Goal: Transaction & Acquisition: Book appointment/travel/reservation

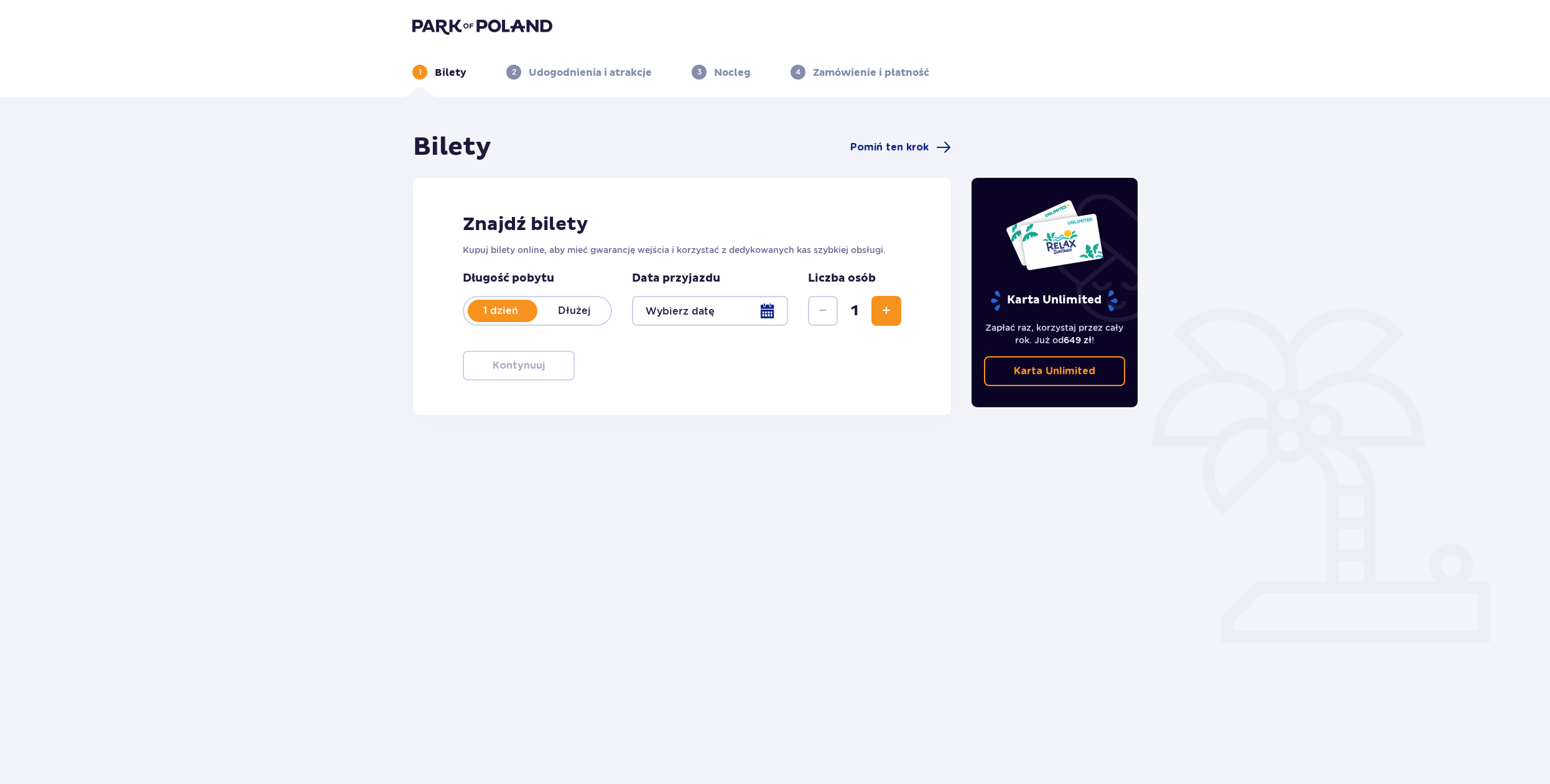
click at [767, 310] on div at bounding box center [709, 311] width 156 height 30
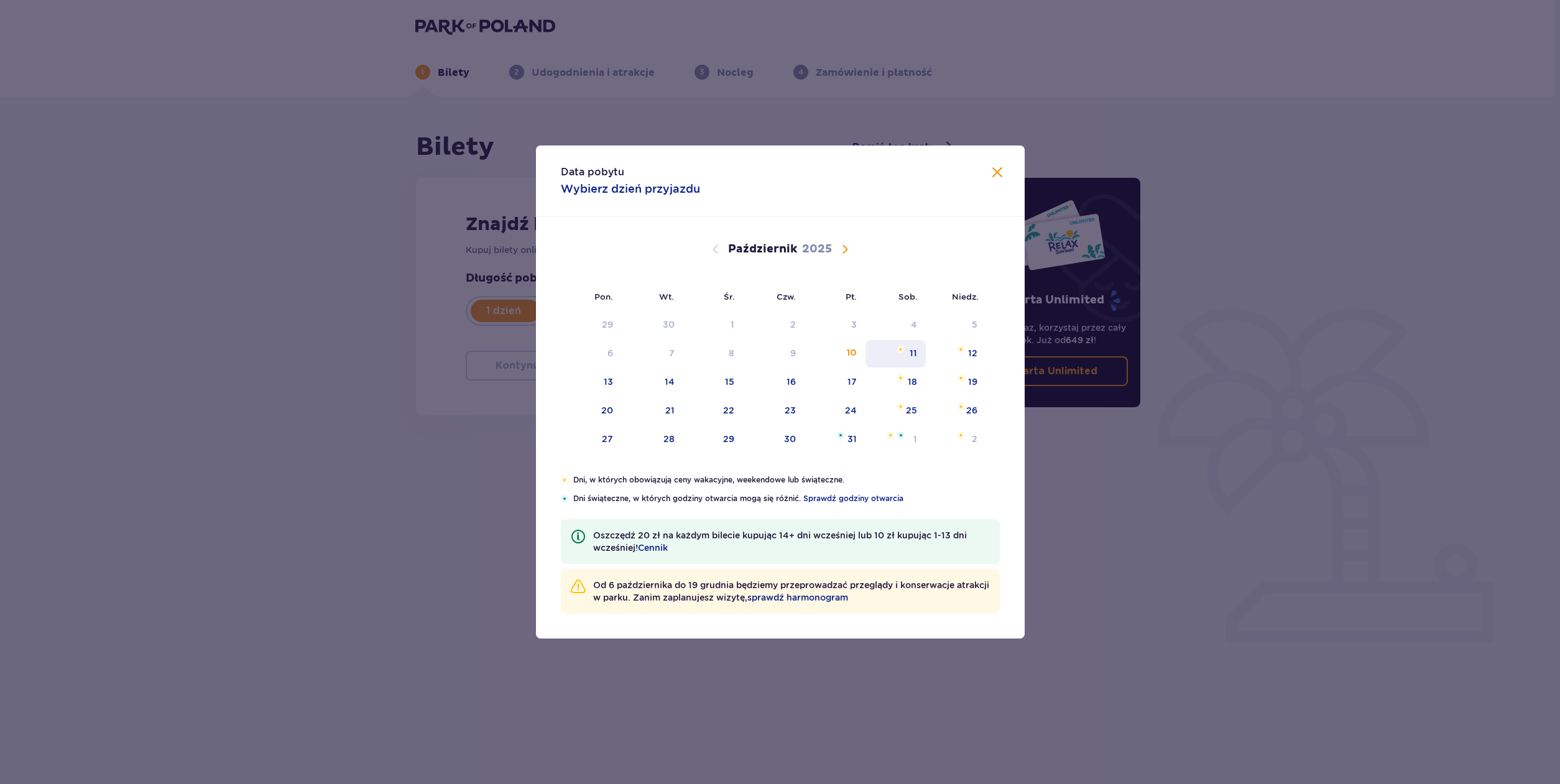
click at [909, 357] on div "11" at bounding box center [895, 354] width 61 height 27
type input "11.10.25"
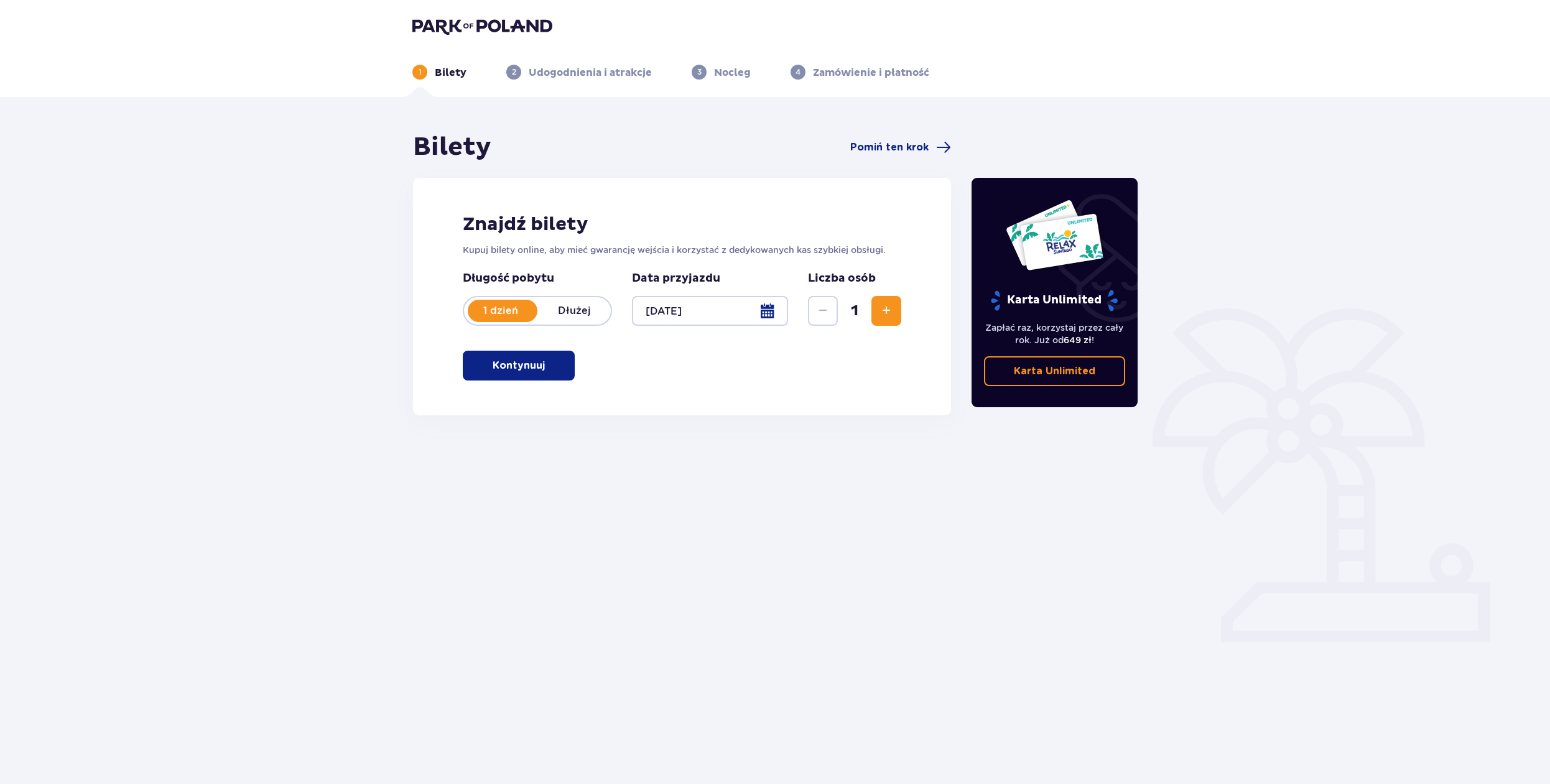
click at [759, 316] on div at bounding box center [709, 311] width 156 height 30
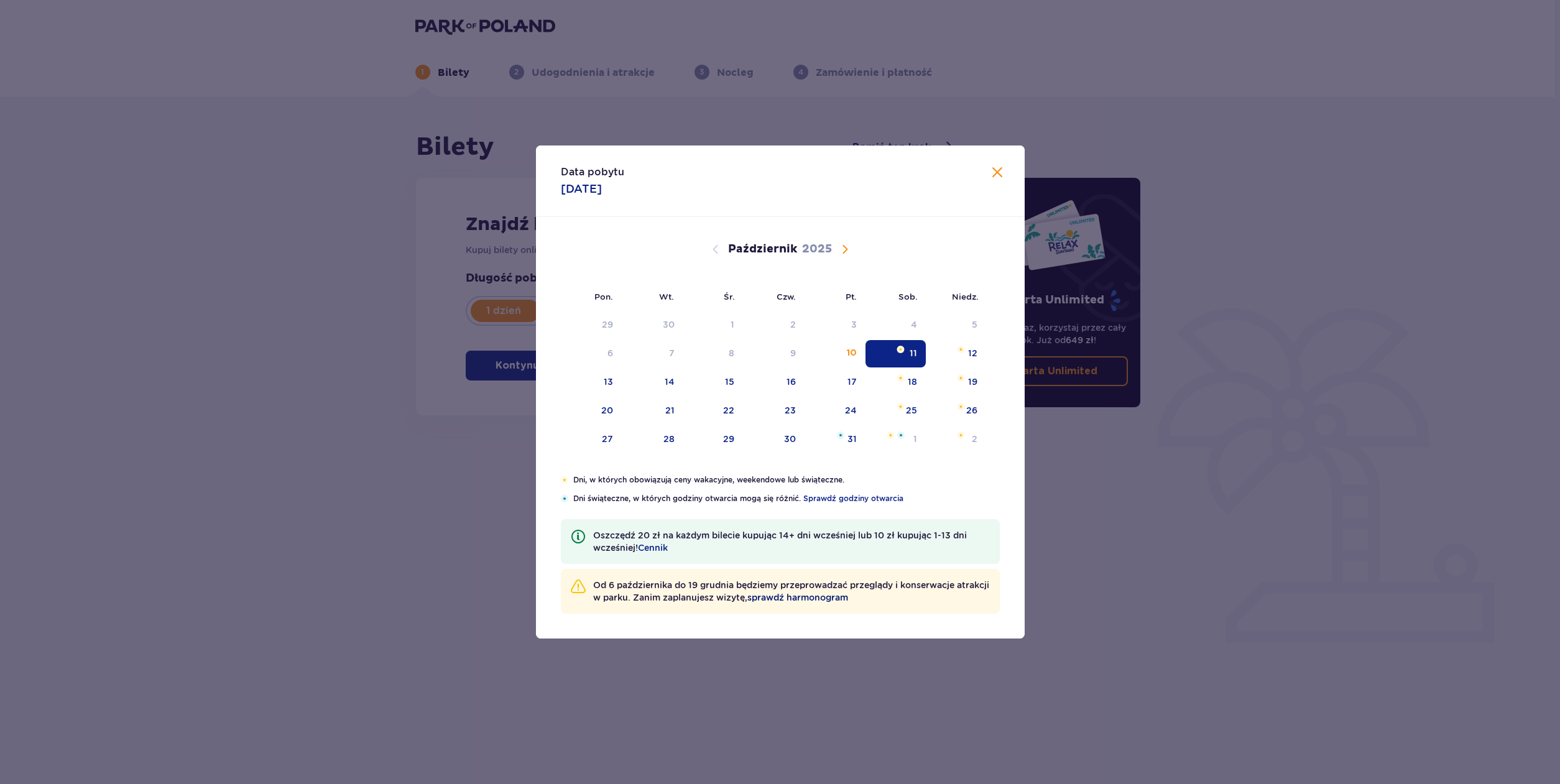
click at [829, 597] on span "sprawdź harmonogram" at bounding box center [798, 598] width 101 height 13
click at [907, 355] on div "11" at bounding box center [895, 354] width 61 height 27
click at [1000, 166] on div "Karta Unlimited Zapłać raz, korzystaj przez cały rok. Już od 649 zł ! Karta Unl…" at bounding box center [1057, 345] width 187 height 427
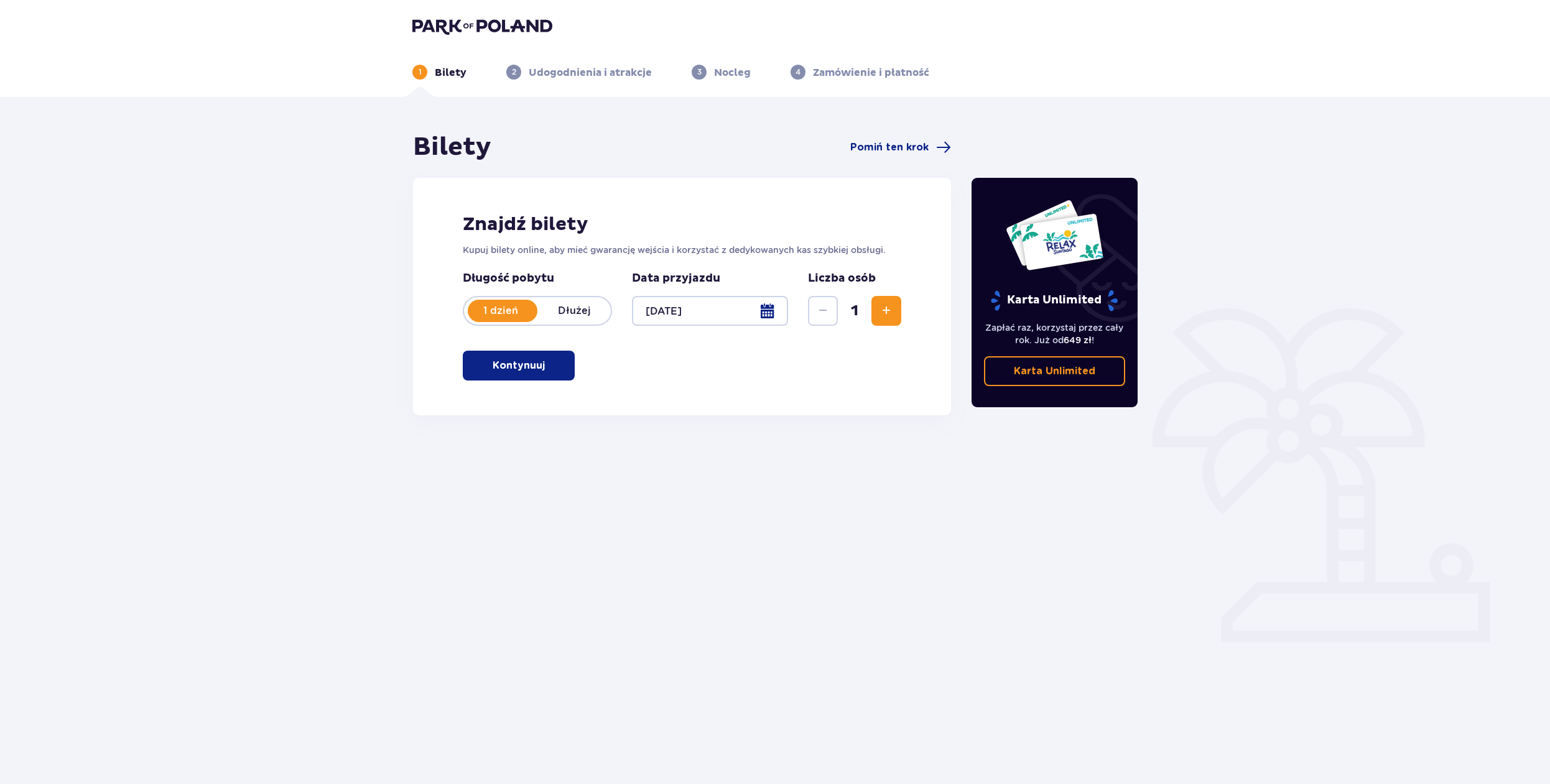
click at [560, 313] on p "Dłużej" at bounding box center [574, 311] width 73 height 14
click at [763, 312] on div at bounding box center [709, 311] width 156 height 30
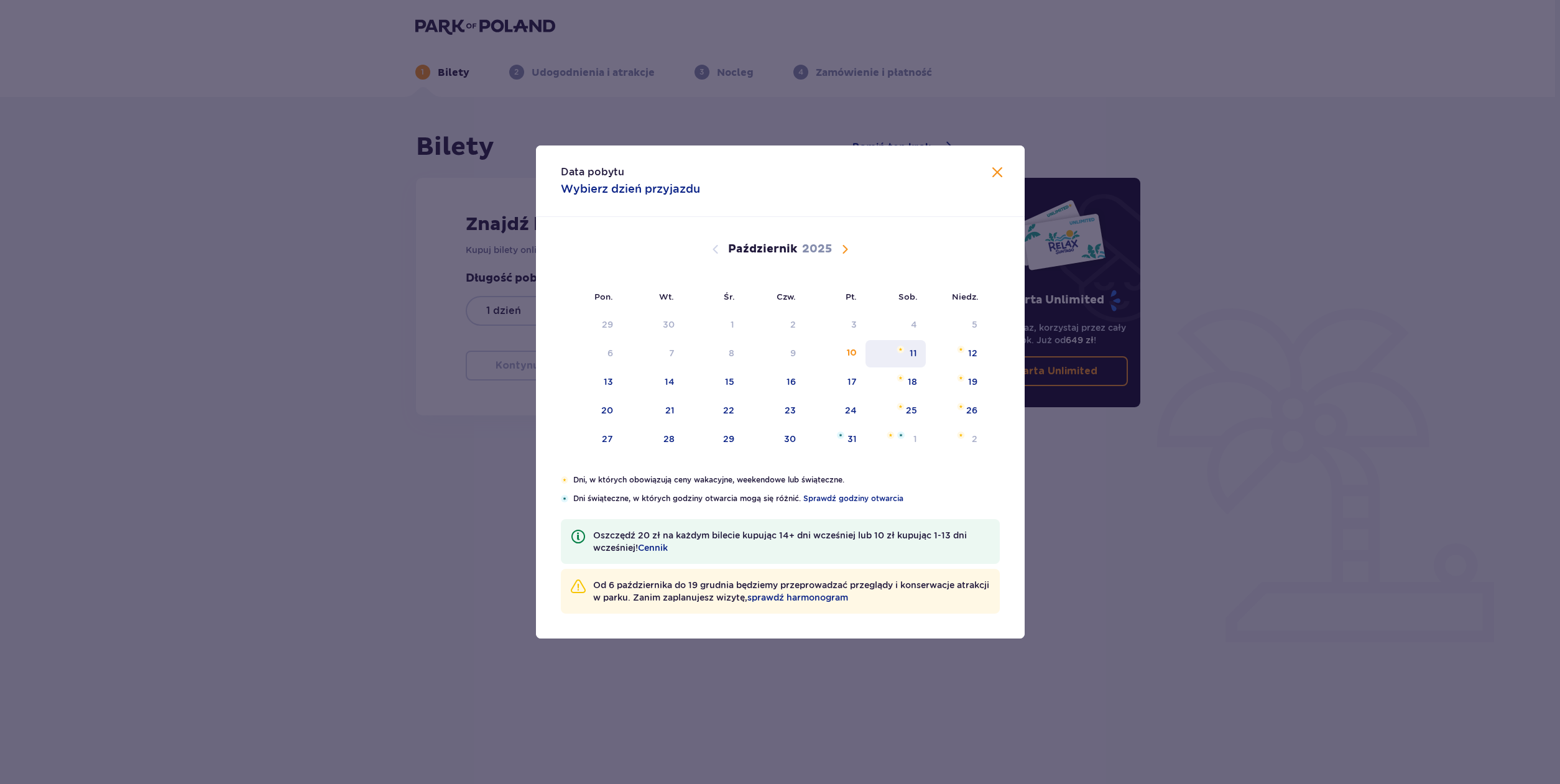
click at [918, 355] on div "11" at bounding box center [895, 354] width 61 height 27
click at [957, 356] on div "12" at bounding box center [956, 354] width 61 height 27
type input "11.10.25 - 12.10.25"
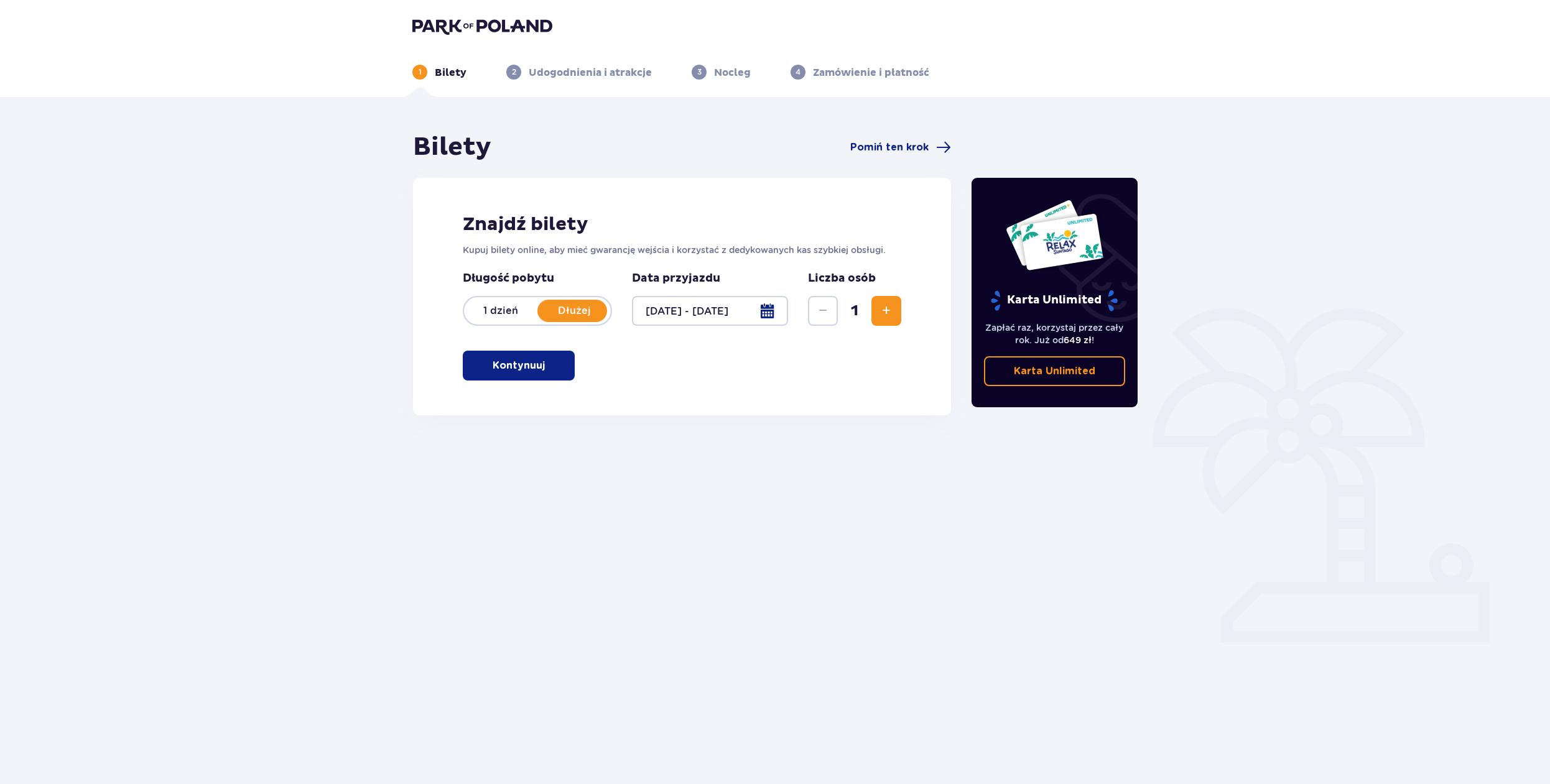
click at [895, 316] on button "Zwiększ" at bounding box center [886, 311] width 30 height 30
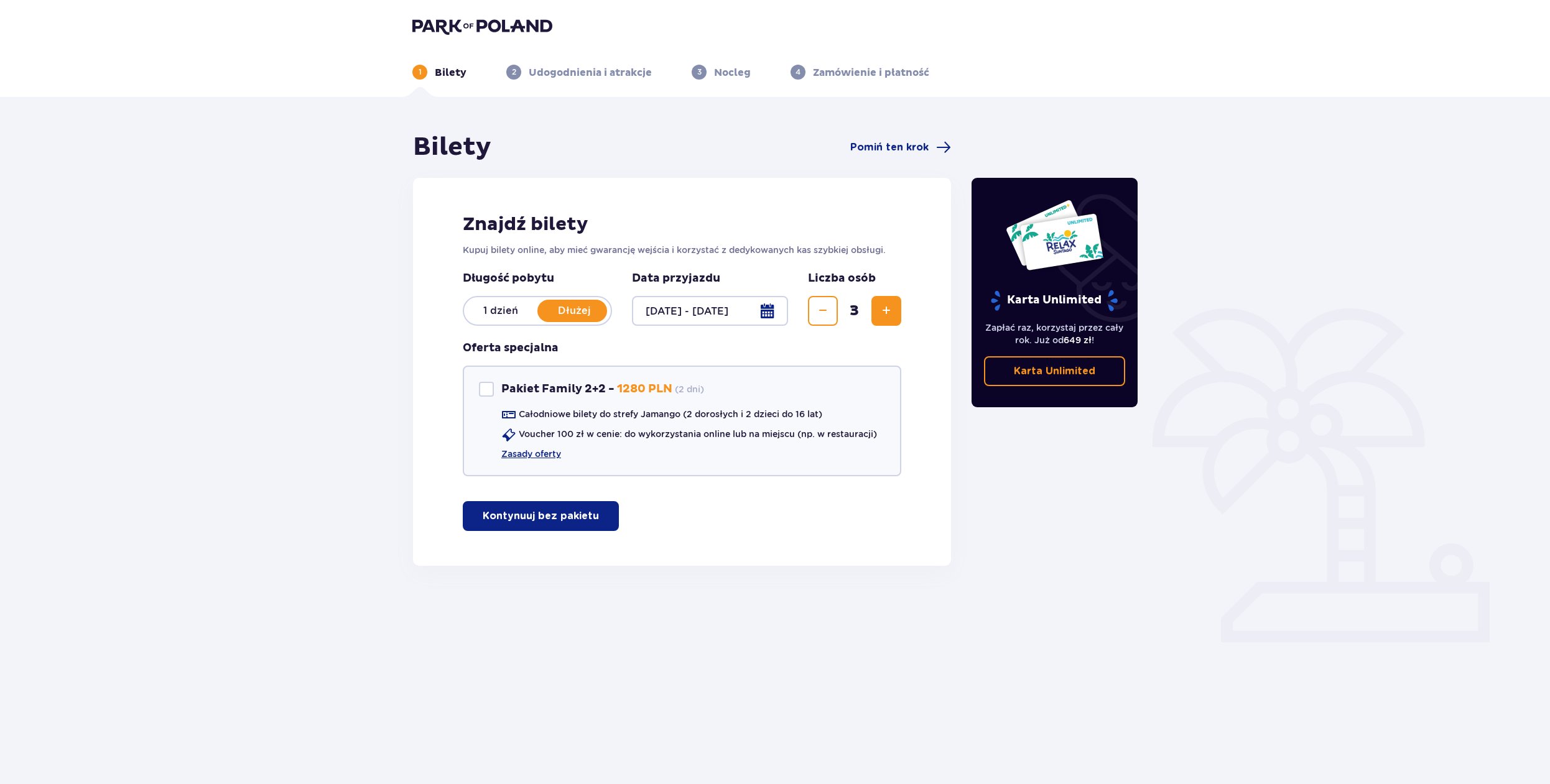
click at [536, 521] on p "Kontynuuj bez pakietu" at bounding box center [540, 516] width 117 height 14
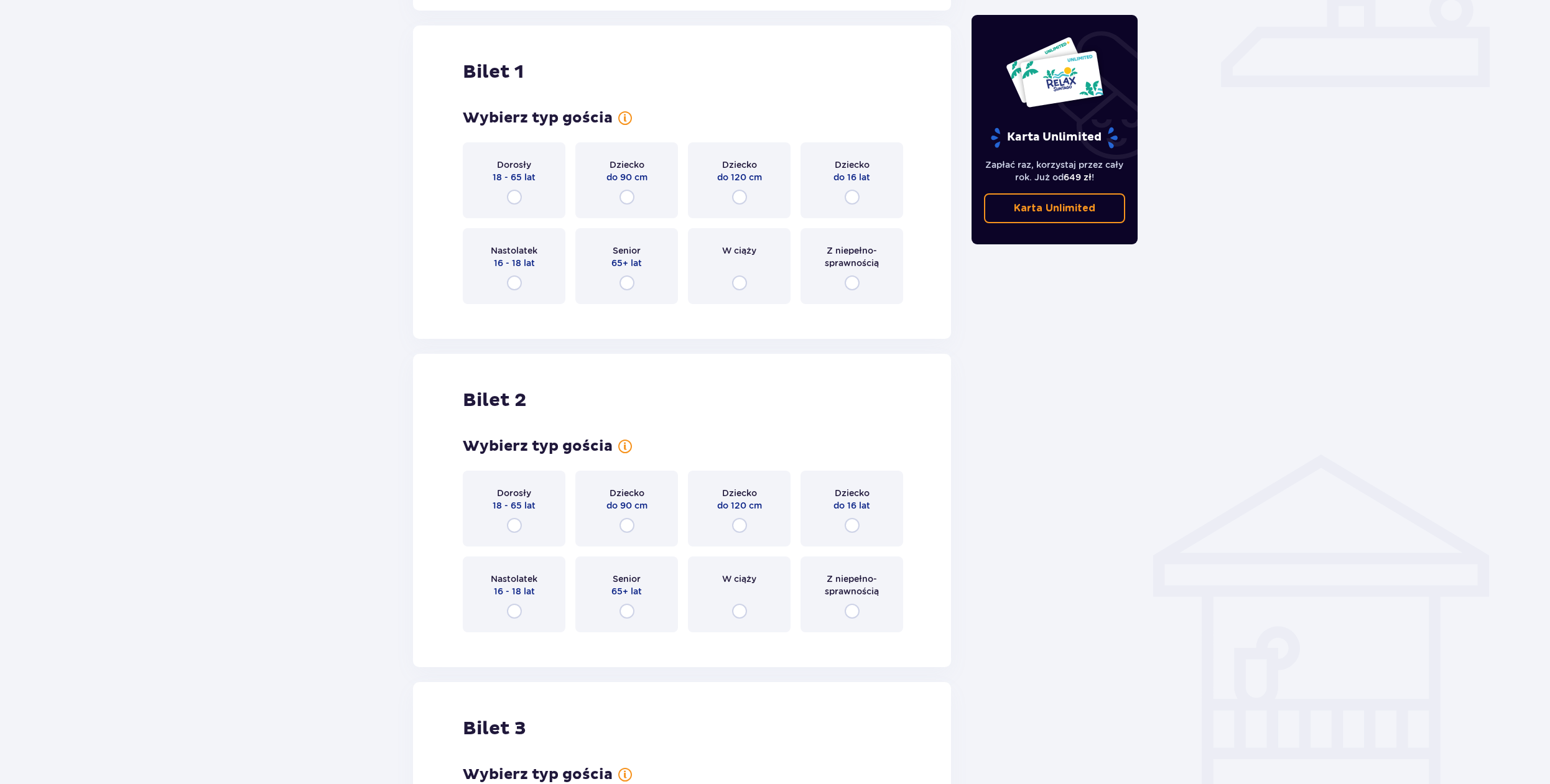
scroll to position [565, 0]
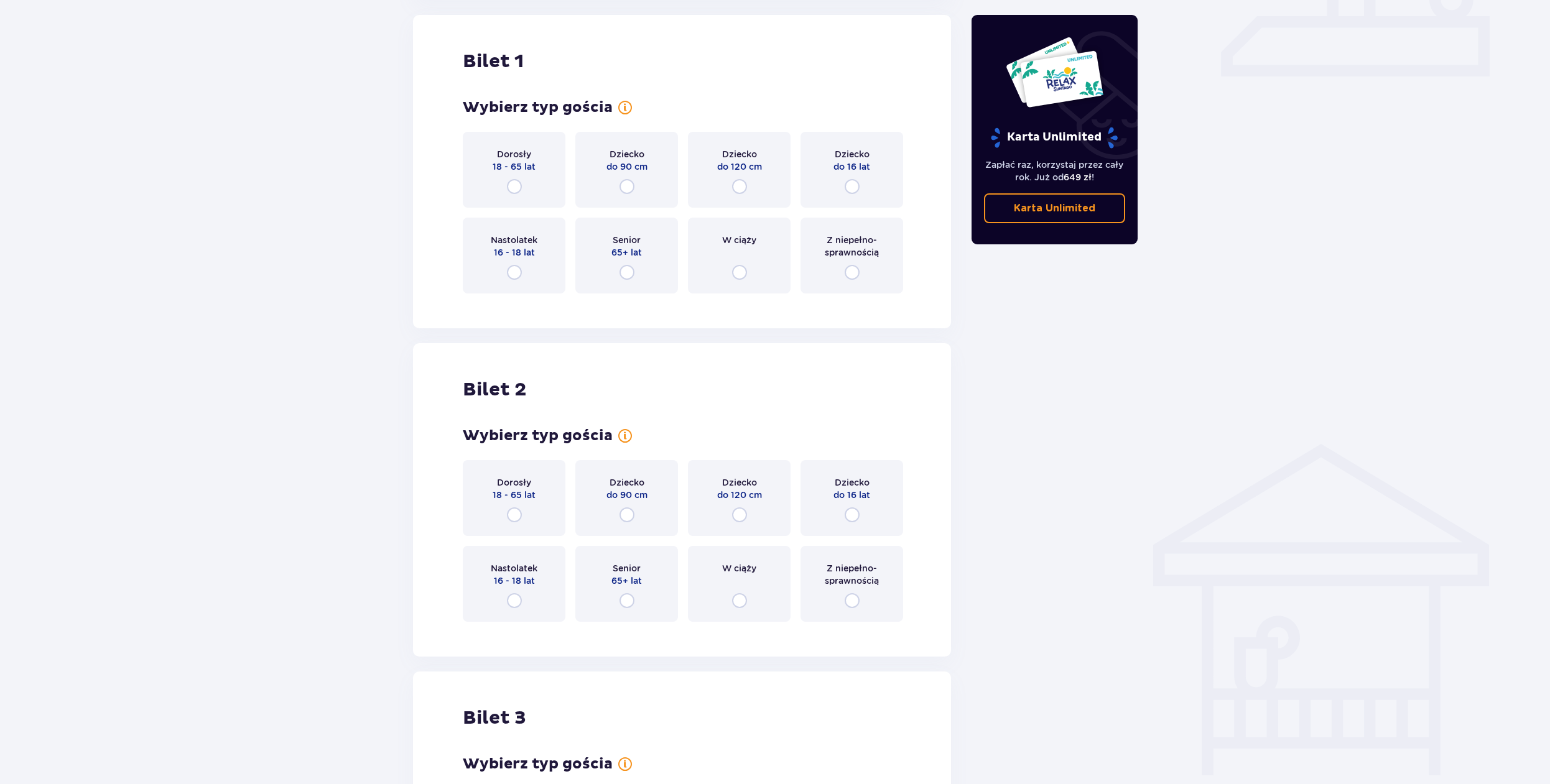
click at [516, 182] on input "radio" at bounding box center [514, 186] width 15 height 15
radio input "true"
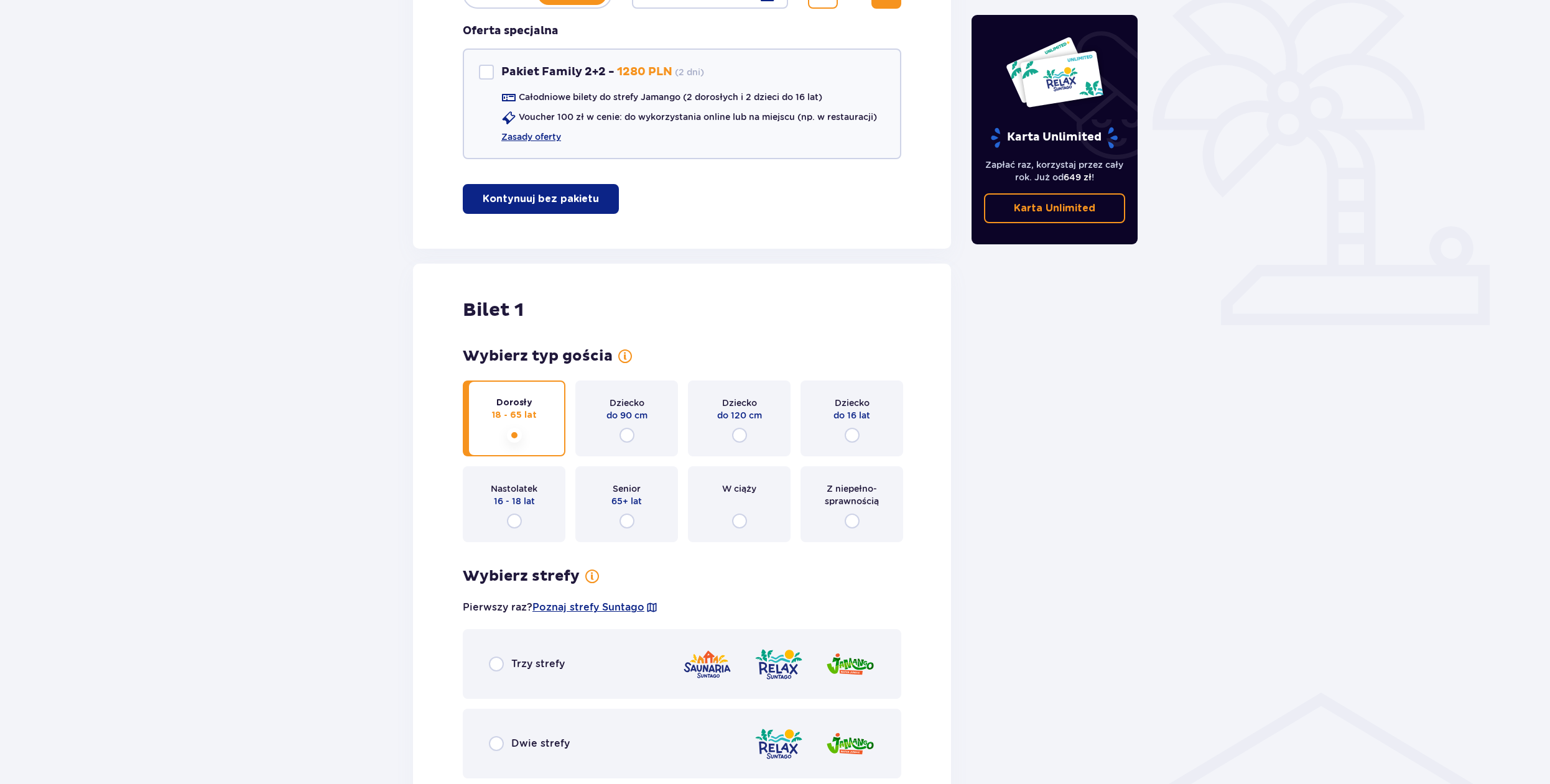
scroll to position [571, 0]
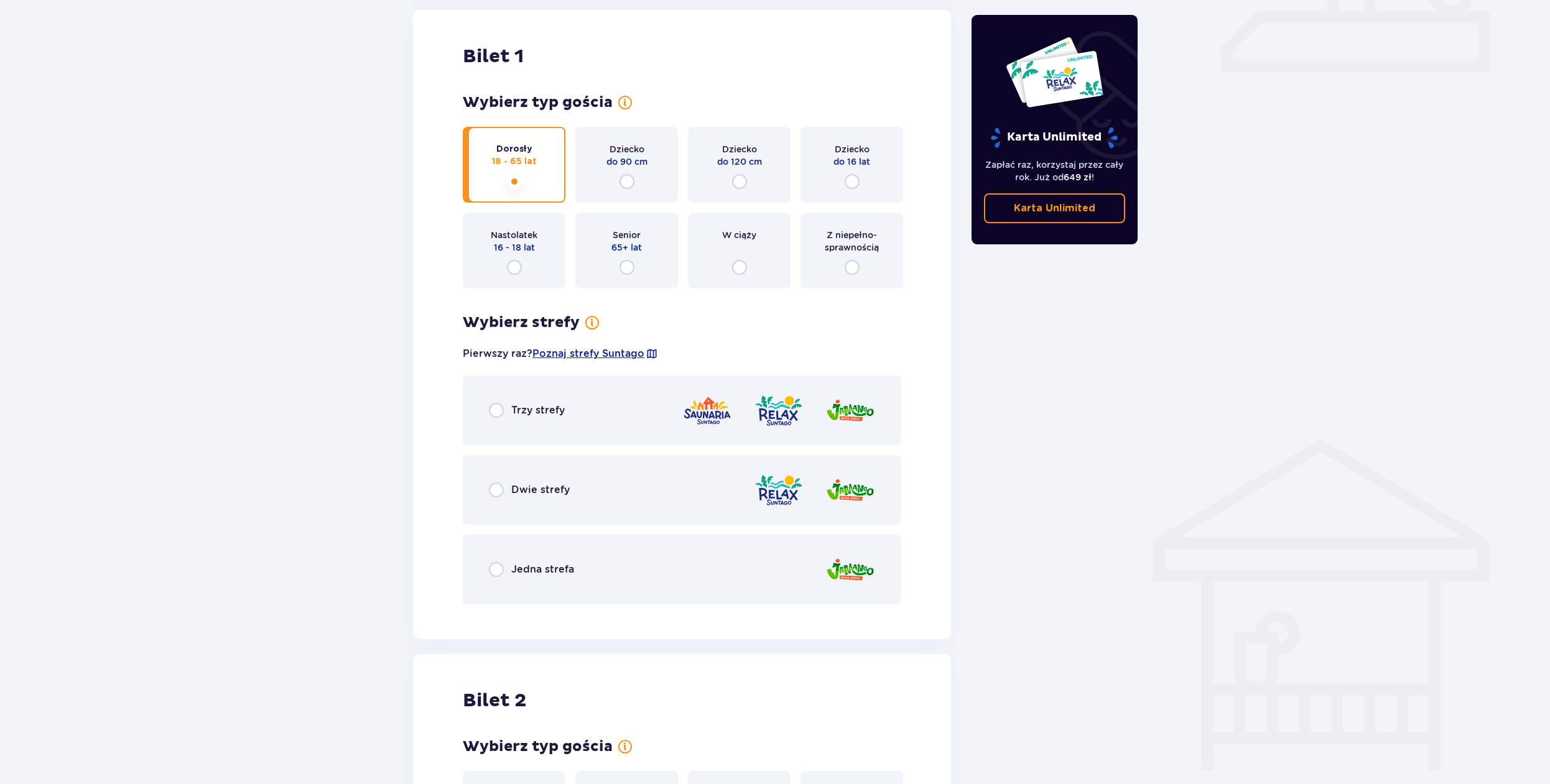
click at [495, 490] on input "radio" at bounding box center [496, 490] width 15 height 15
radio input "true"
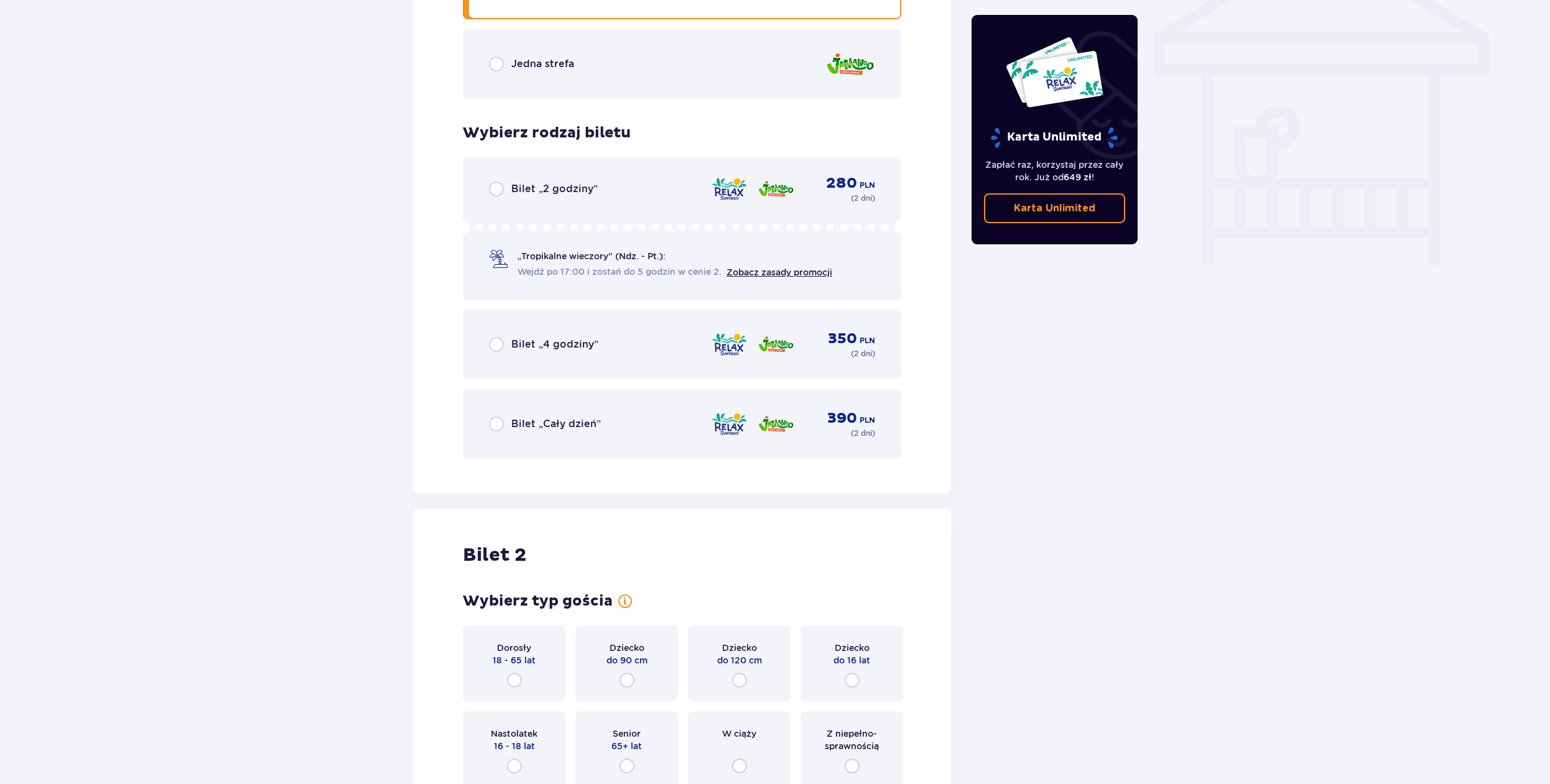
scroll to position [1059, 0]
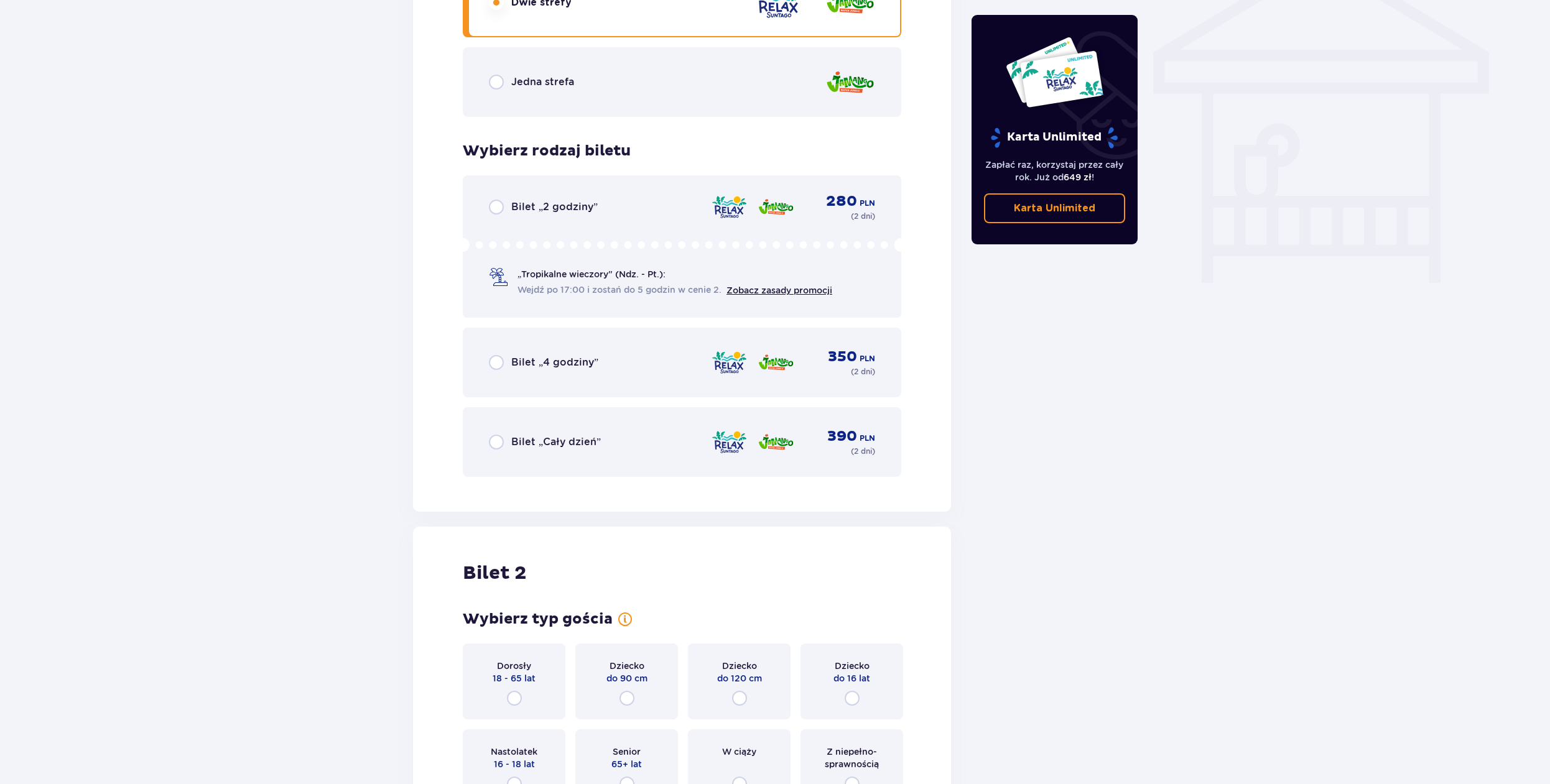
click at [495, 444] on input "radio" at bounding box center [496, 442] width 15 height 15
radio input "true"
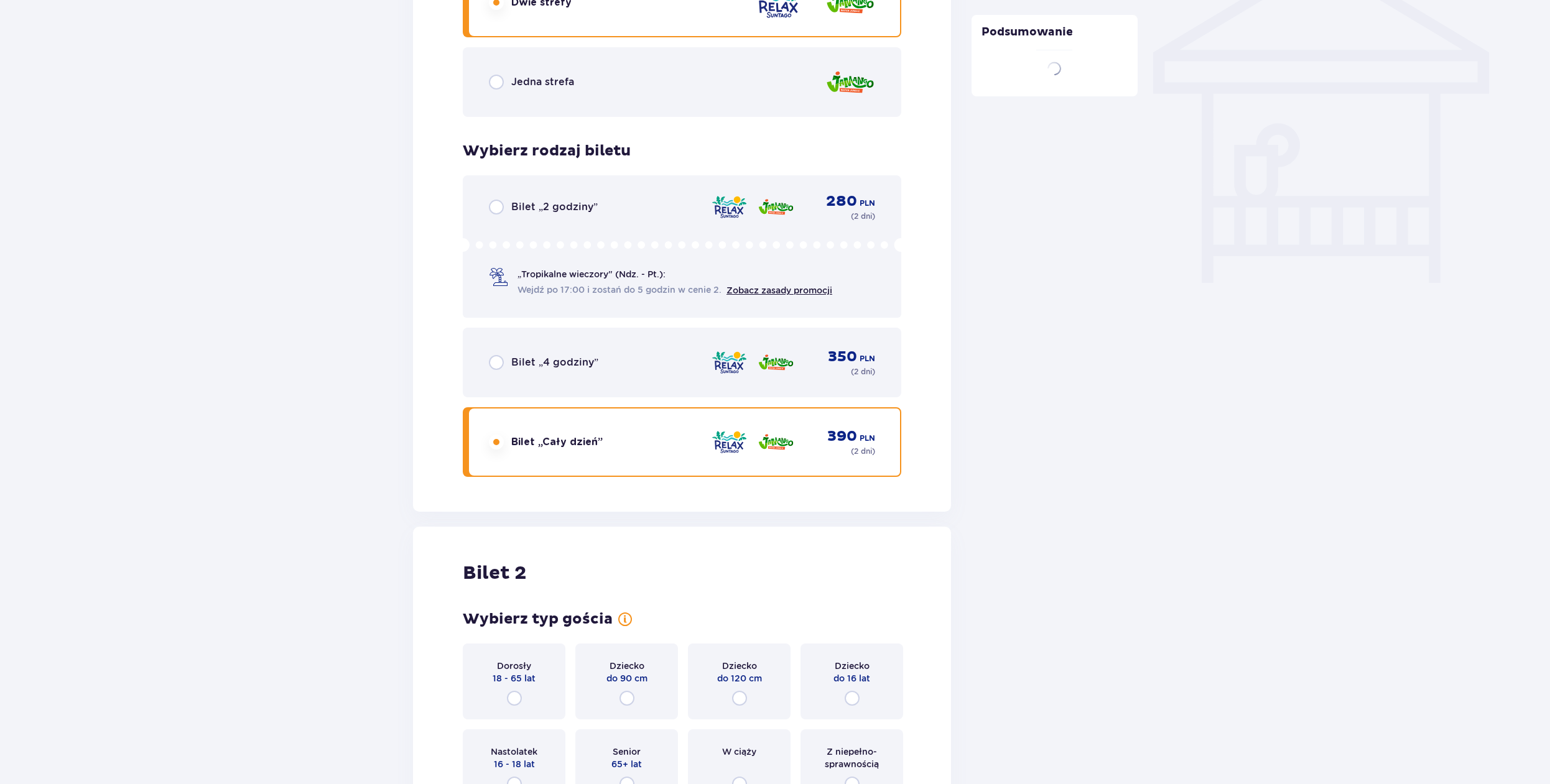
scroll to position [1570, 0]
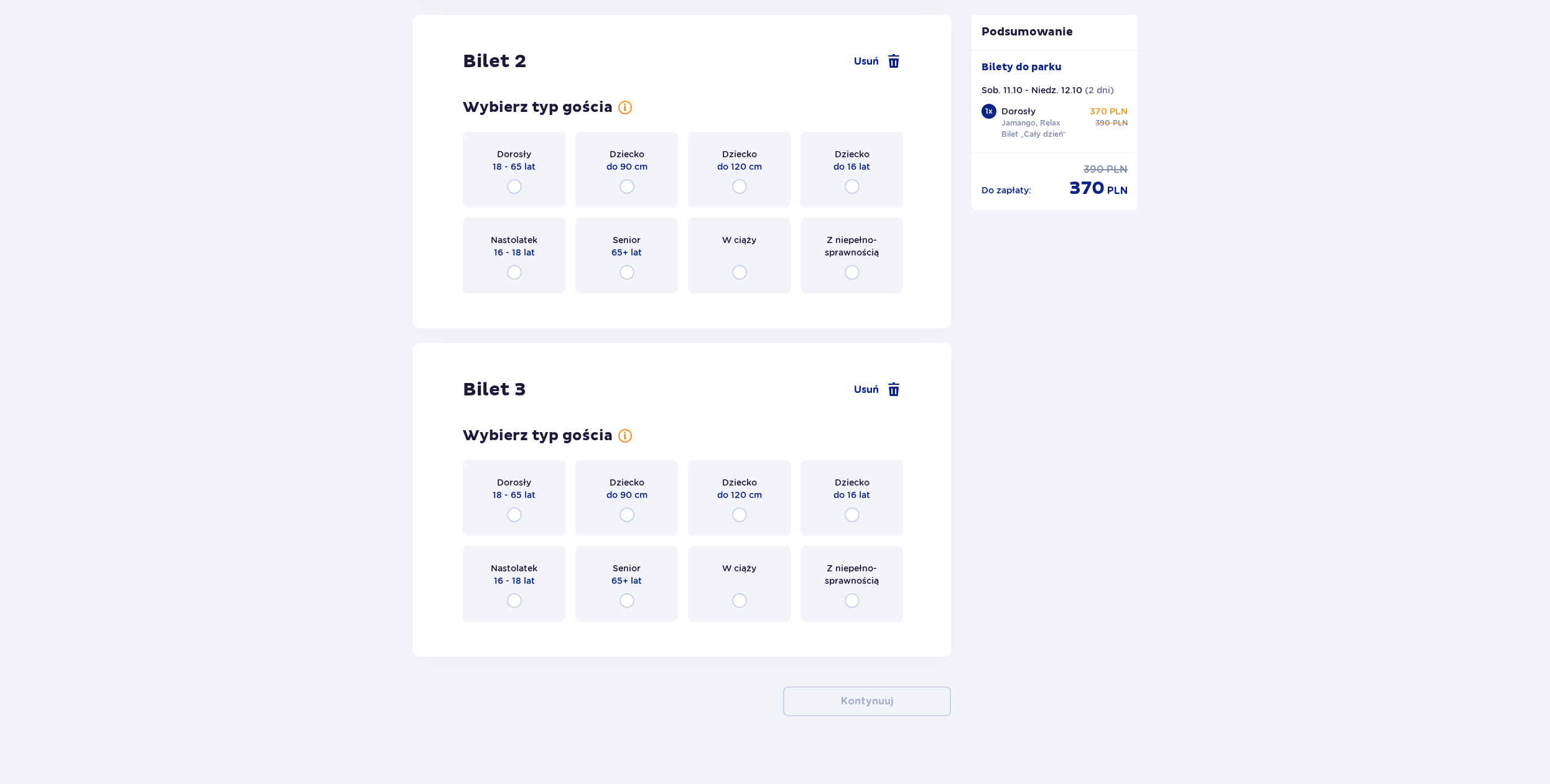
click at [853, 184] on input "radio" at bounding box center [852, 186] width 15 height 15
radio input "true"
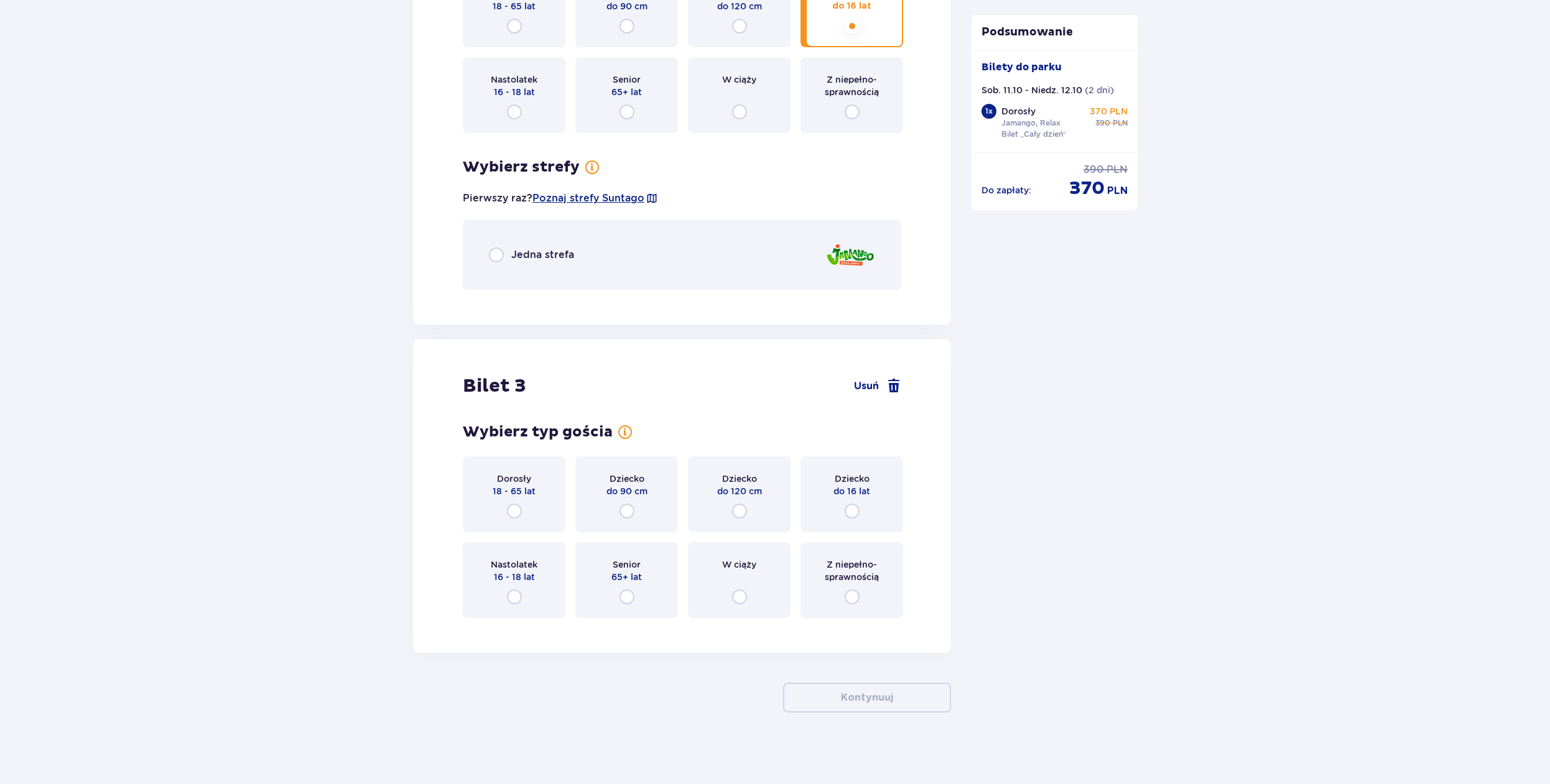
scroll to position [1733, 0]
click at [496, 255] on input "radio" at bounding box center [496, 252] width 15 height 15
radio input "true"
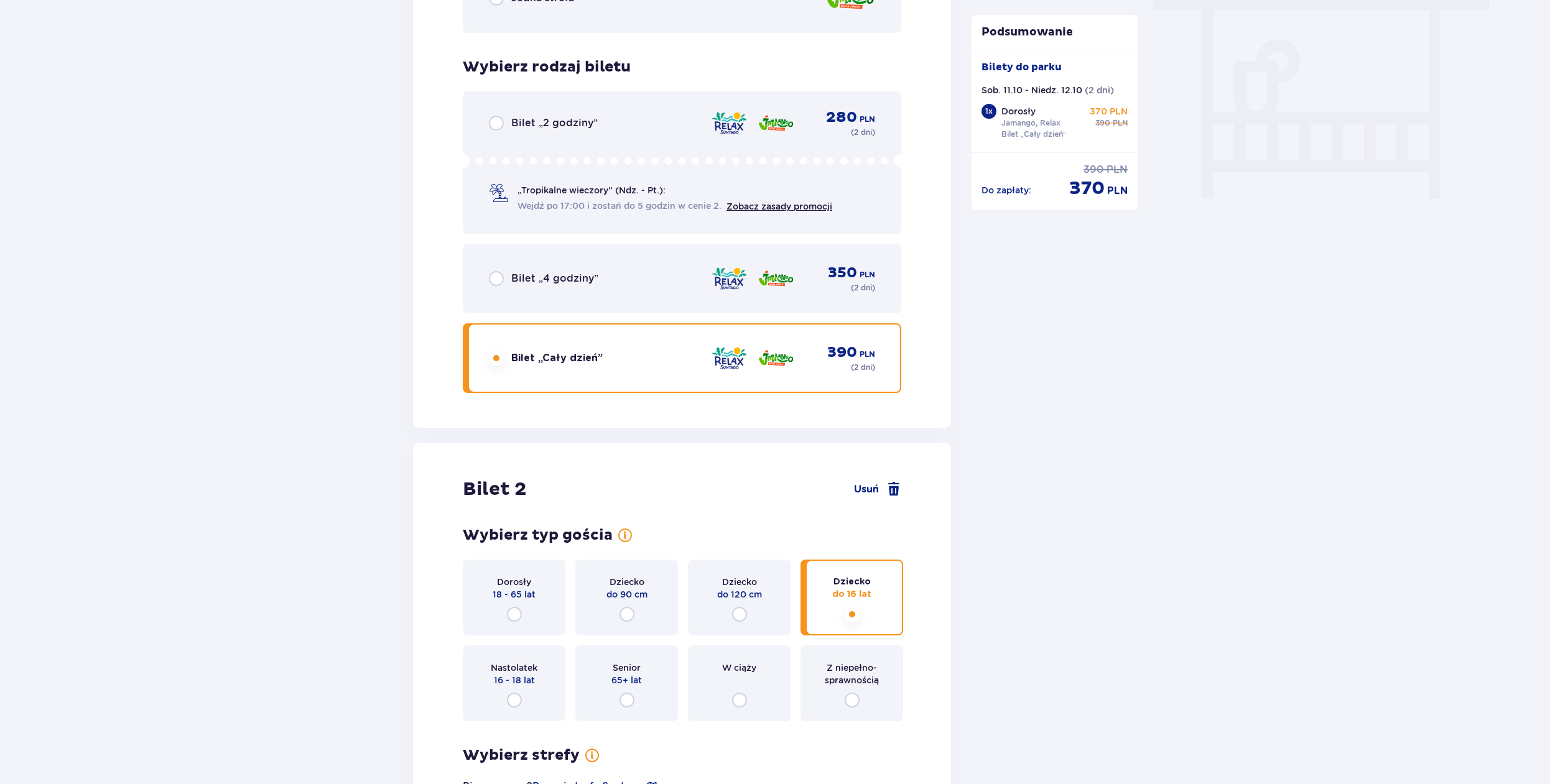
scroll to position [698, 0]
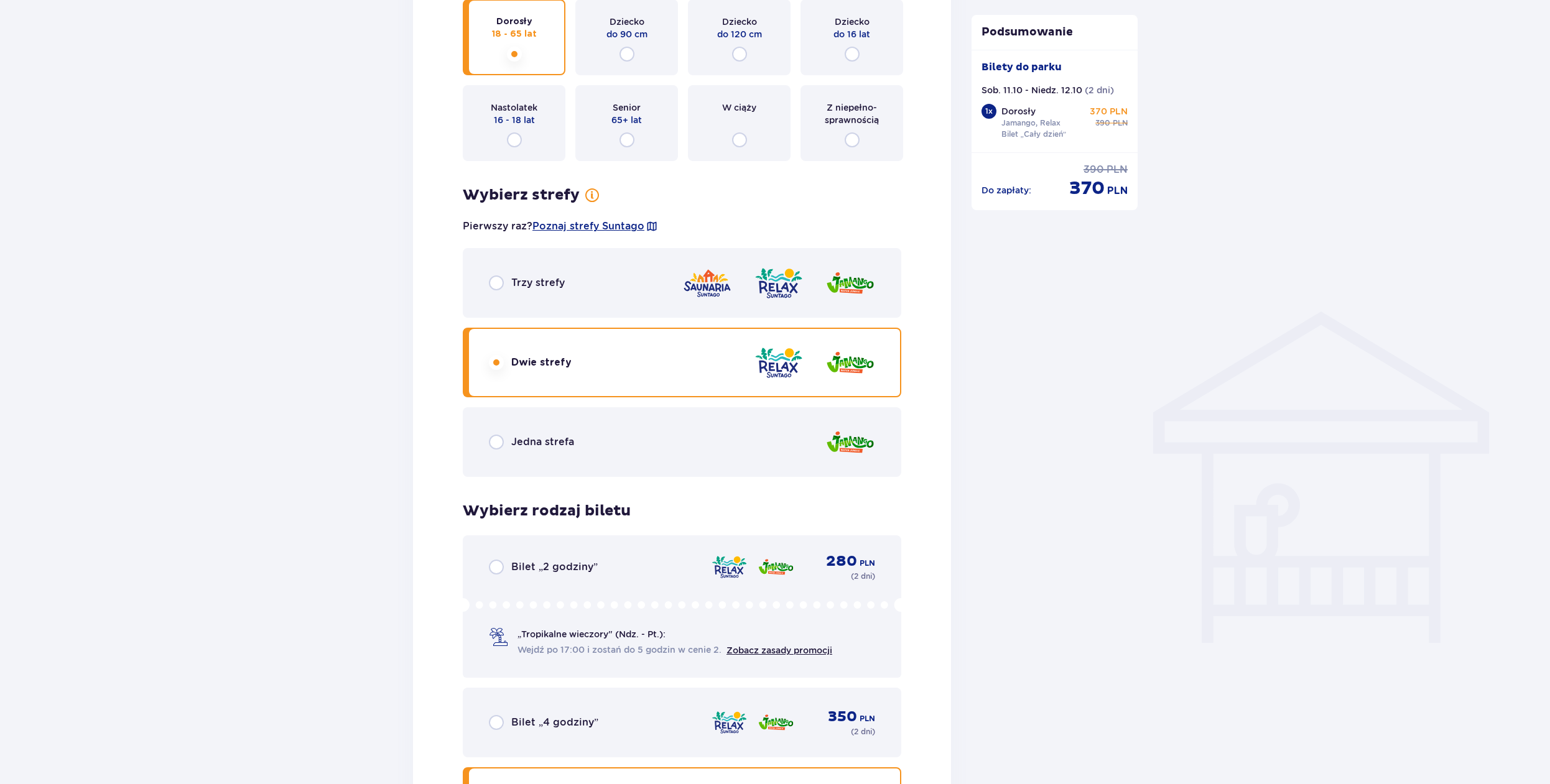
click at [498, 442] on input "radio" at bounding box center [496, 442] width 15 height 15
radio input "true"
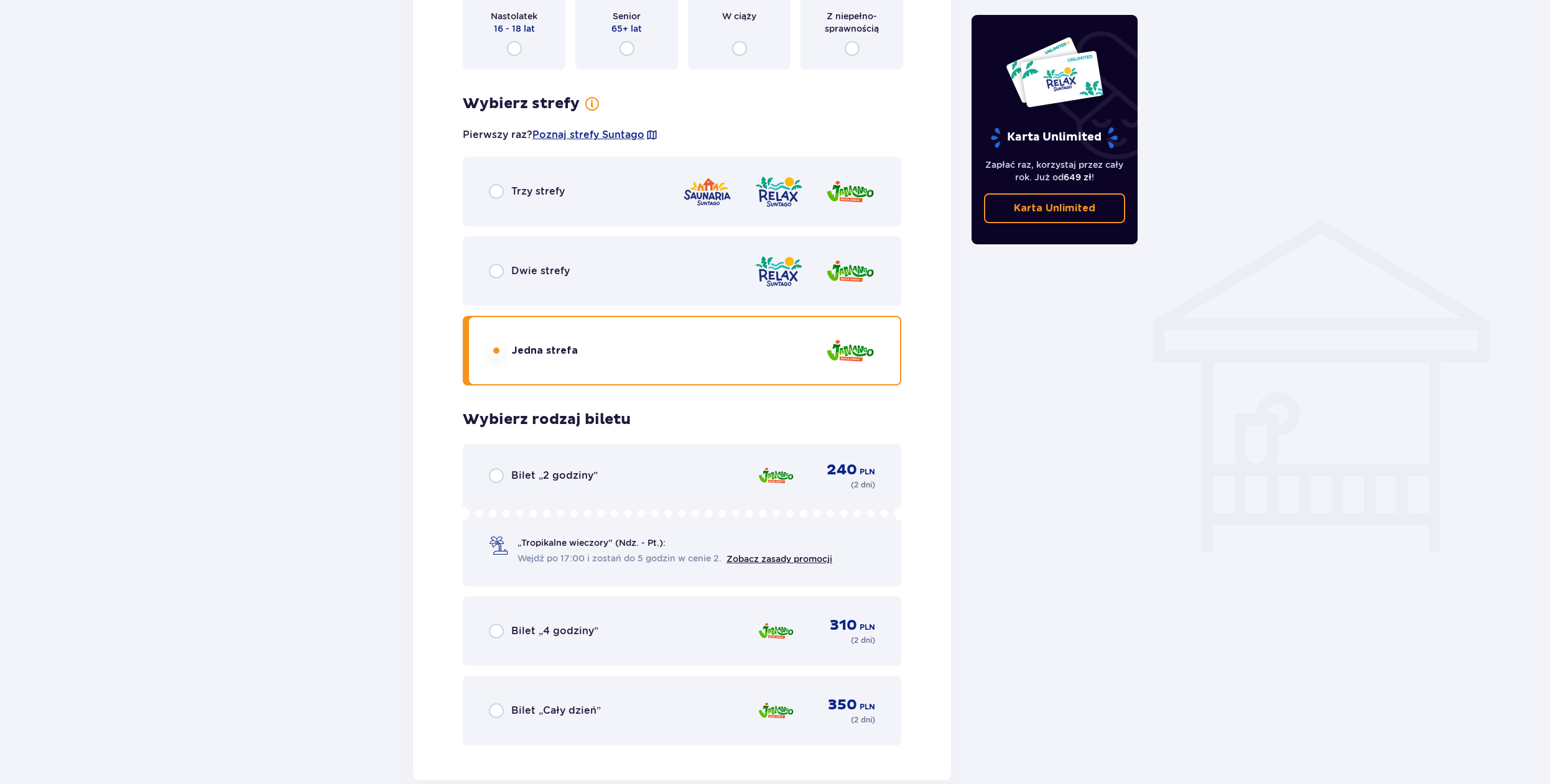
scroll to position [1185, 0]
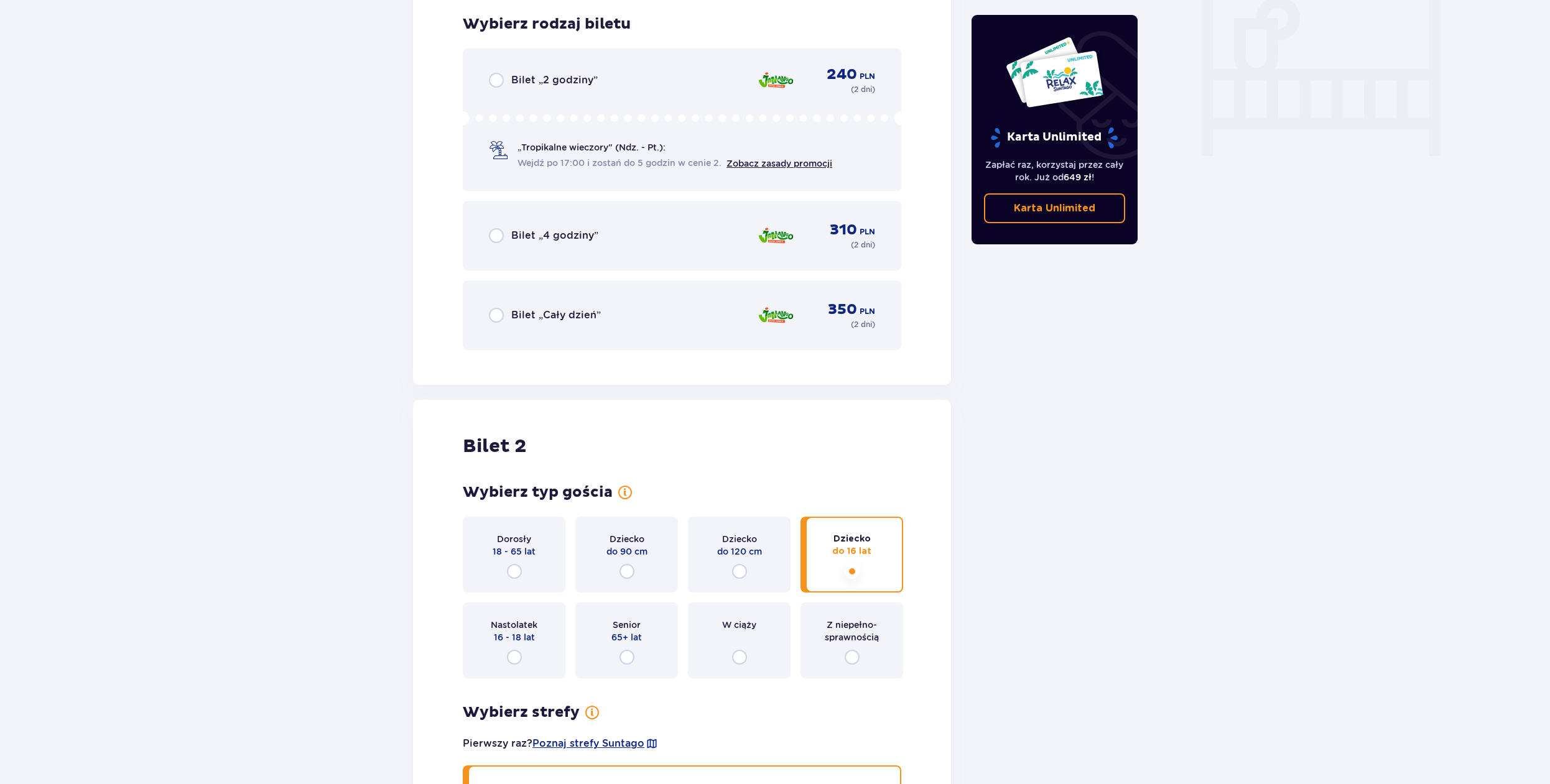
click at [498, 316] on input "radio" at bounding box center [496, 315] width 15 height 15
radio input "true"
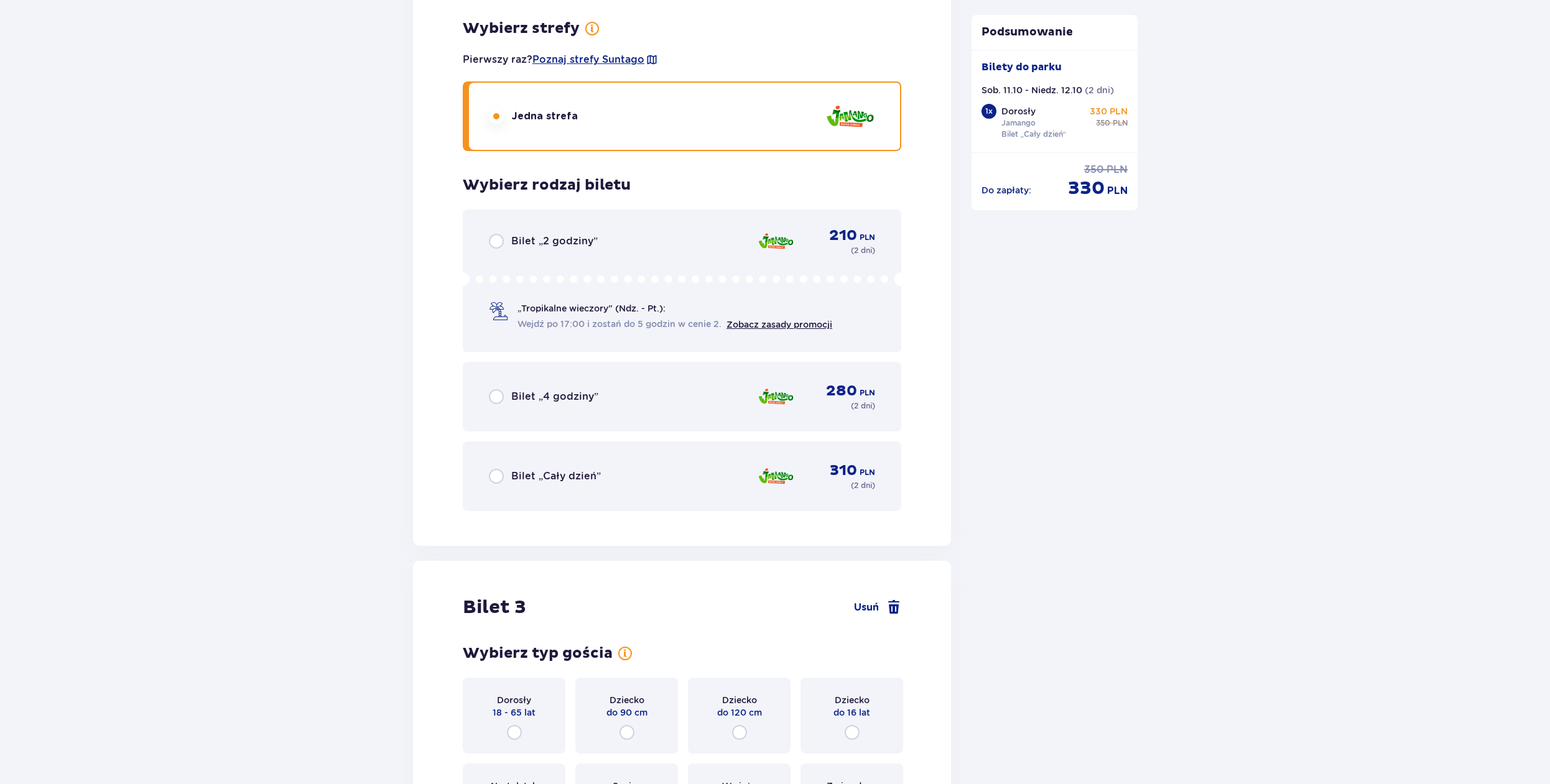
scroll to position [1950, 0]
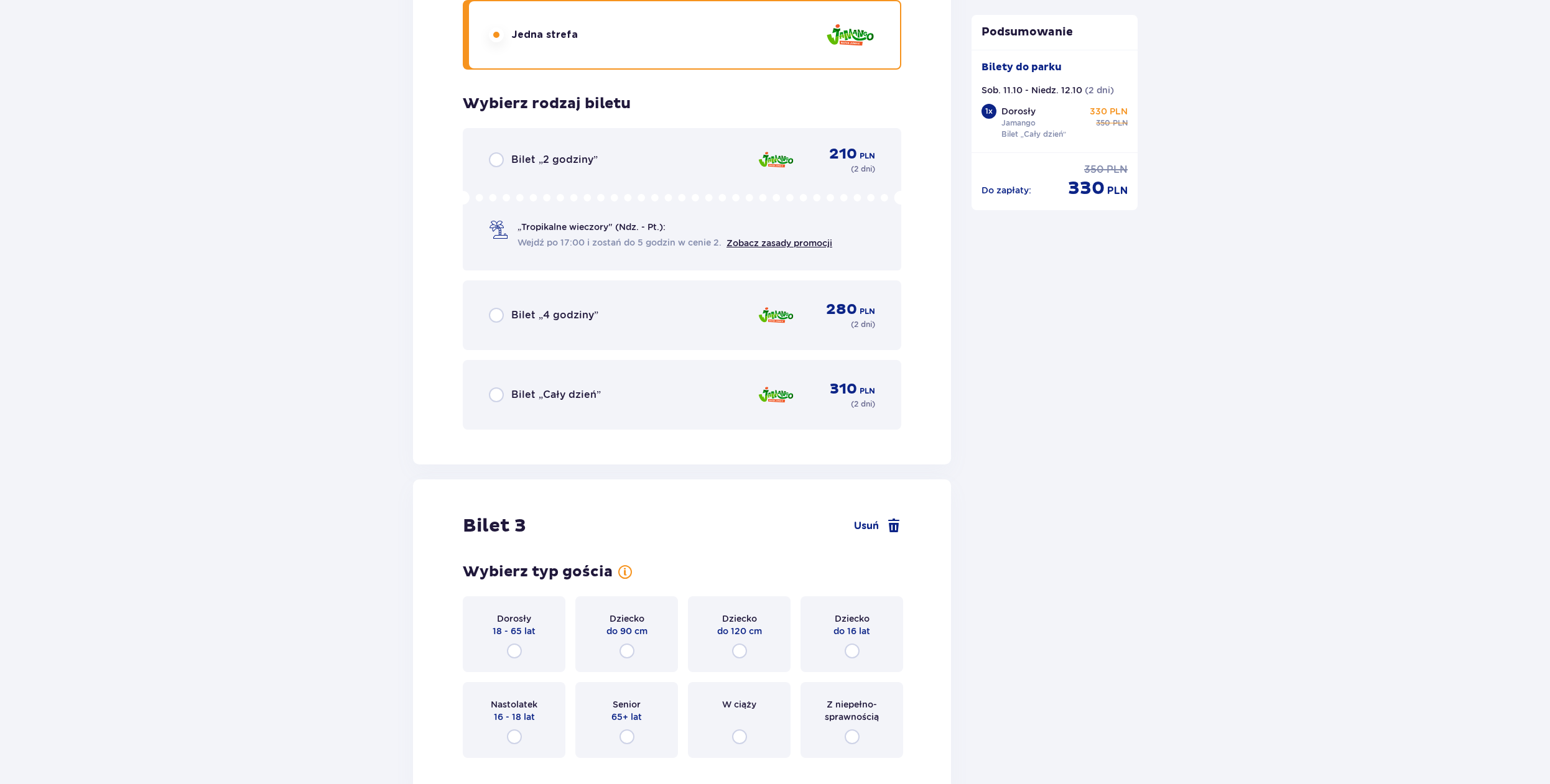
click at [498, 391] on input "radio" at bounding box center [496, 395] width 15 height 15
radio input "true"
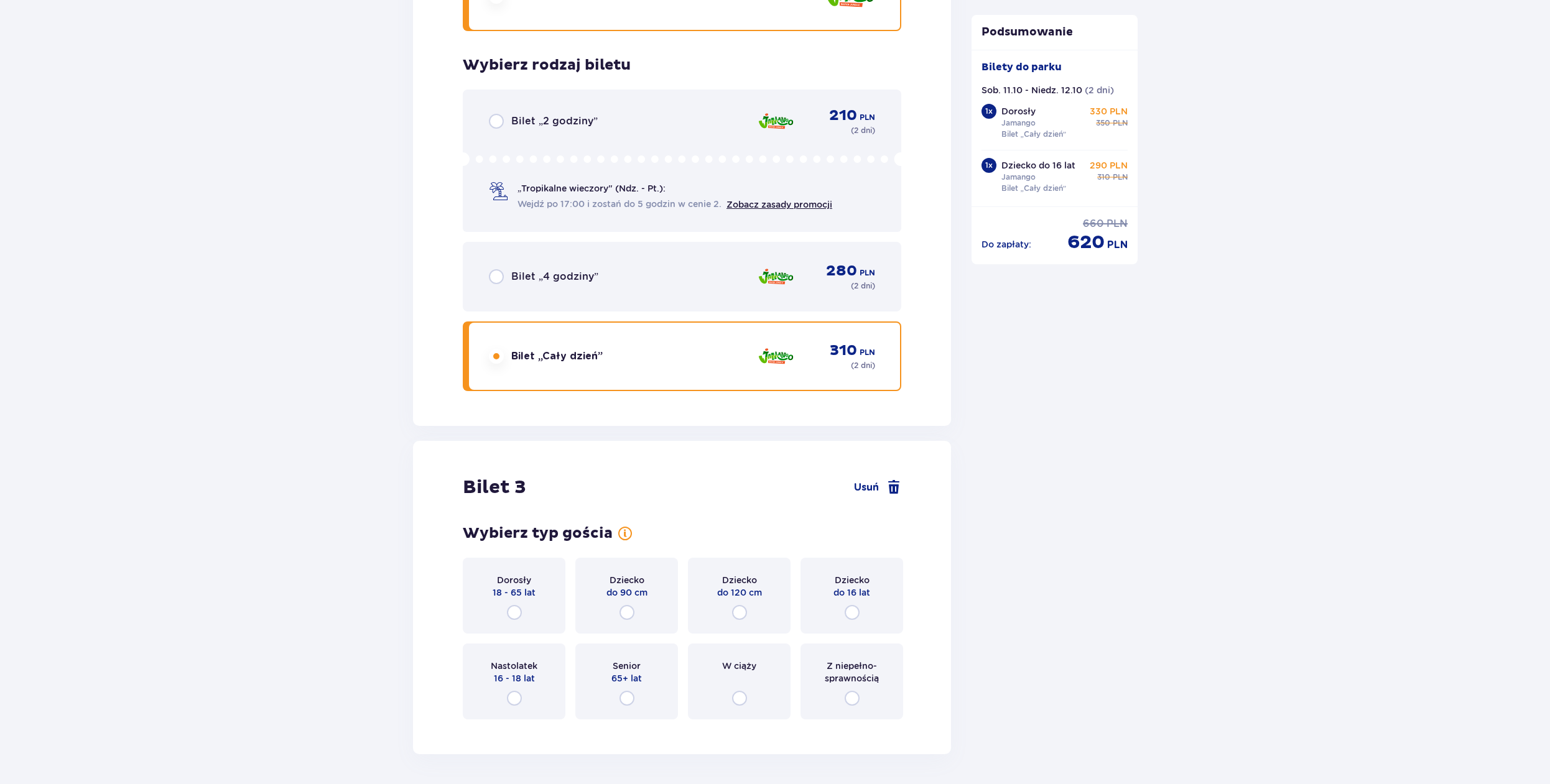
scroll to position [2094, 0]
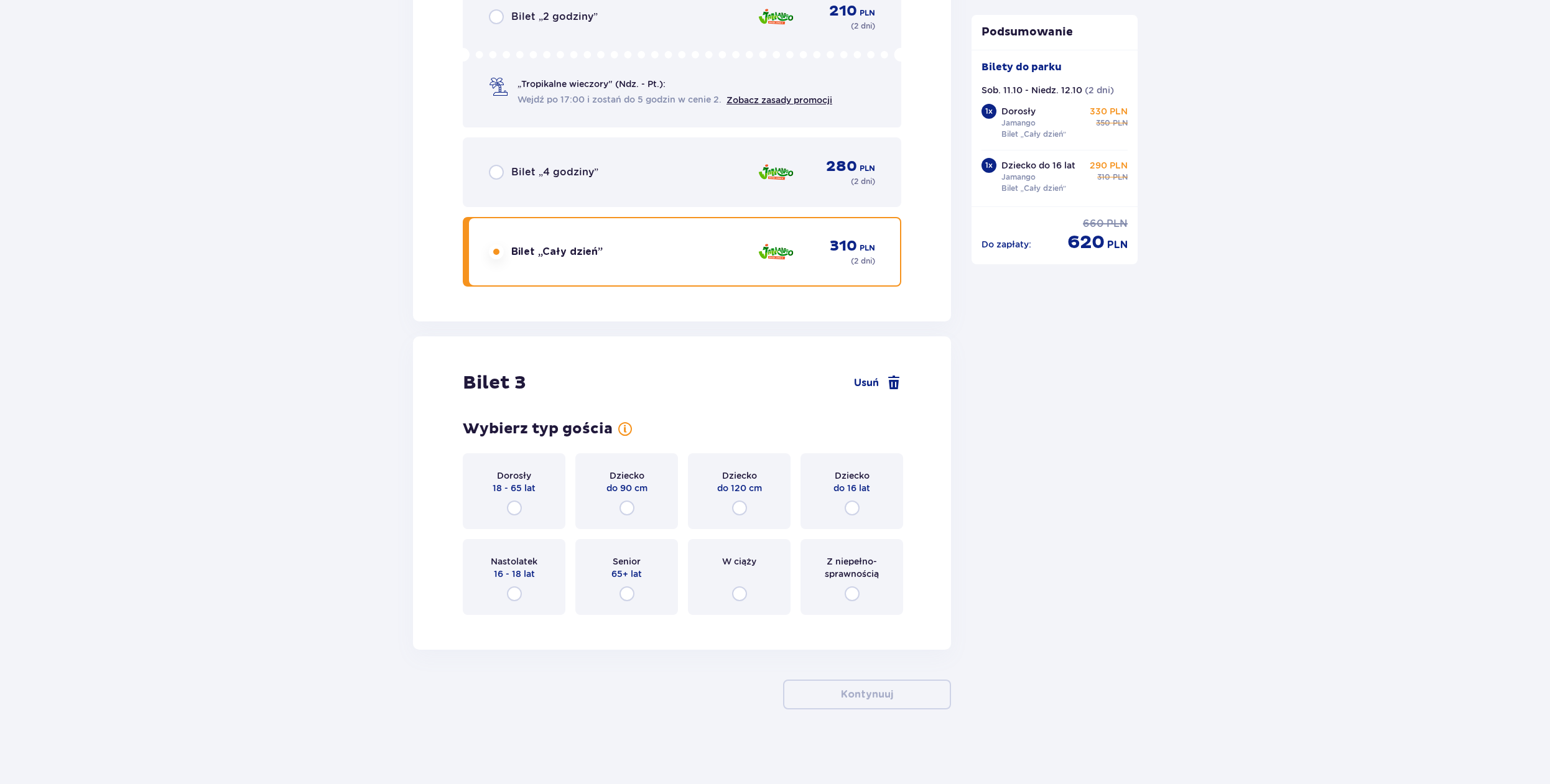
click at [850, 506] on input "radio" at bounding box center [852, 508] width 15 height 15
radio input "true"
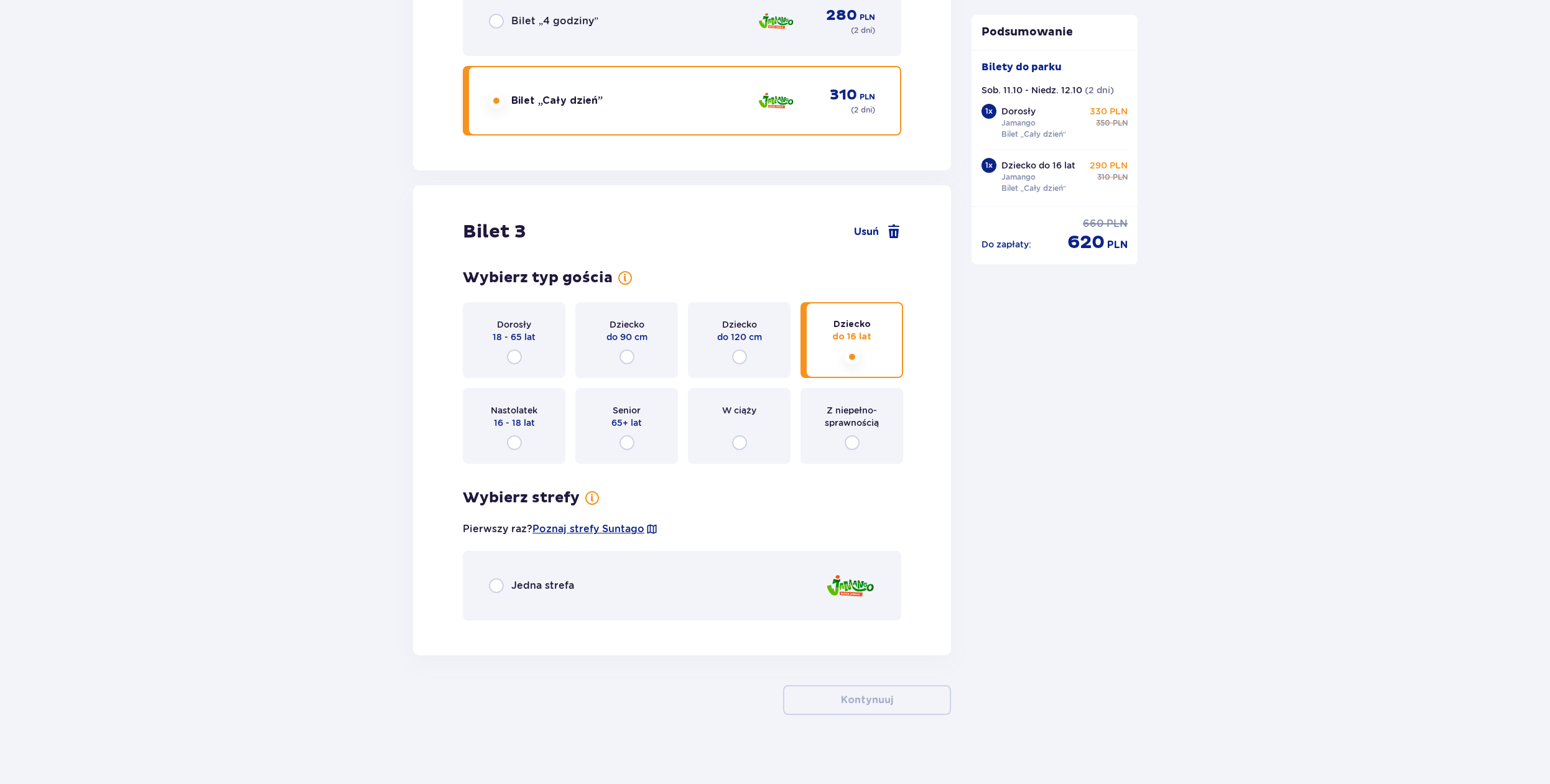
scroll to position [2250, 0]
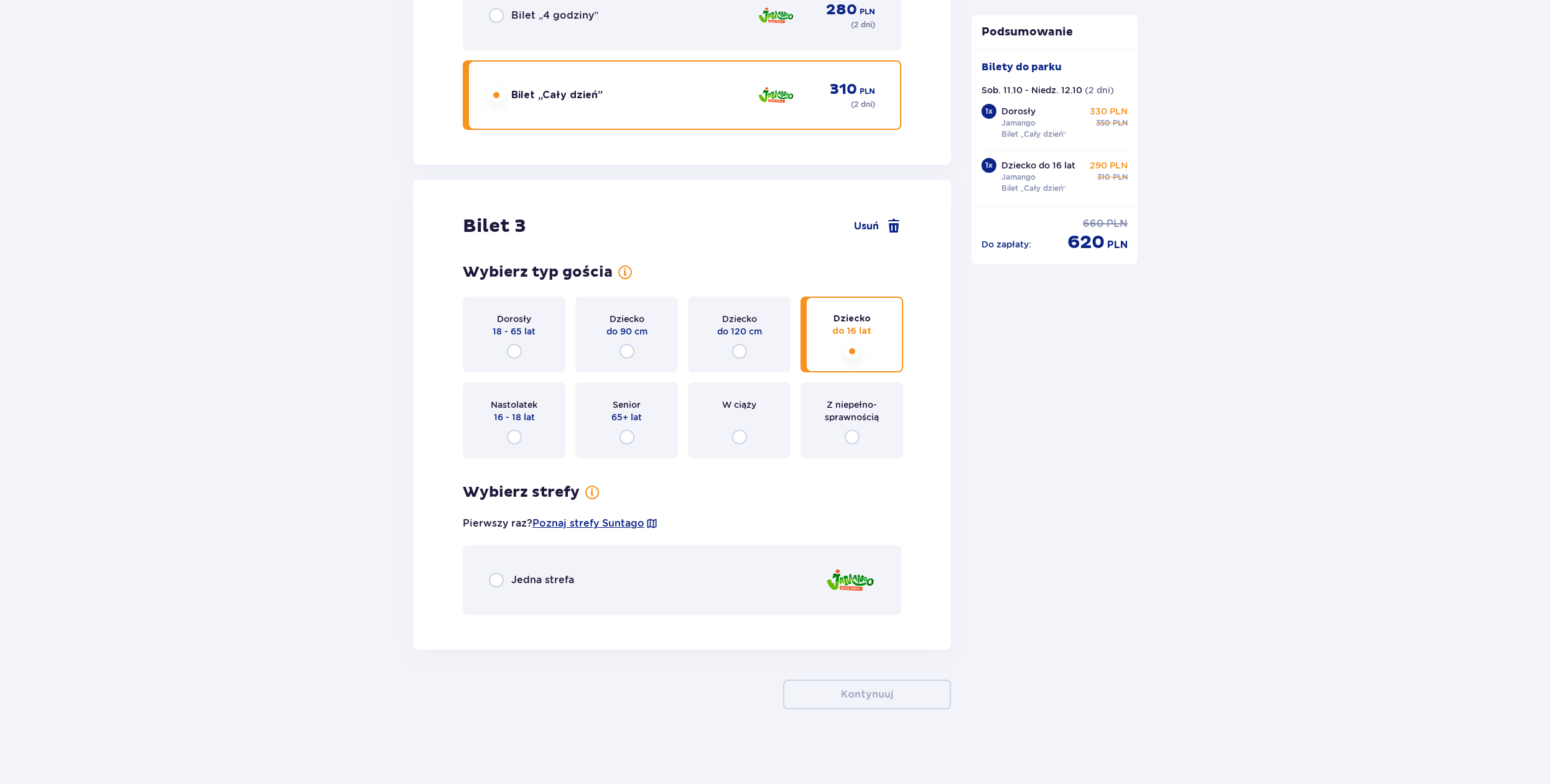
click at [497, 582] on input "radio" at bounding box center [496, 580] width 15 height 15
radio input "true"
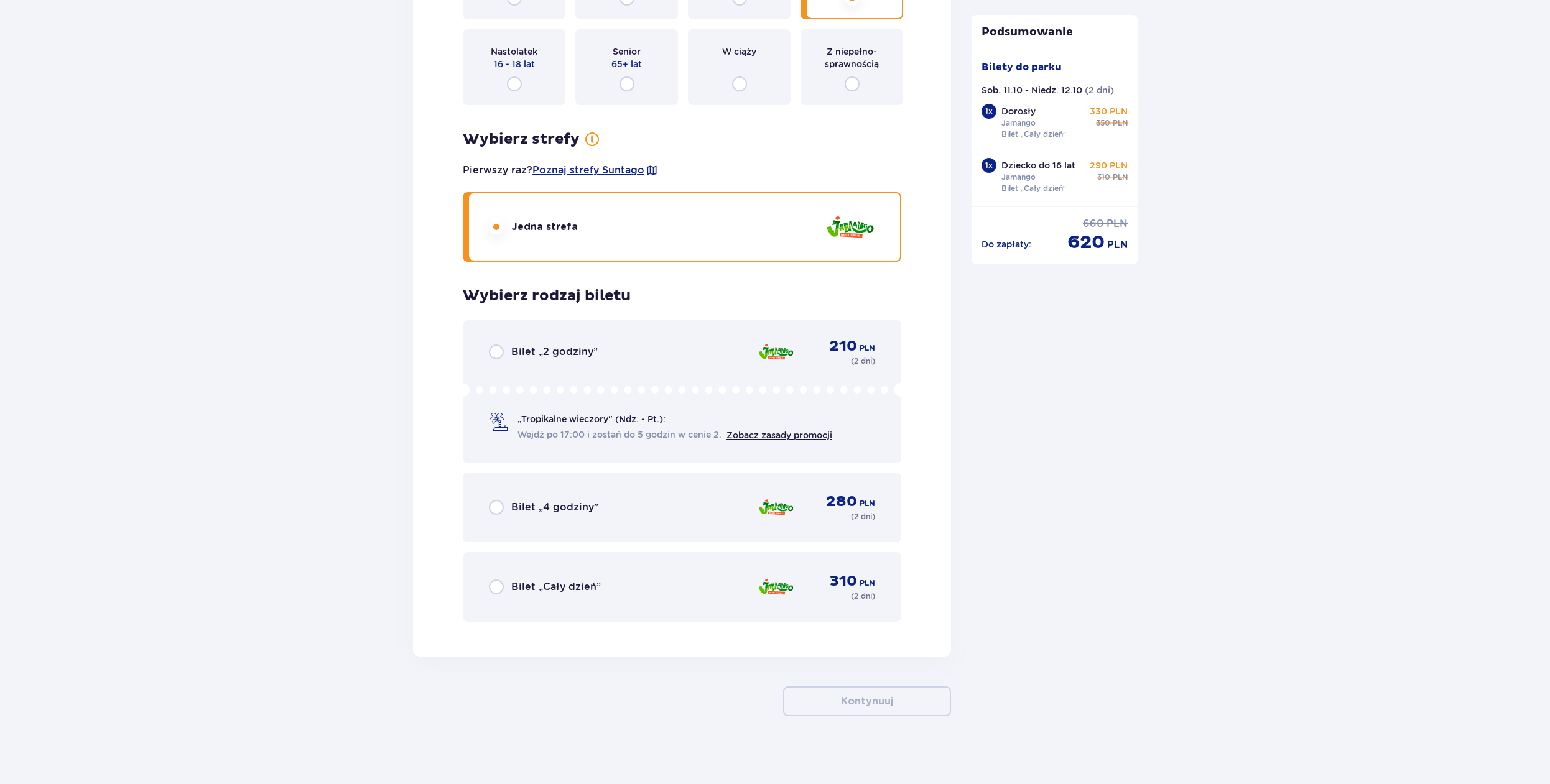
scroll to position [2610, 0]
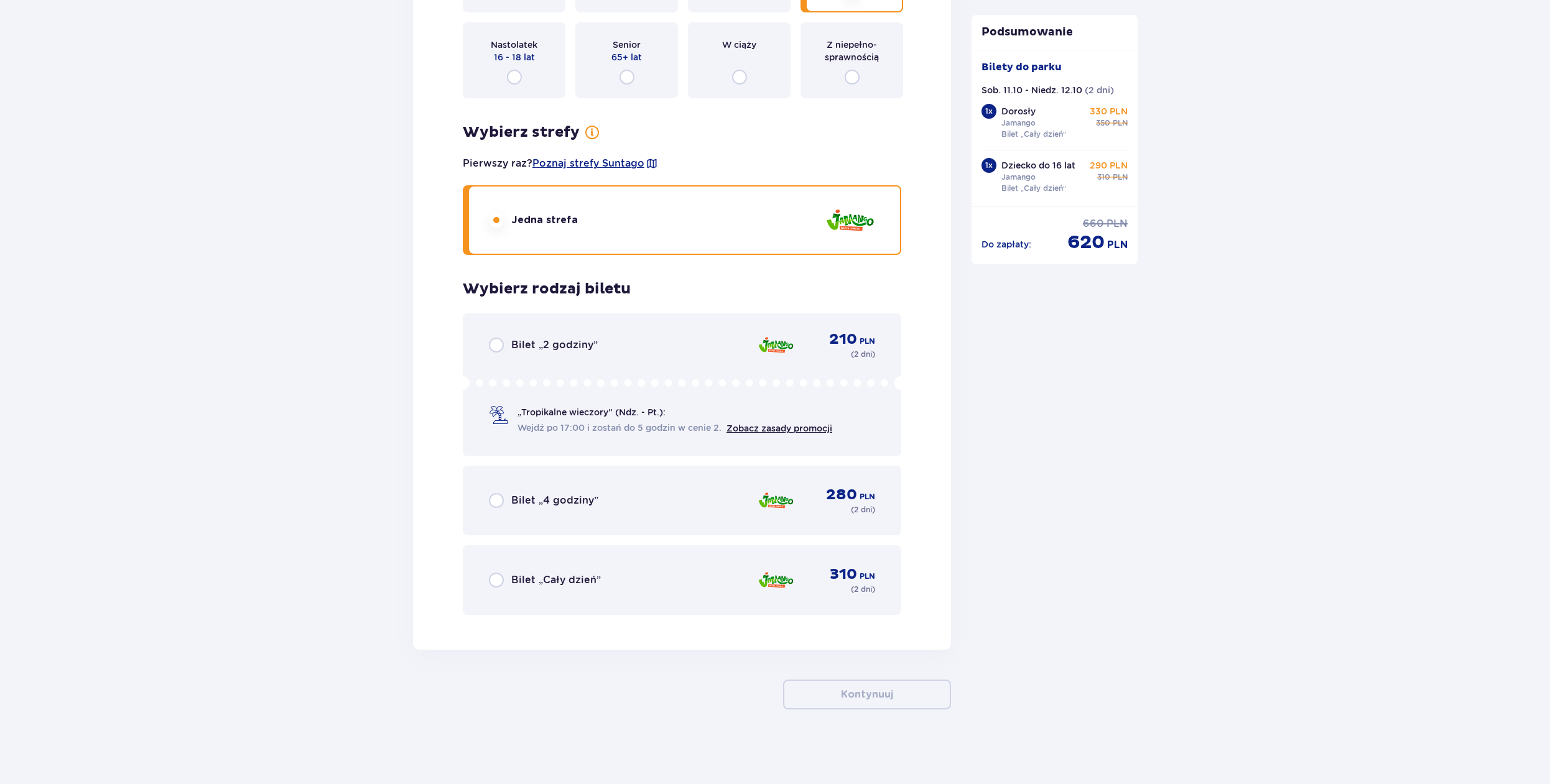
click at [494, 580] on input "radio" at bounding box center [496, 580] width 15 height 15
radio input "true"
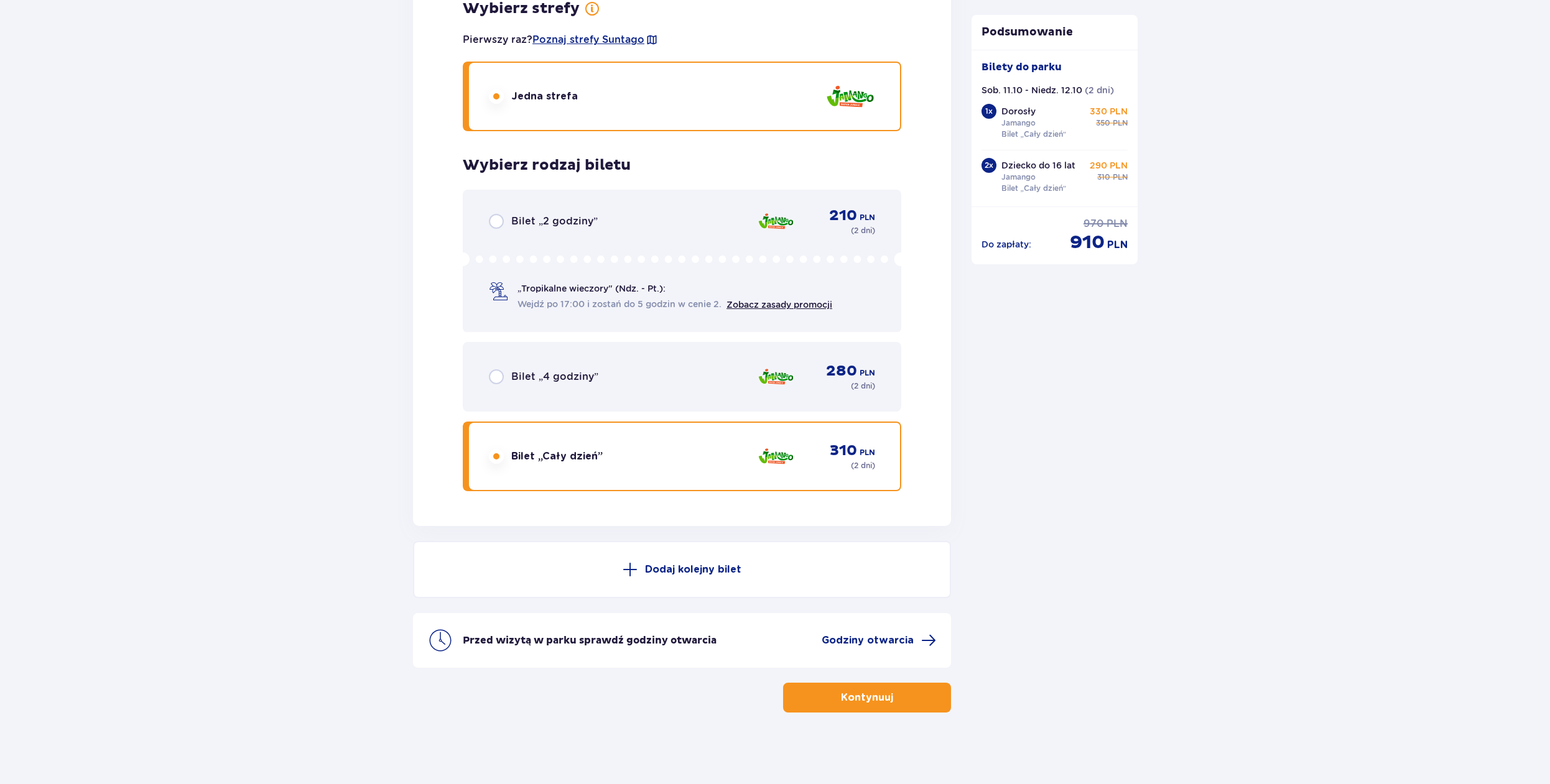
scroll to position [2737, 0]
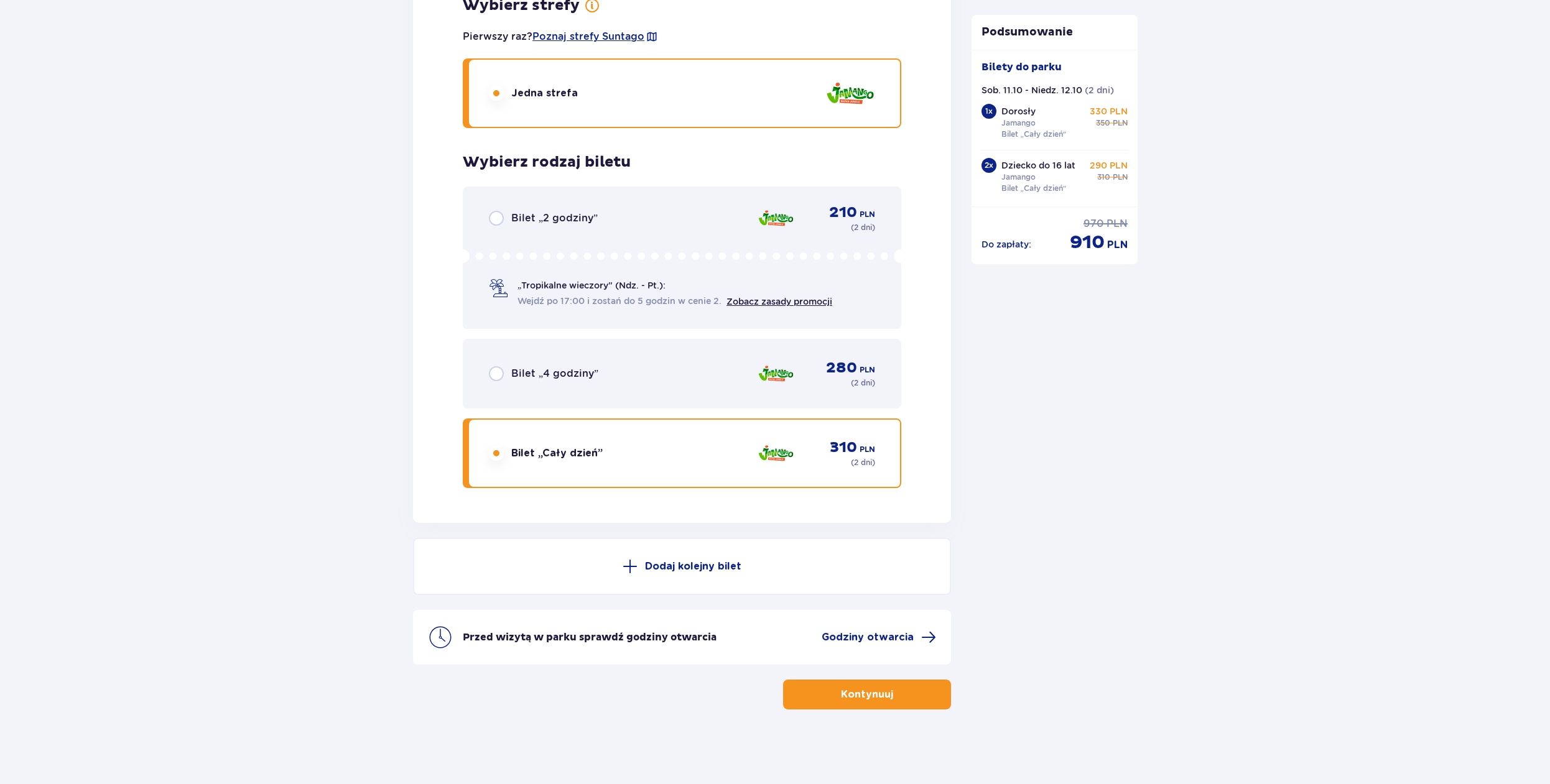
click at [890, 693] on span "button" at bounding box center [896, 695] width 15 height 15
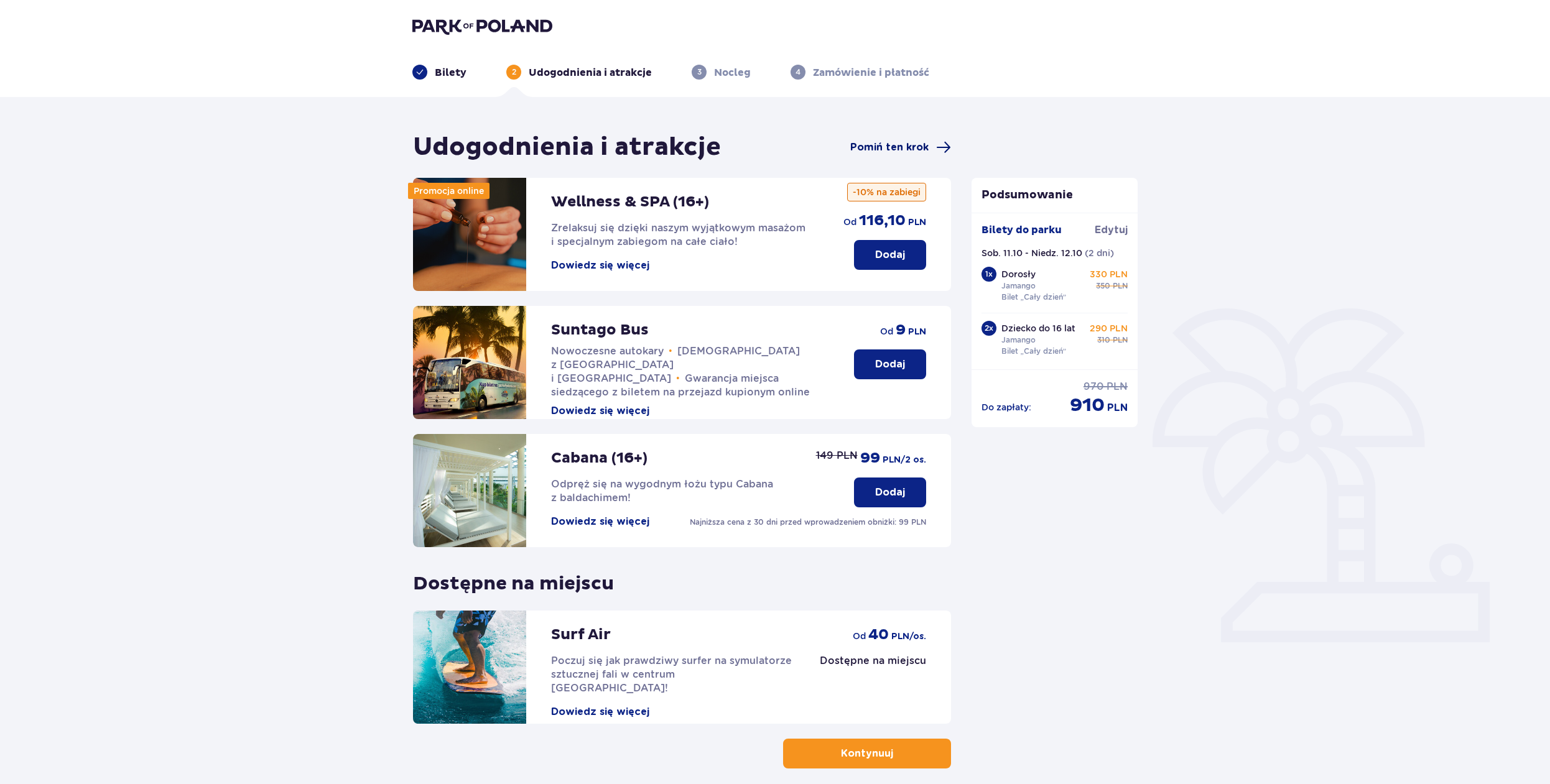
click at [906, 145] on span "Pomiń ten krok" at bounding box center [889, 147] width 79 height 14
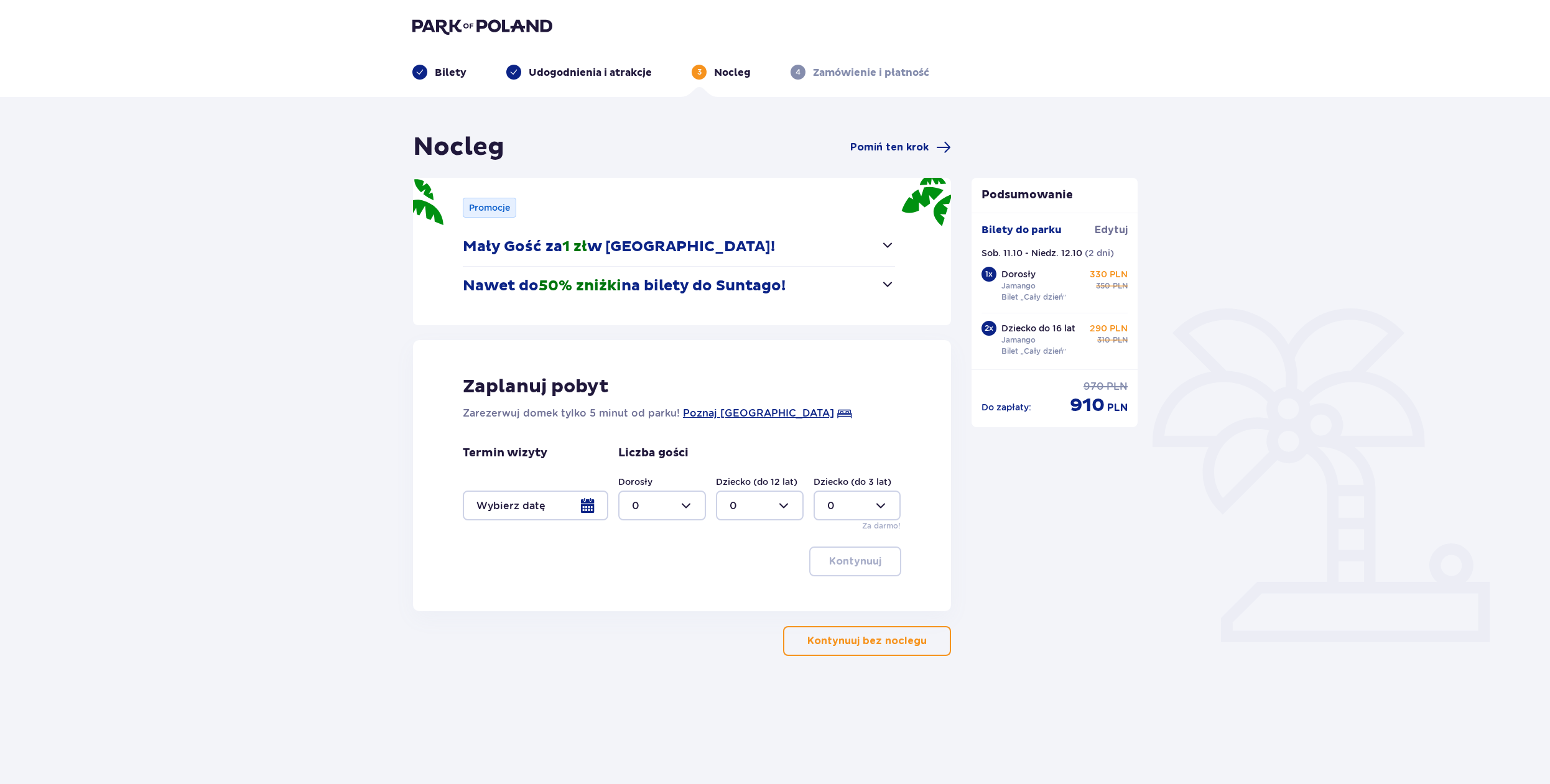
click at [587, 509] on div at bounding box center [535, 505] width 146 height 30
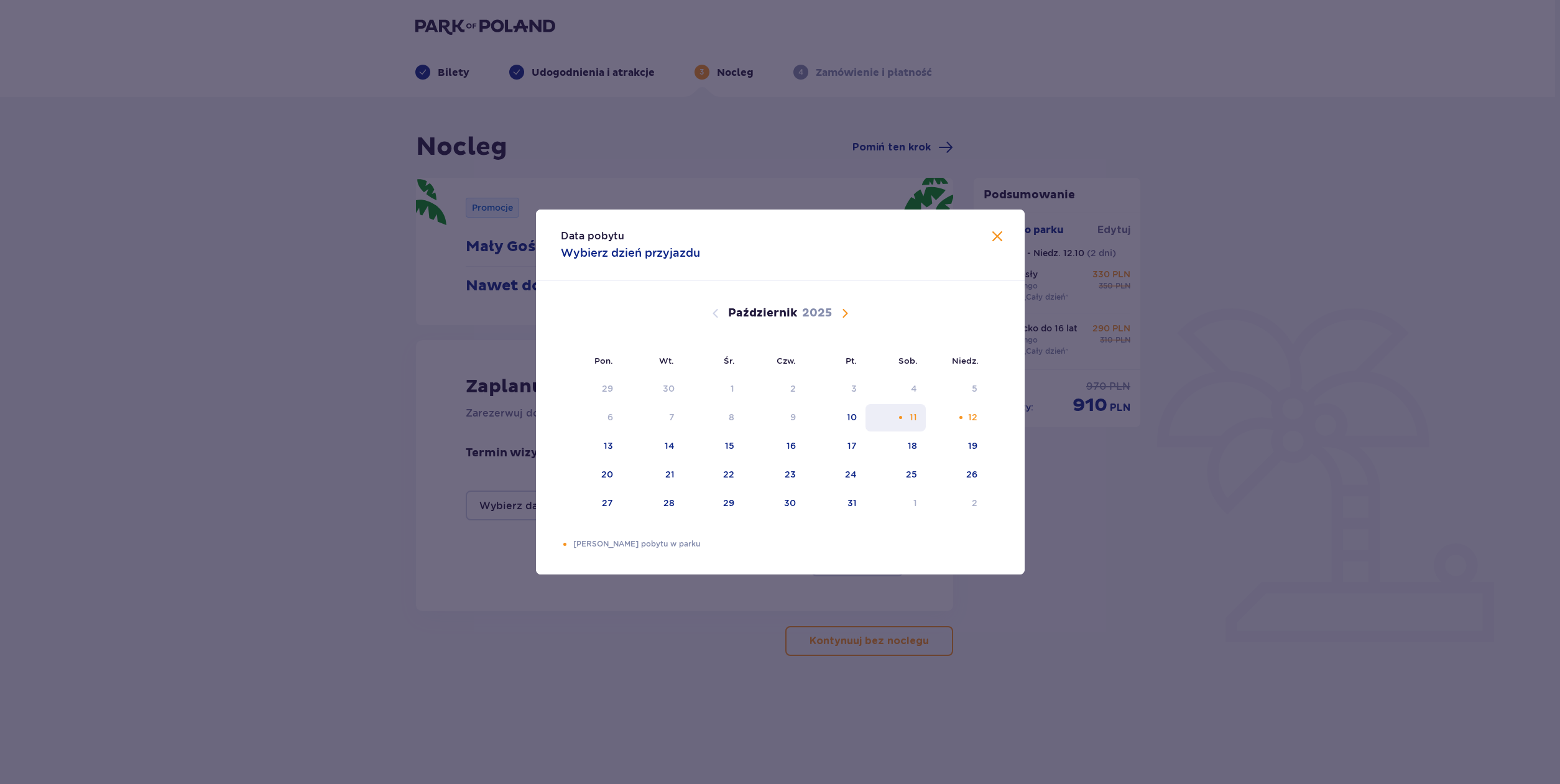
click at [912, 421] on div "11" at bounding box center [913, 417] width 7 height 13
click at [967, 416] on div "12" at bounding box center [956, 417] width 61 height 27
type input "11.10.25 - 12.10.25"
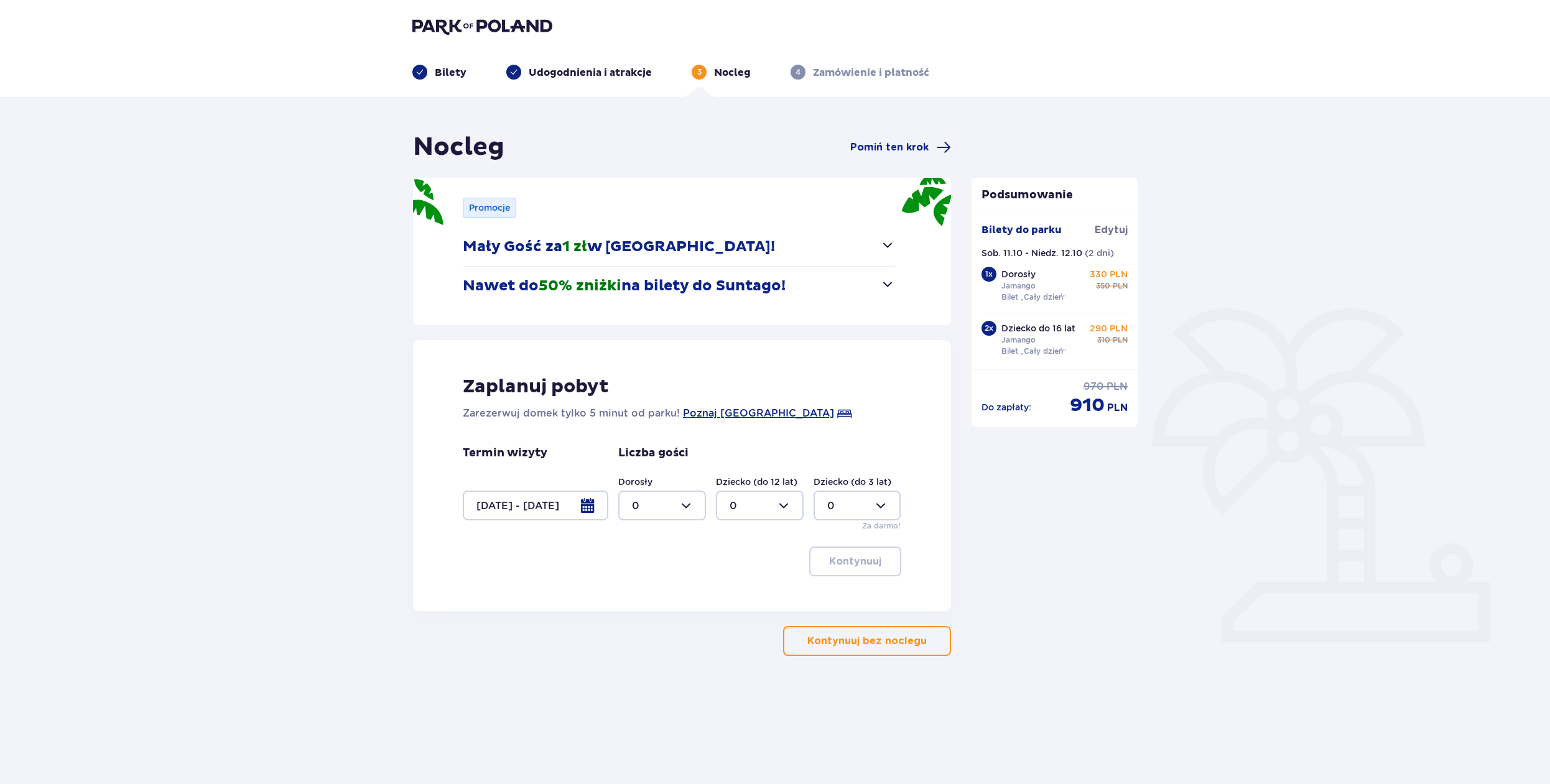
click at [690, 511] on div at bounding box center [662, 505] width 88 height 30
click at [658, 568] on div "1" at bounding box center [662, 569] width 61 height 14
type input "1"
click at [782, 509] on div at bounding box center [759, 505] width 88 height 30
click at [740, 592] on div "2" at bounding box center [759, 595] width 61 height 14
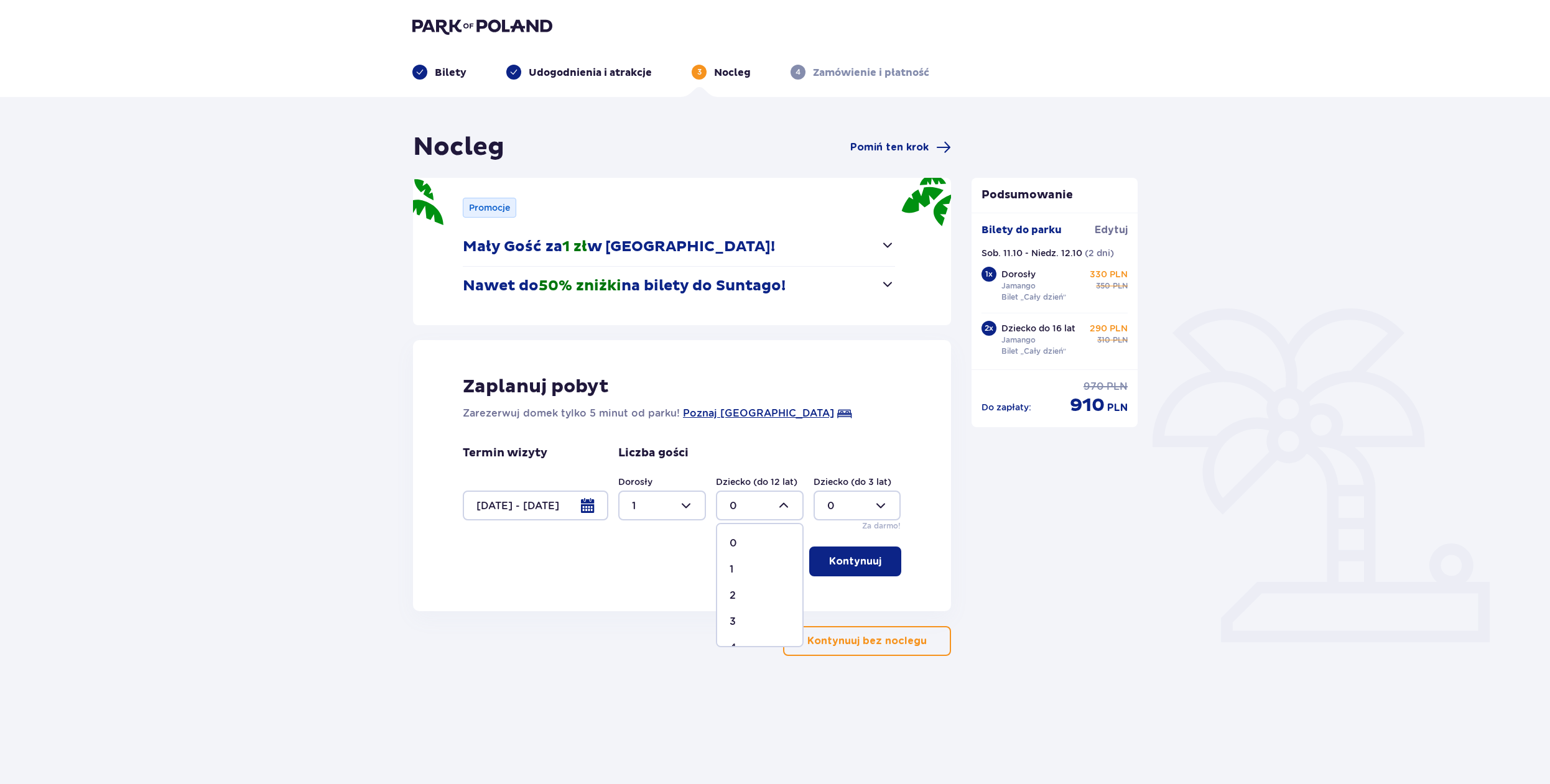
type input "2"
click at [841, 560] on p "Kontynuuj" at bounding box center [856, 561] width 52 height 14
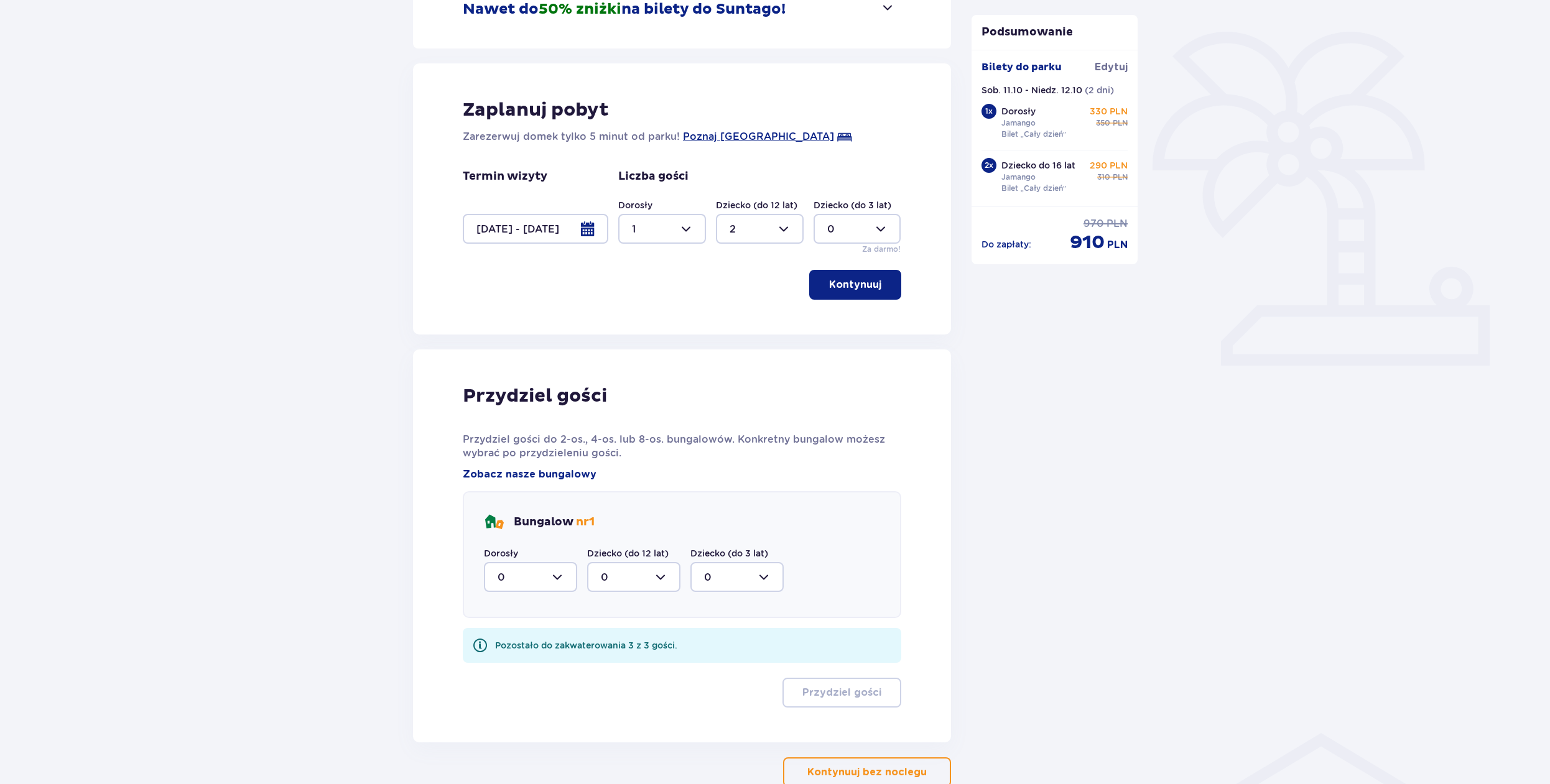
scroll to position [354, 0]
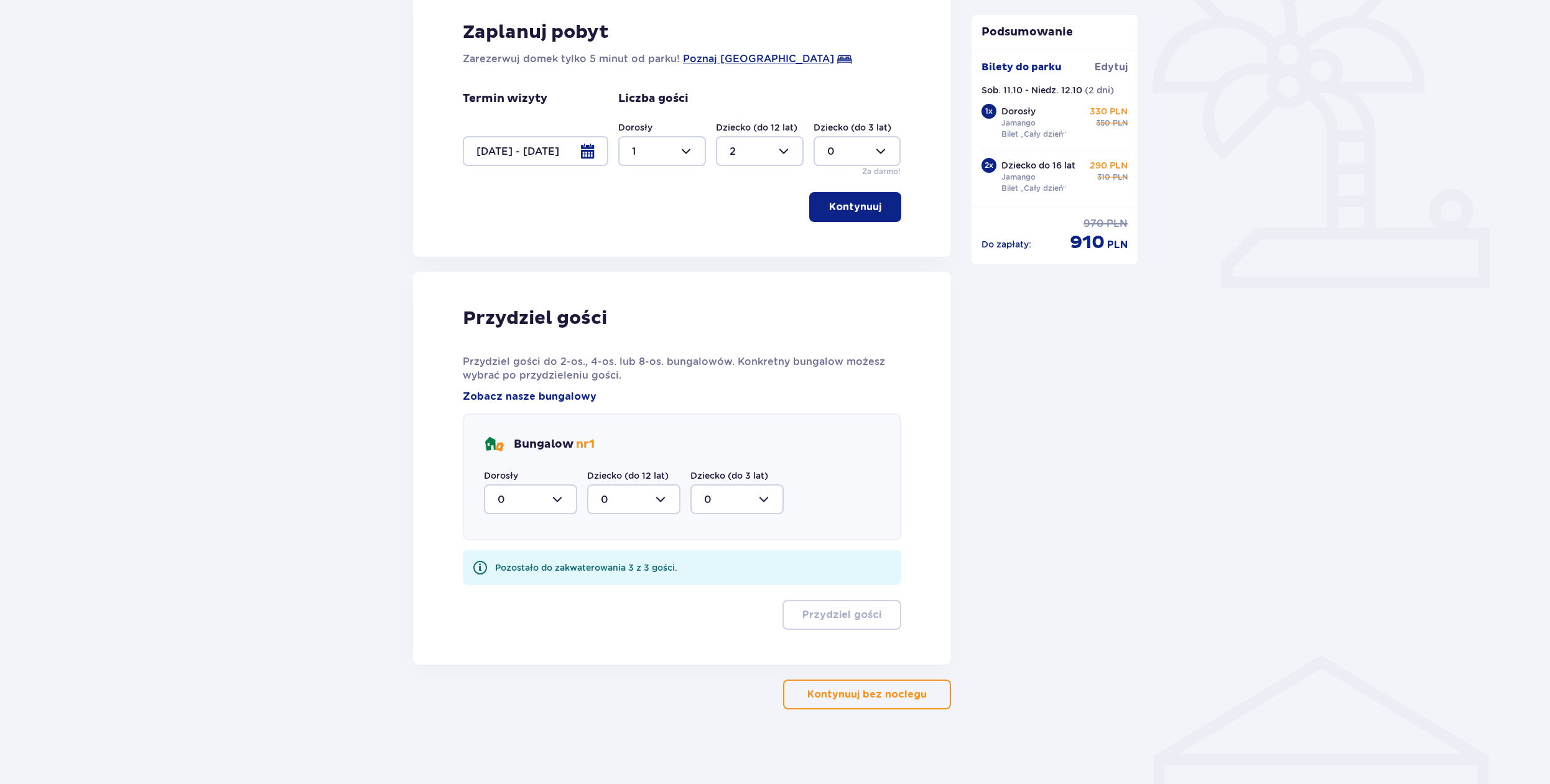
click at [560, 502] on div at bounding box center [531, 499] width 93 height 30
click at [529, 568] on div "1" at bounding box center [531, 563] width 66 height 14
type input "1"
click at [662, 499] on div at bounding box center [634, 499] width 93 height 30
click at [623, 591] on div "2" at bounding box center [634, 589] width 66 height 14
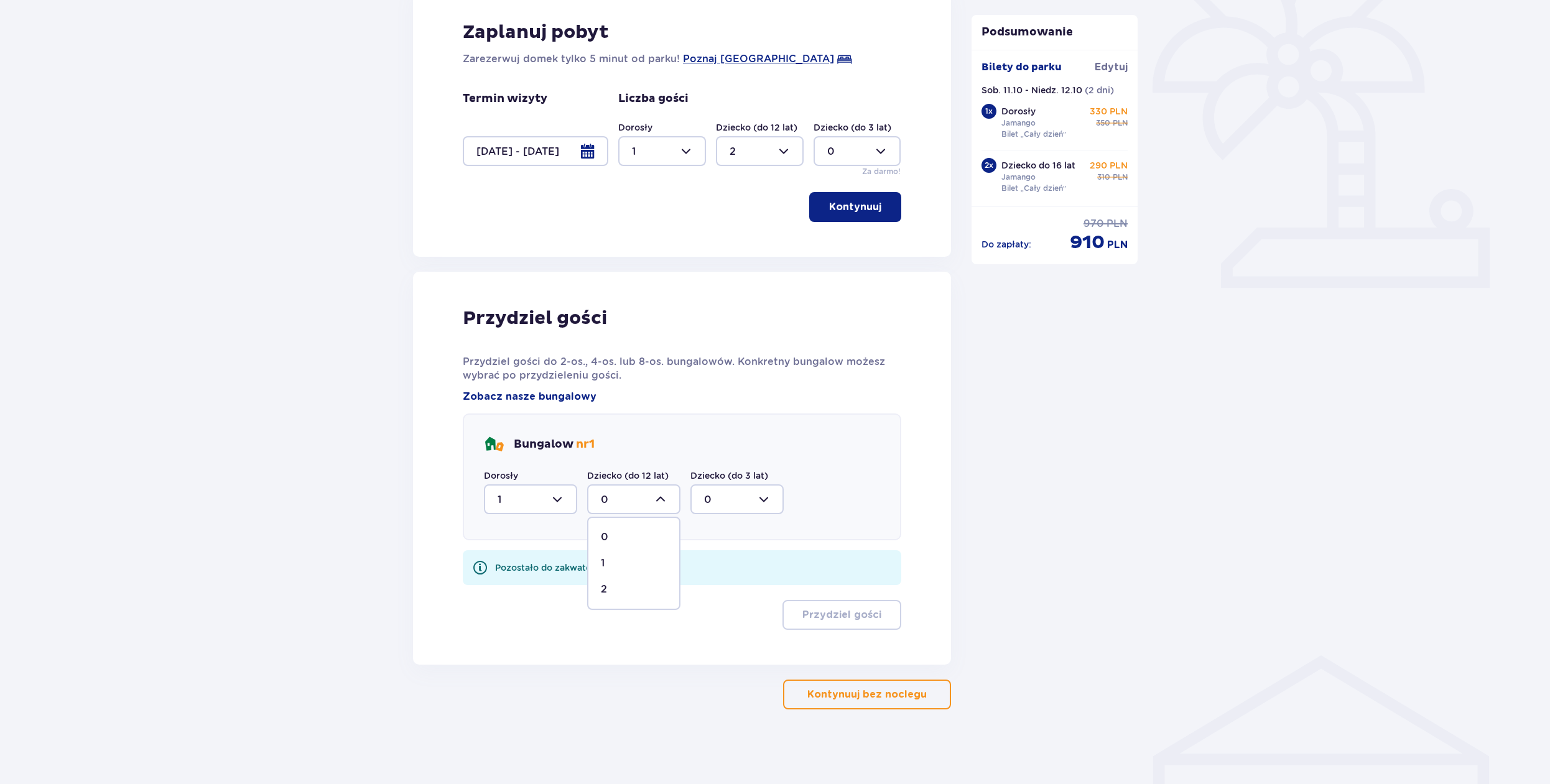
type input "2"
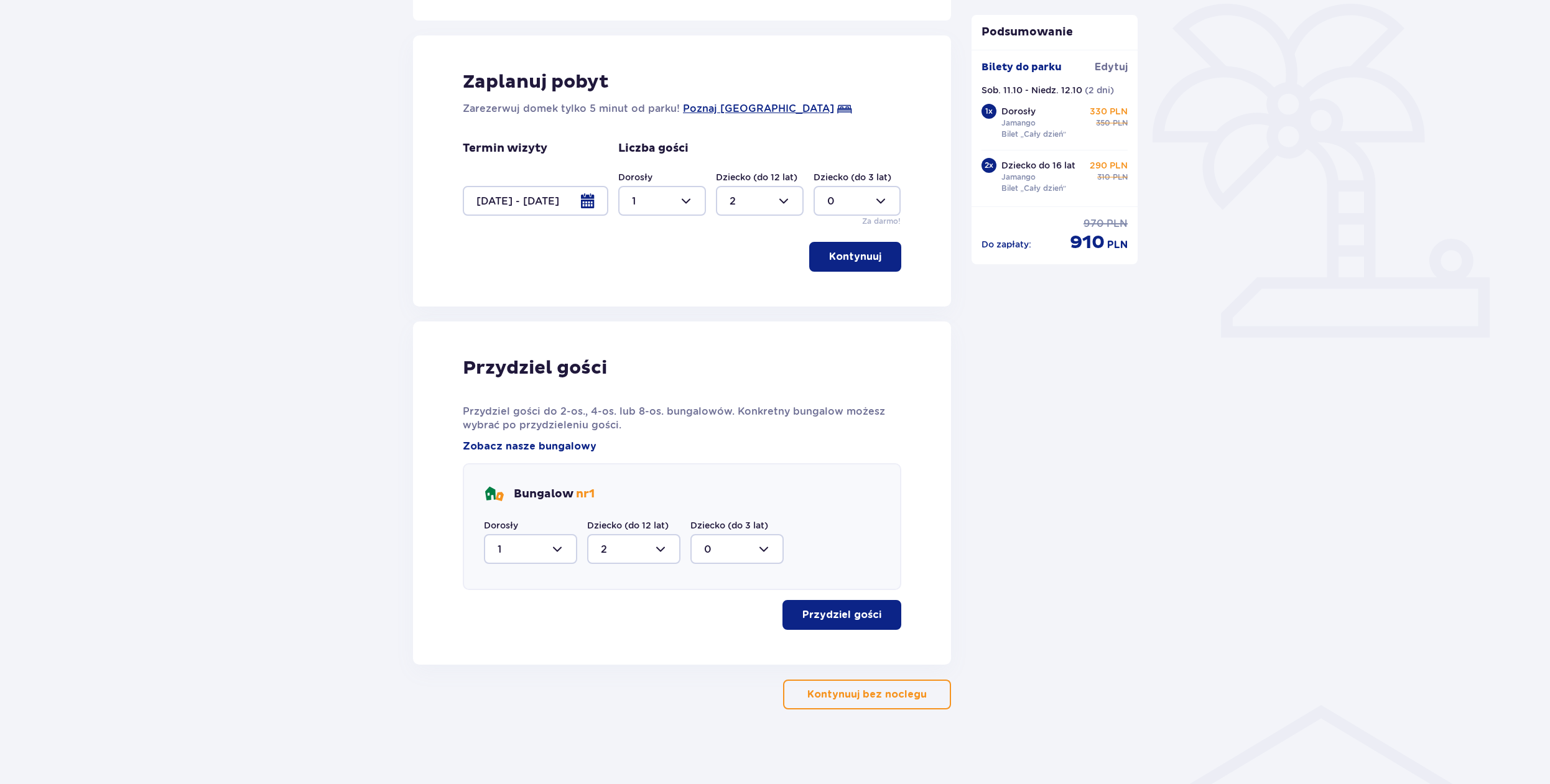
scroll to position [304, 0]
click at [835, 616] on p "Przydziel gości" at bounding box center [841, 614] width 79 height 14
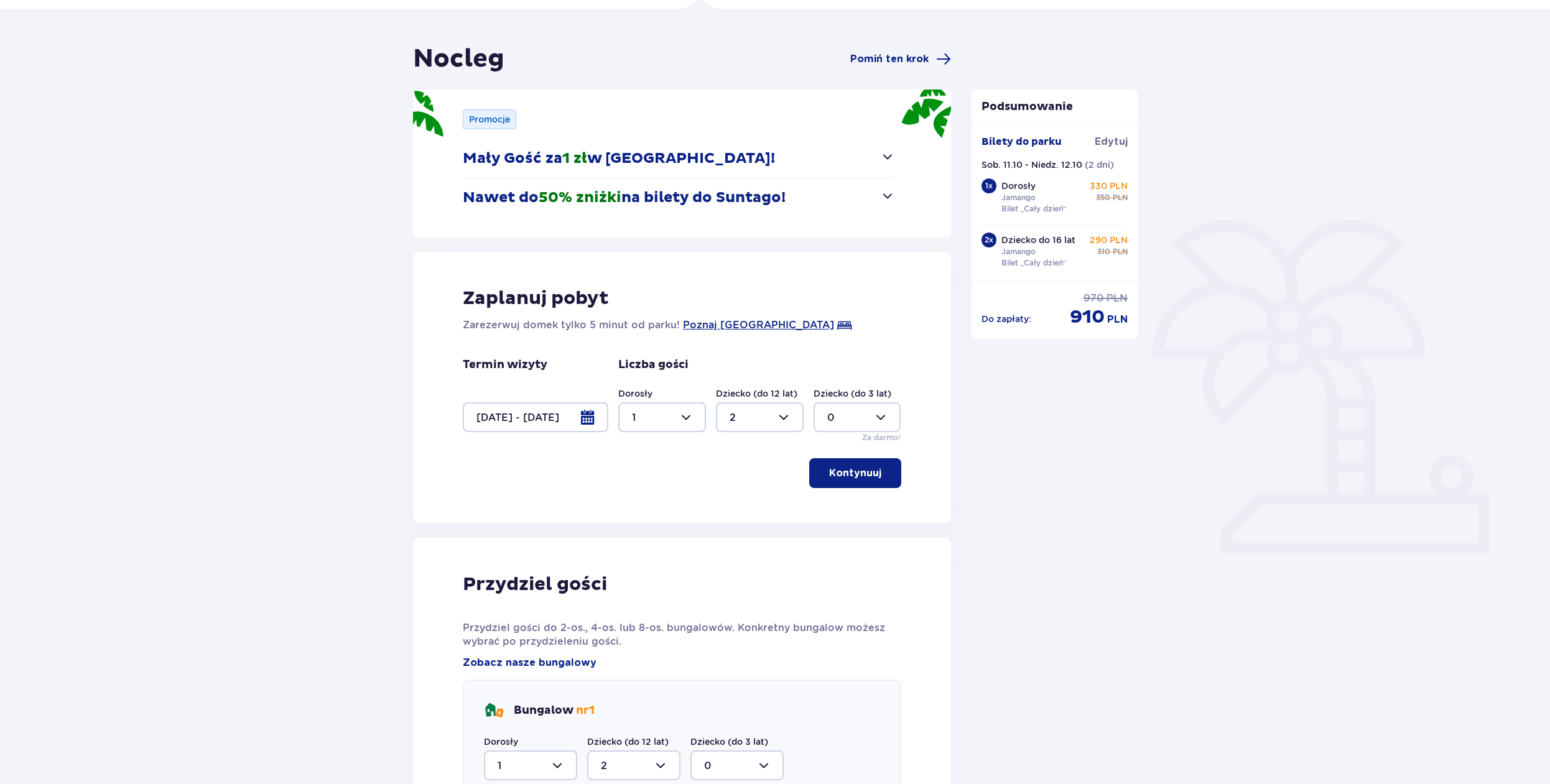
scroll to position [62, 0]
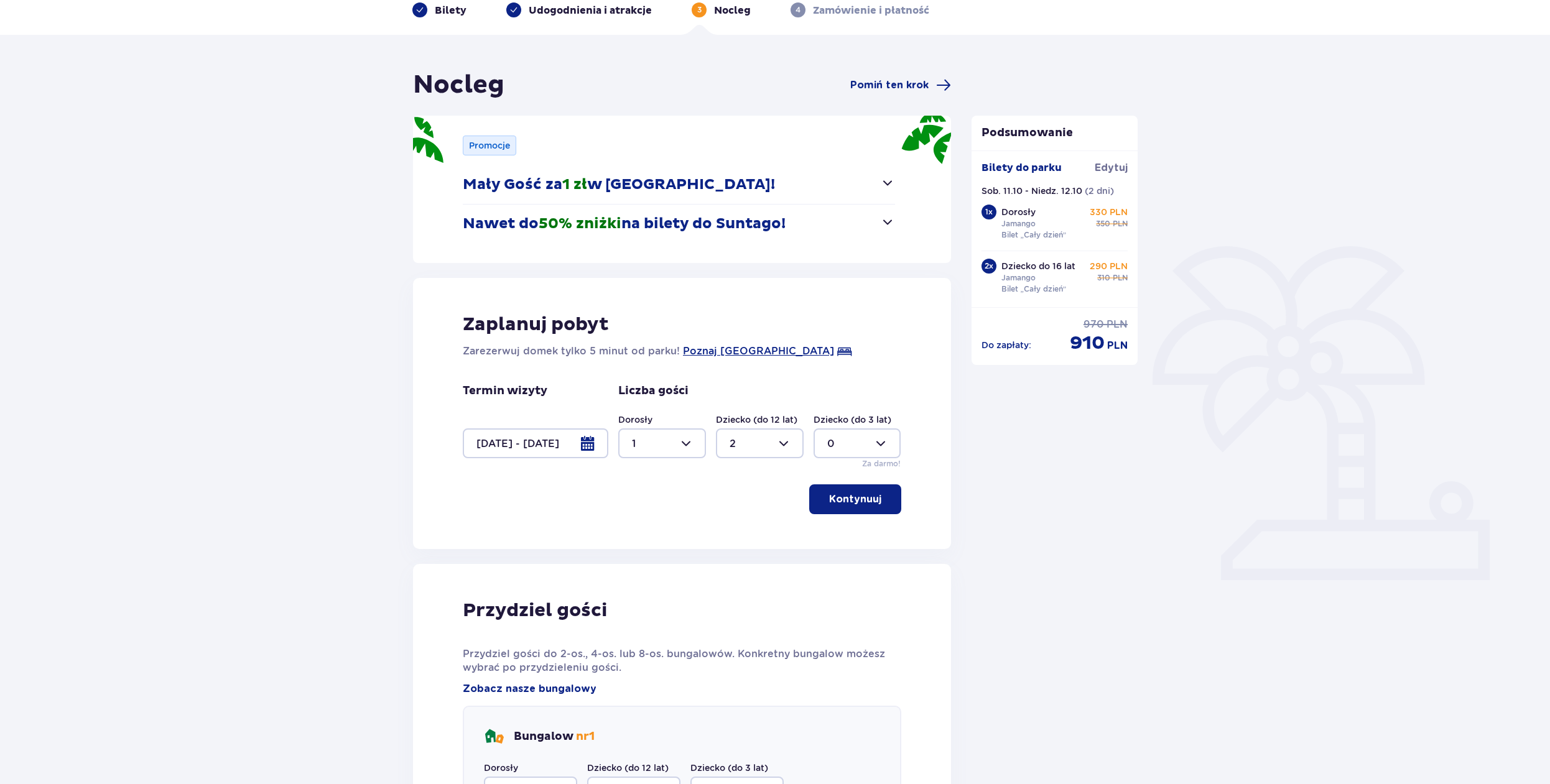
click at [891, 224] on span "button" at bounding box center [888, 221] width 15 height 15
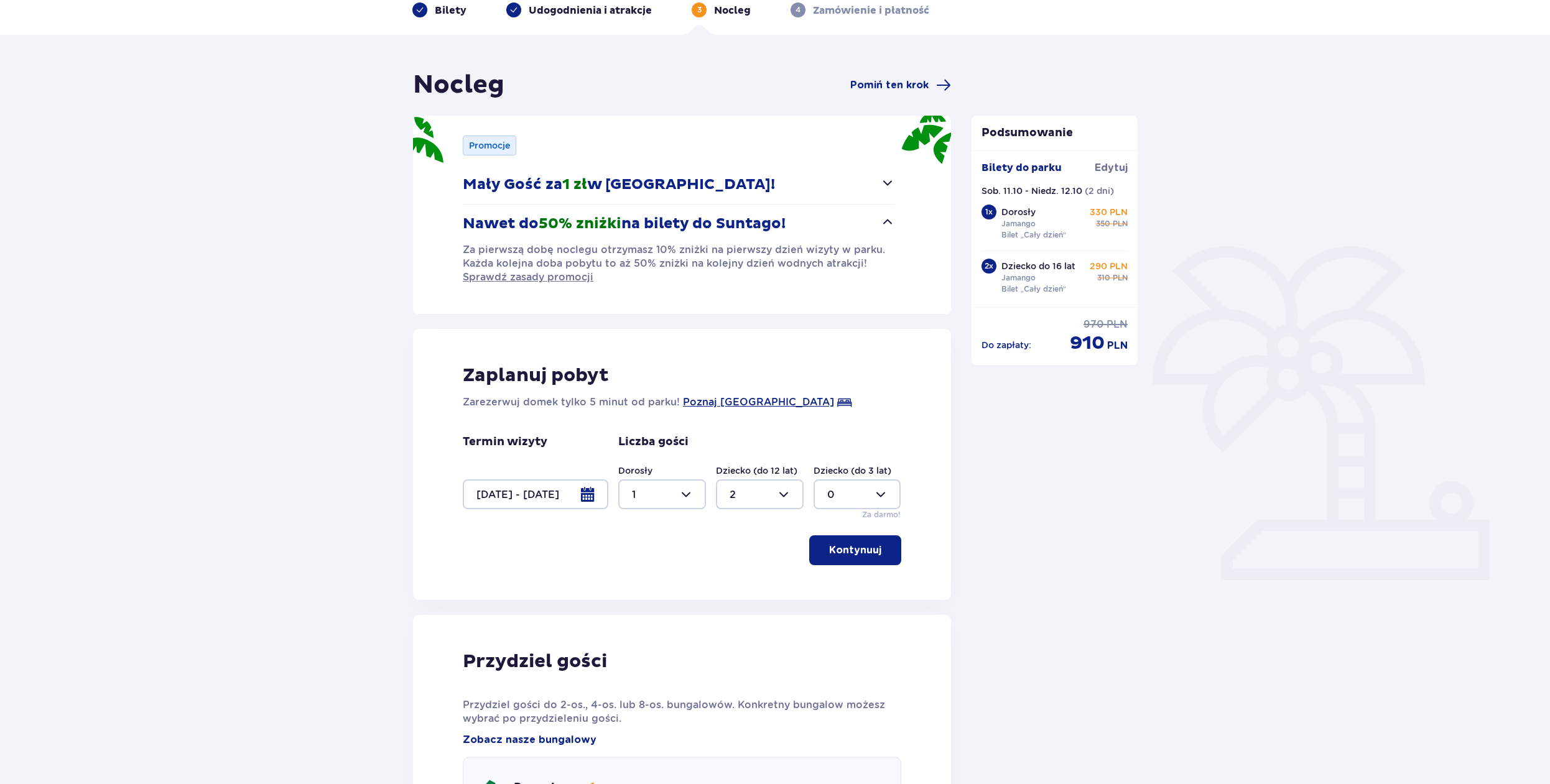
click at [885, 181] on span "button" at bounding box center [888, 182] width 15 height 15
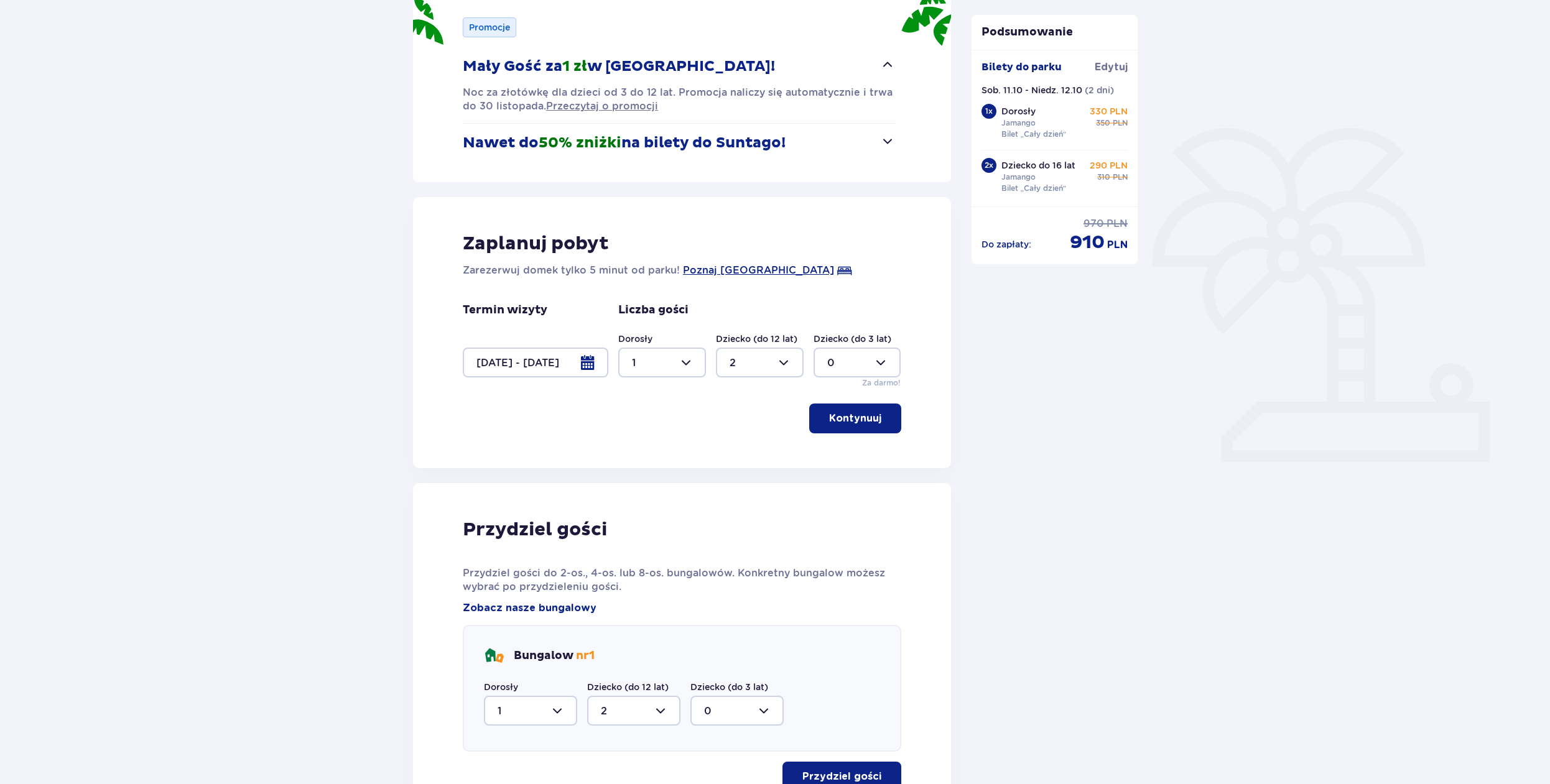
scroll to position [189, 0]
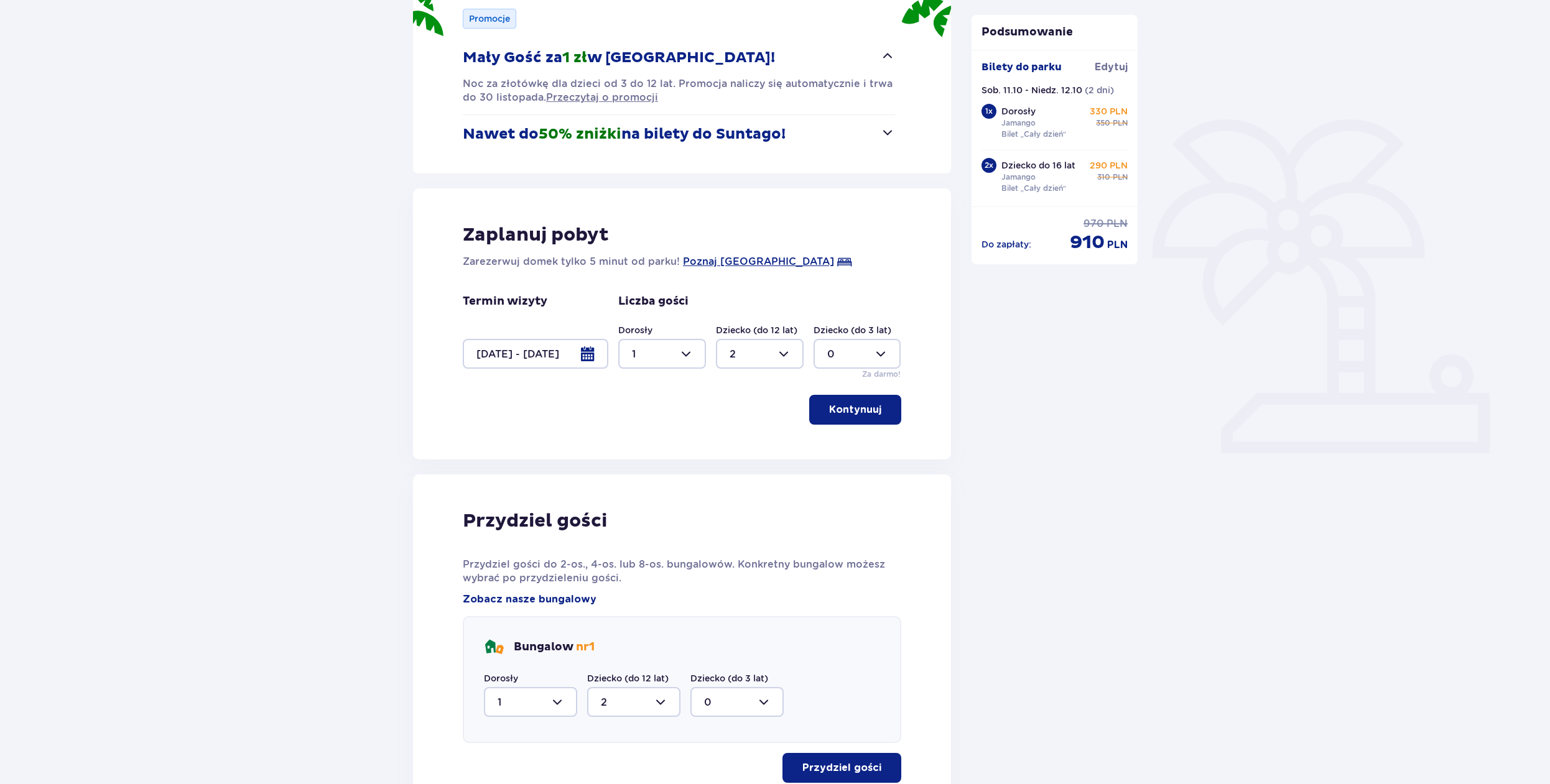
click at [891, 408] on span "button" at bounding box center [884, 409] width 15 height 15
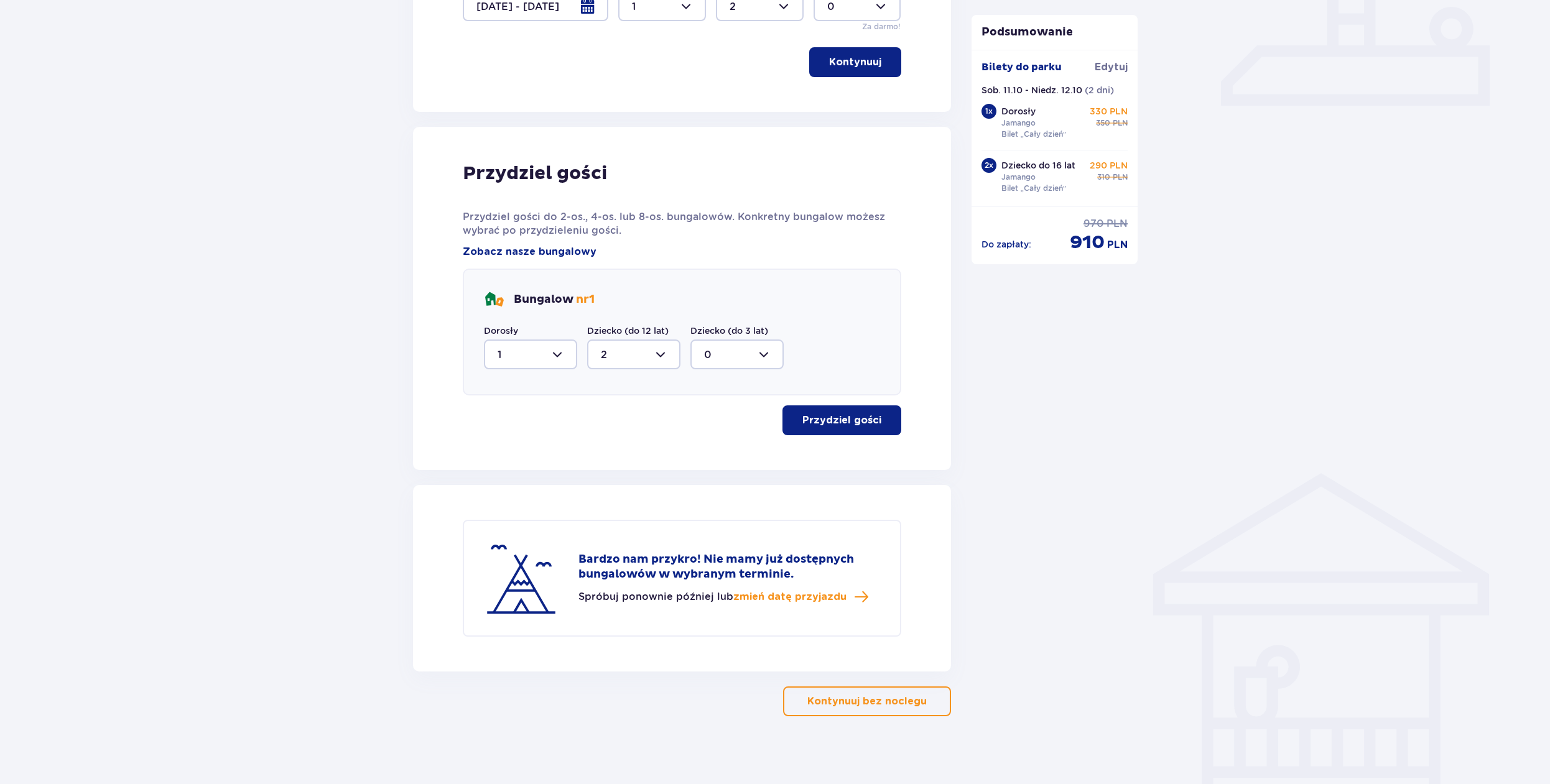
scroll to position [544, 0]
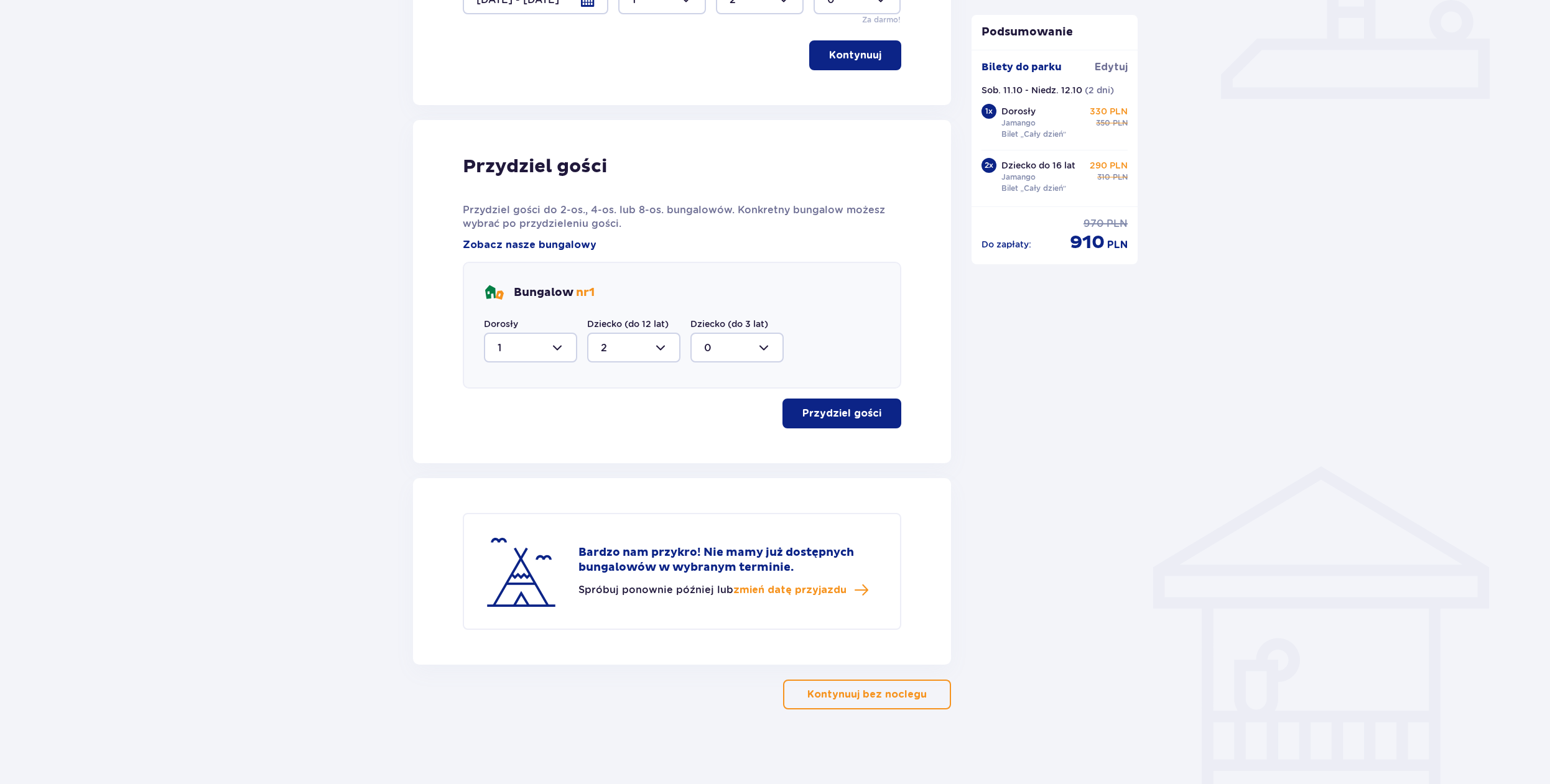
click at [884, 695] on p "Kontynuuj bez noclegu" at bounding box center [867, 694] width 119 height 14
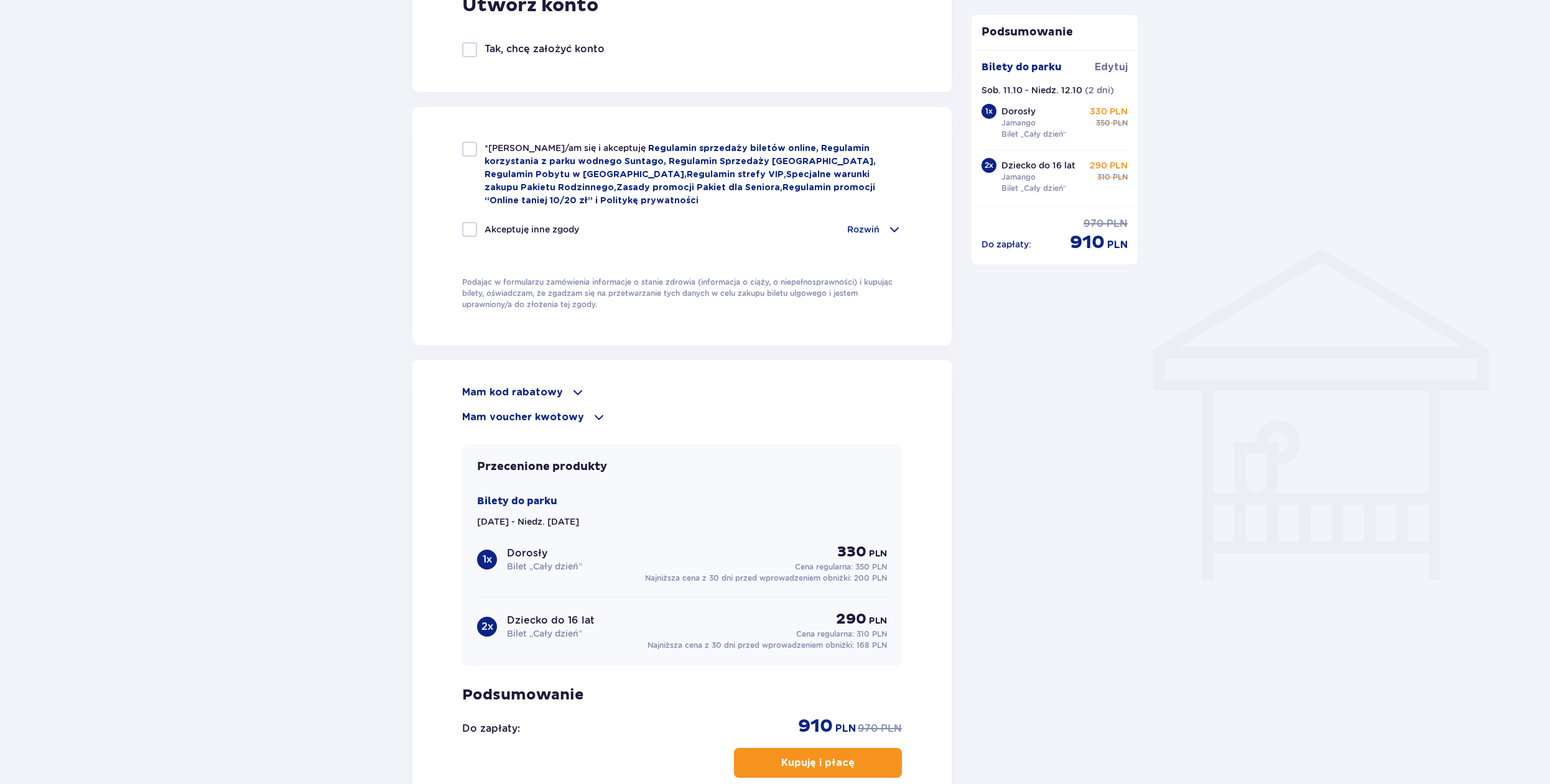
scroll to position [935, 0]
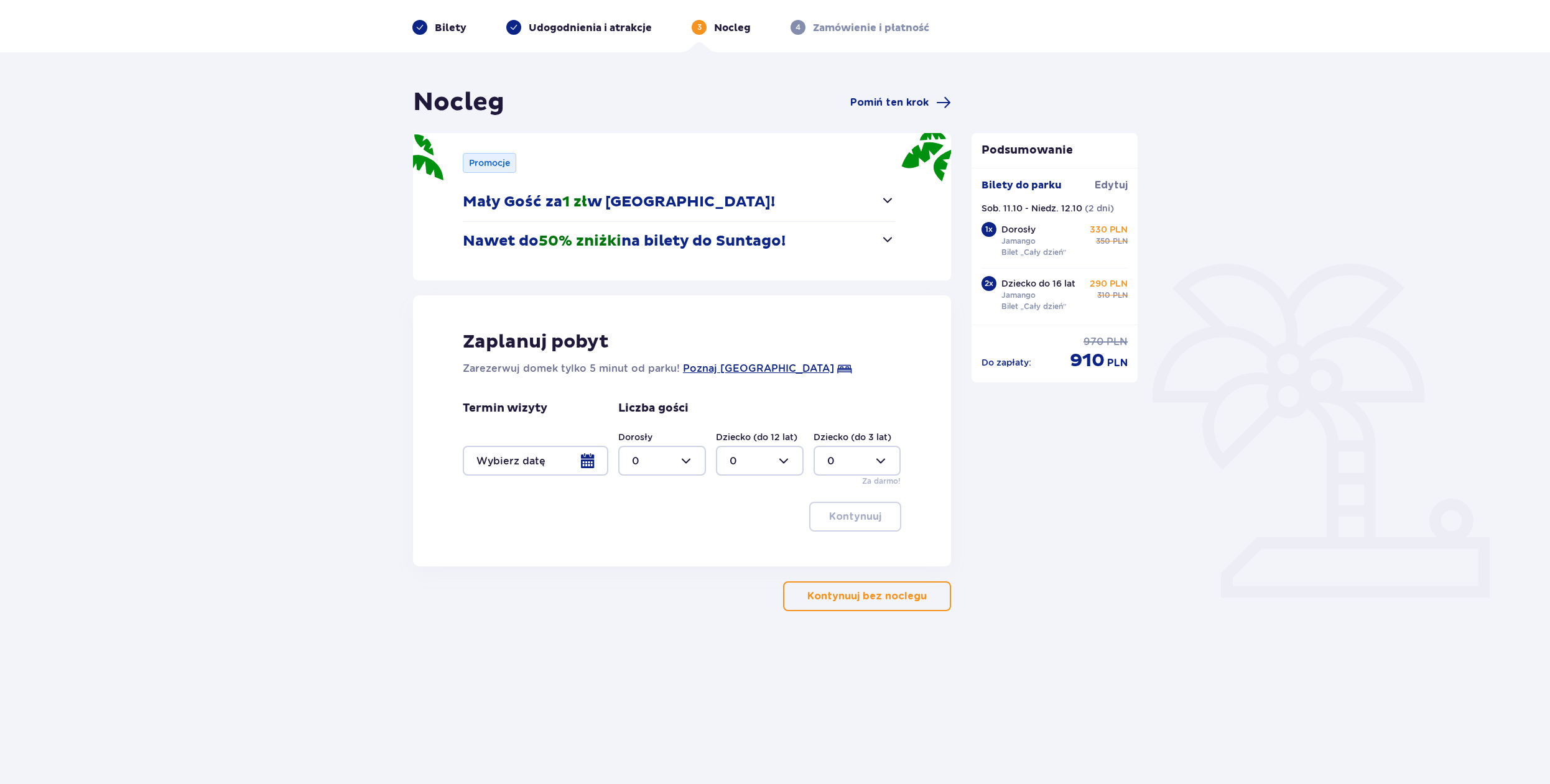
scroll to position [45, 0]
click at [454, 27] on p "Bilety" at bounding box center [450, 27] width 32 height 14
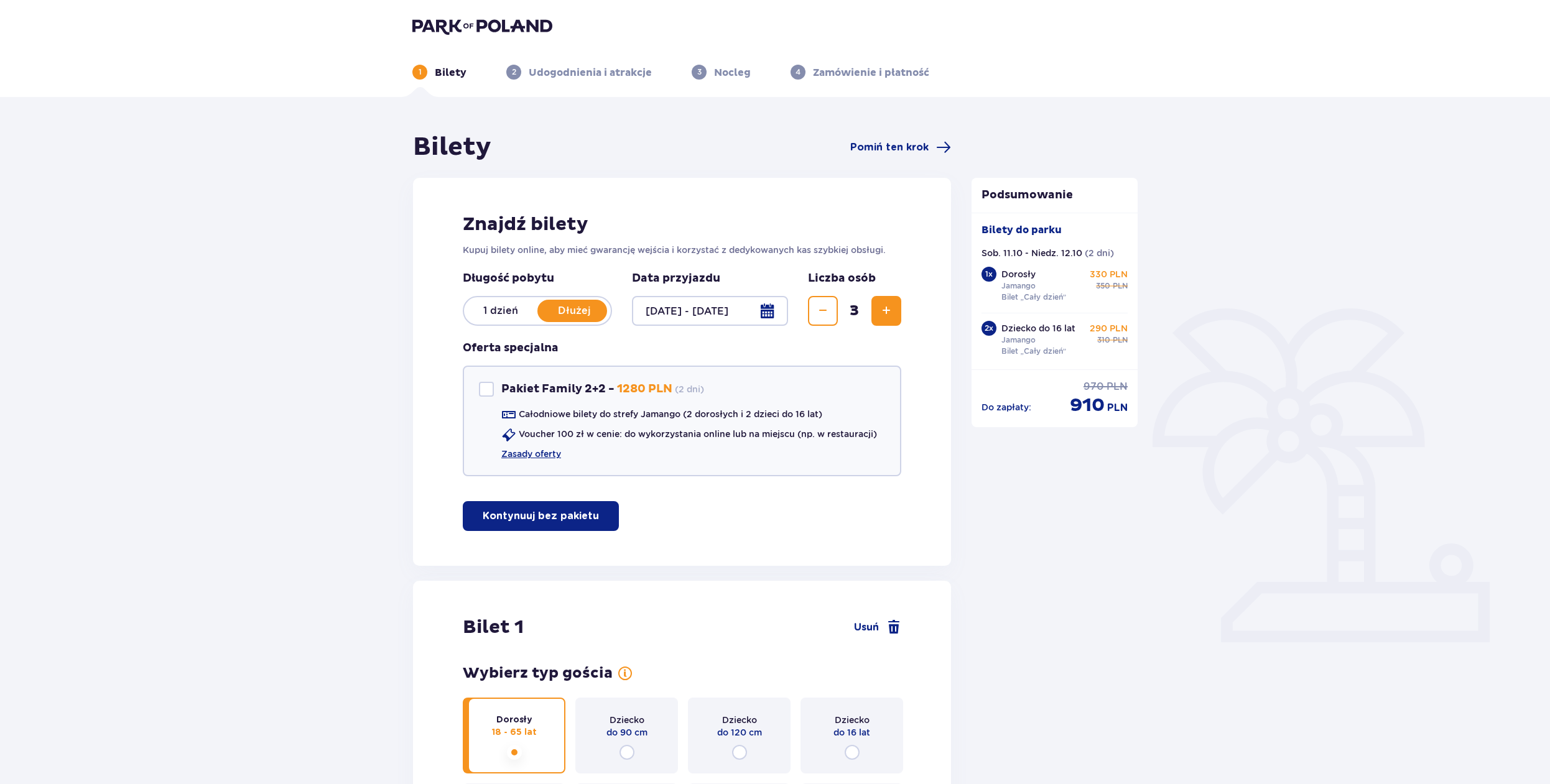
click at [678, 308] on div at bounding box center [709, 311] width 156 height 30
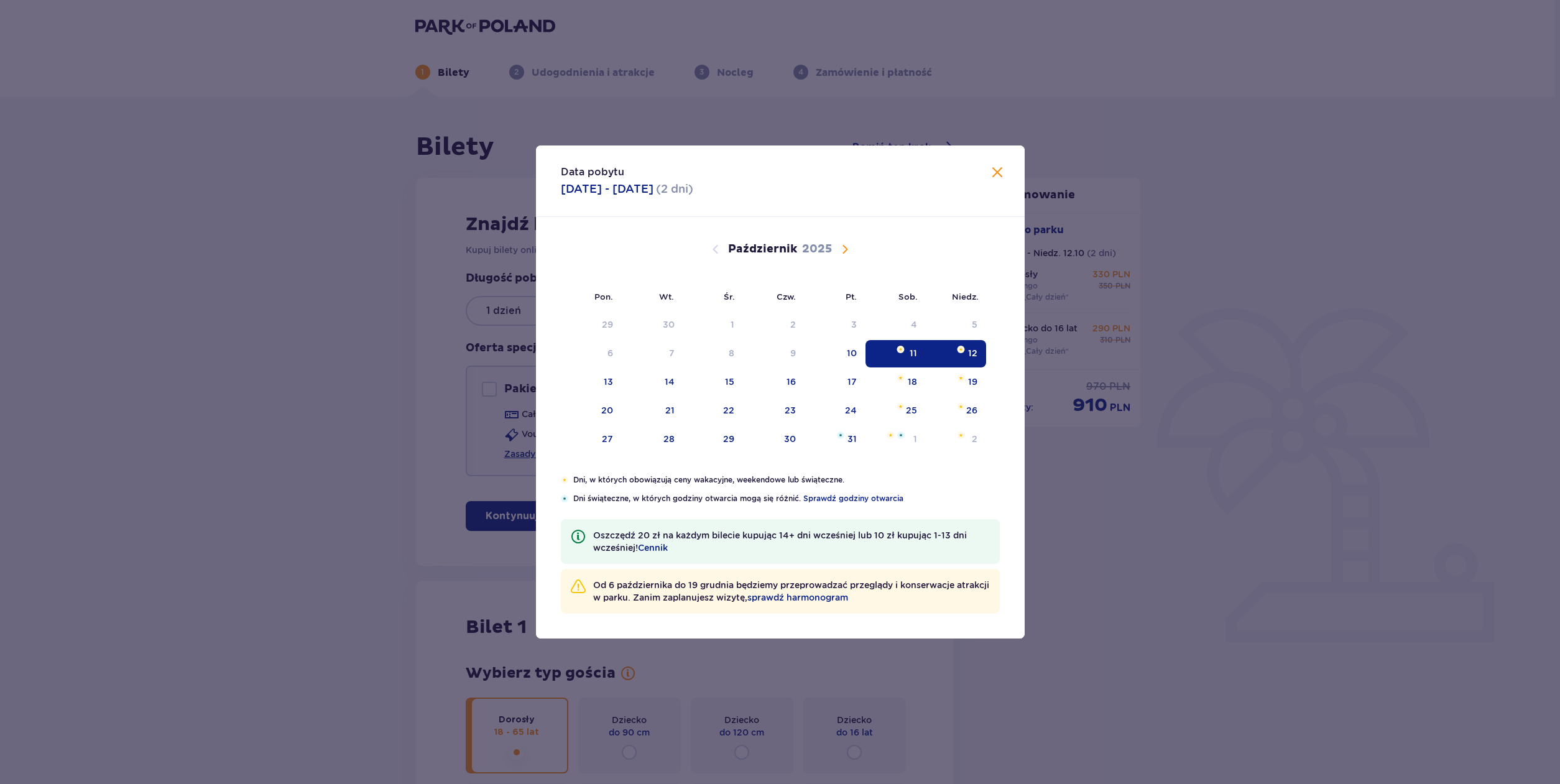
click at [845, 253] on span "Następny miesiąc" at bounding box center [845, 249] width 15 height 15
click at [615, 385] on div "10" at bounding box center [592, 382] width 61 height 27
click at [675, 386] on div "11" at bounding box center [651, 382] width 61 height 27
click at [1084, 154] on div "Data pobytu 11.10.2025 - 12.10.2025 ( 2 dni ) Pon. Wt. Śr. Czw. Pt. Sob. Niedz.…" at bounding box center [780, 392] width 1560 height 784
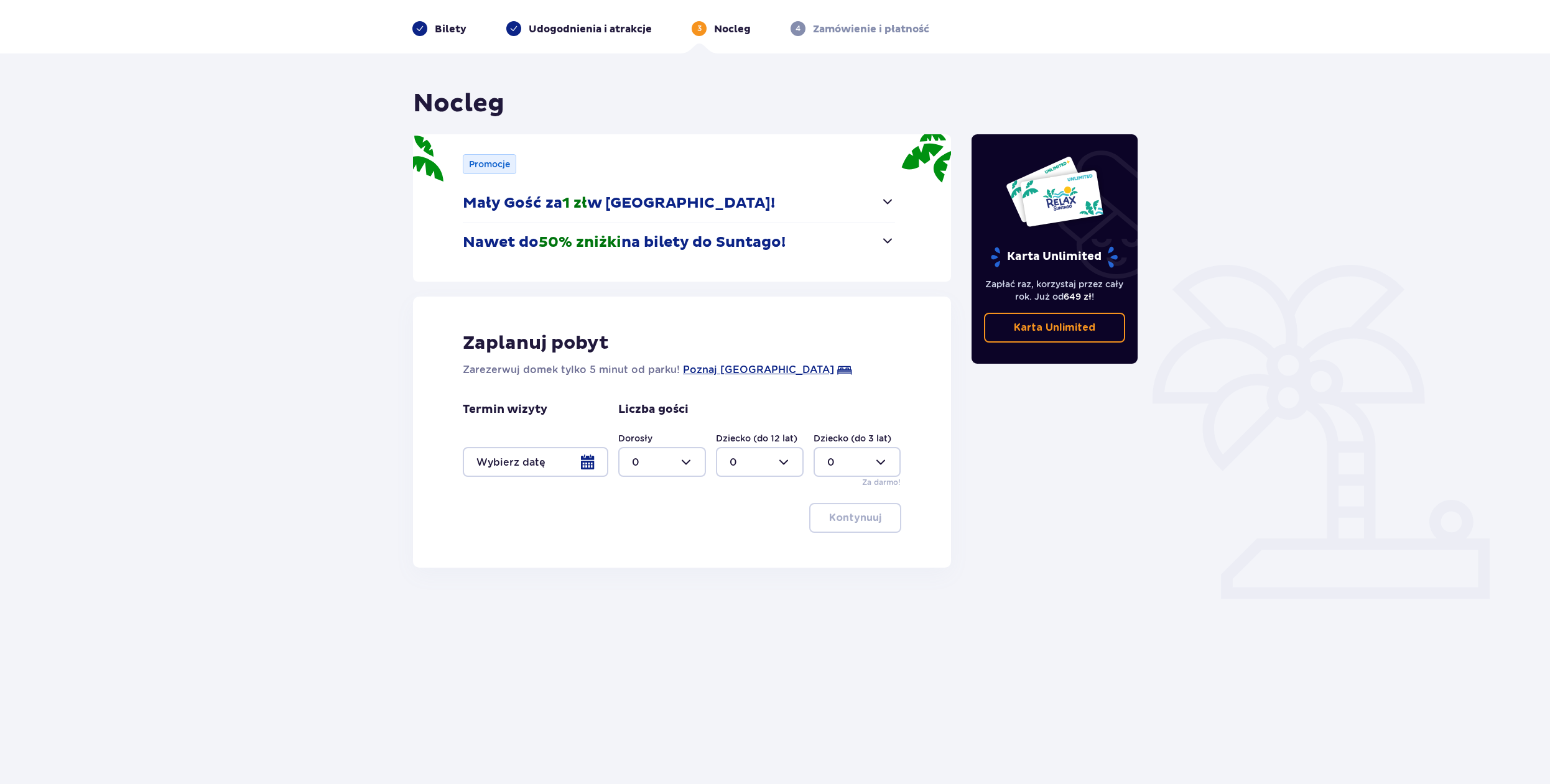
scroll to position [45, 0]
click at [586, 461] on div at bounding box center [535, 461] width 146 height 30
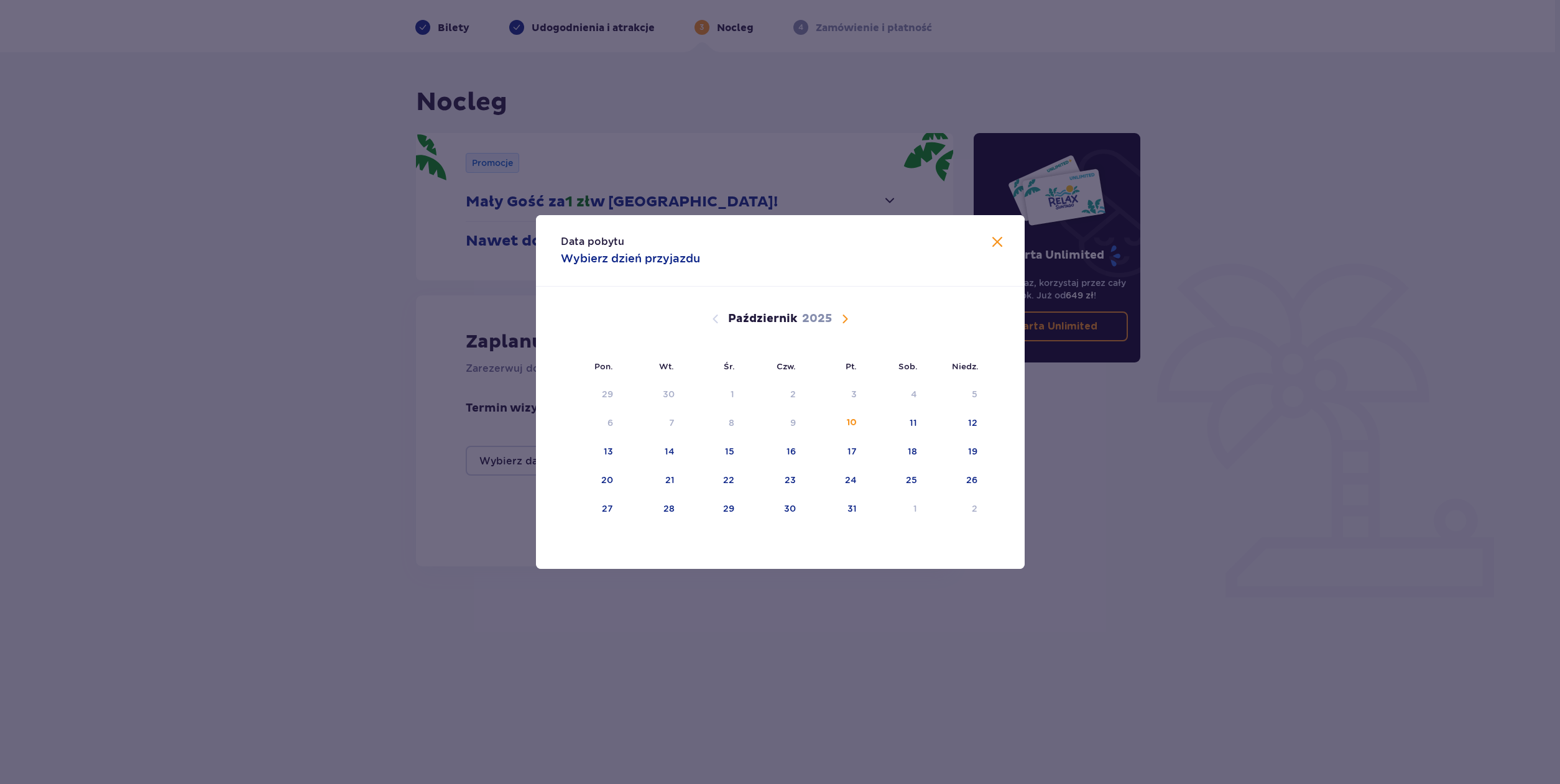
click at [845, 322] on span "Następny miesiąc" at bounding box center [845, 319] width 15 height 15
click at [608, 456] on div "10" at bounding box center [608, 452] width 10 height 13
click at [669, 452] on div "11" at bounding box center [669, 452] width 7 height 13
type input "10.11.25 - 11.11.25"
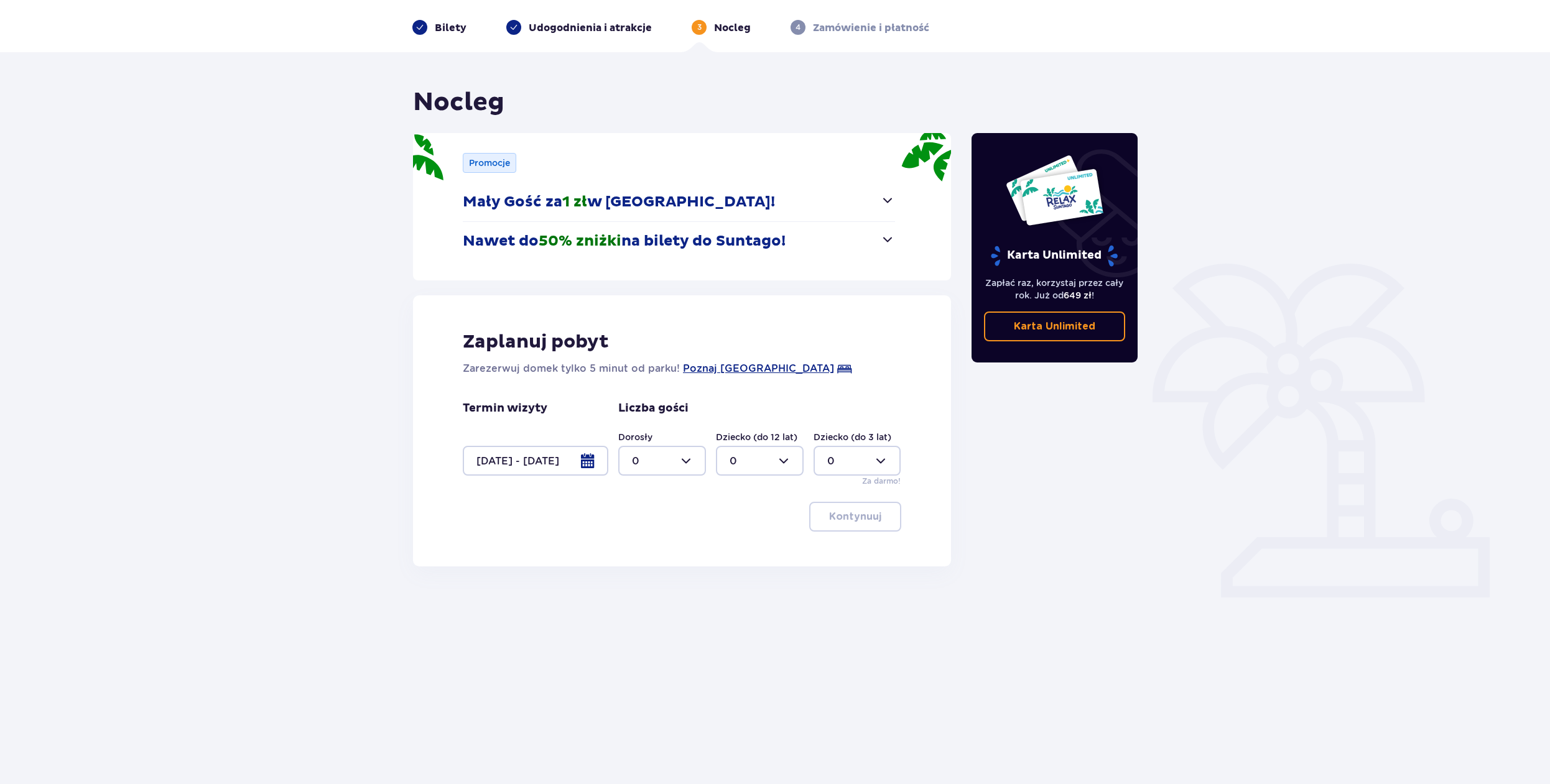
click at [686, 462] on div at bounding box center [662, 461] width 88 height 30
click at [663, 527] on div "1" at bounding box center [662, 524] width 61 height 14
type input "1"
click at [791, 463] on div at bounding box center [759, 461] width 88 height 30
click at [749, 555] on div "2" at bounding box center [759, 550] width 61 height 14
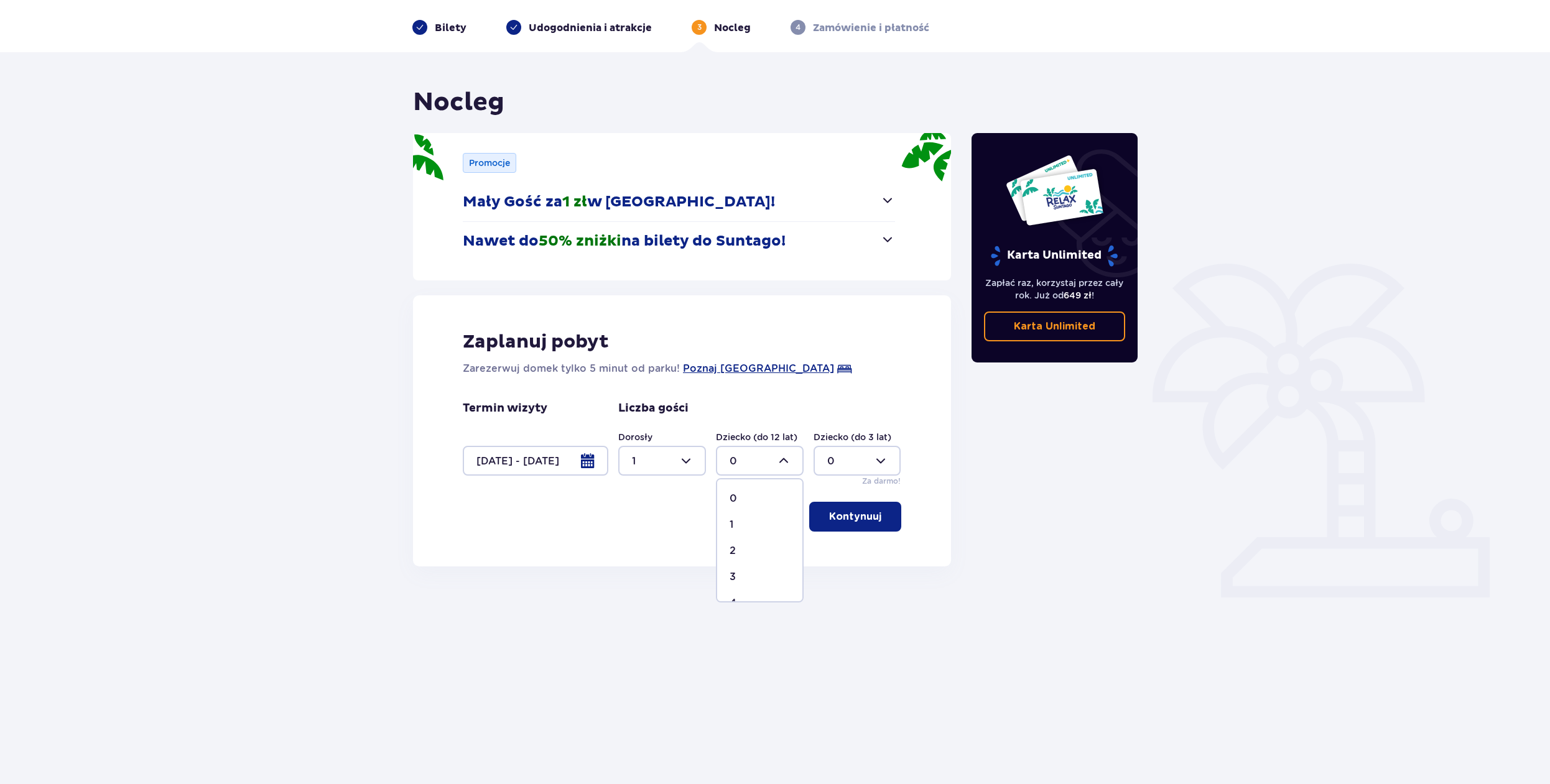
type input "2"
click at [851, 517] on p "Kontynuuj" at bounding box center [856, 516] width 52 height 14
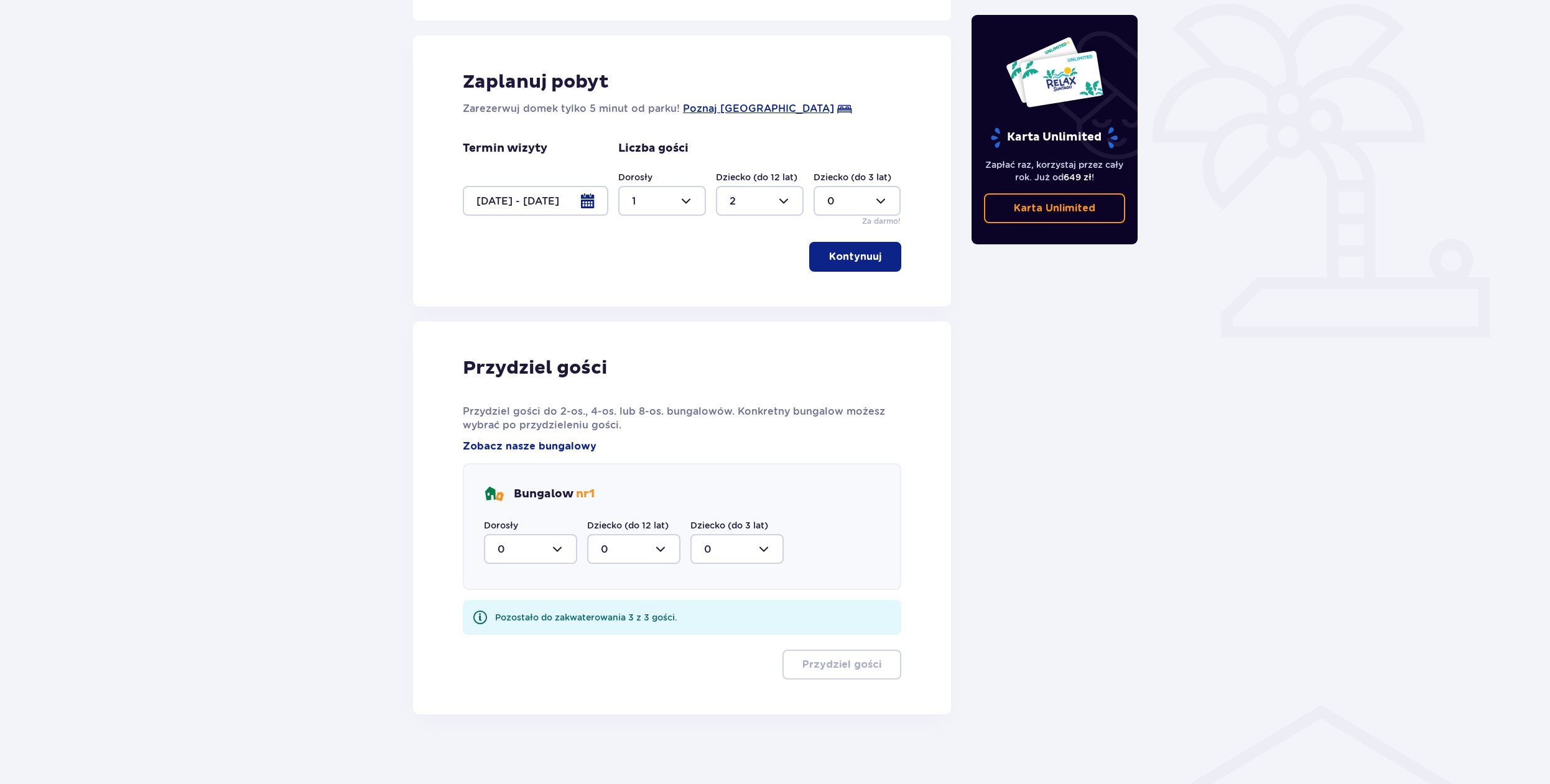
scroll to position [310, 0]
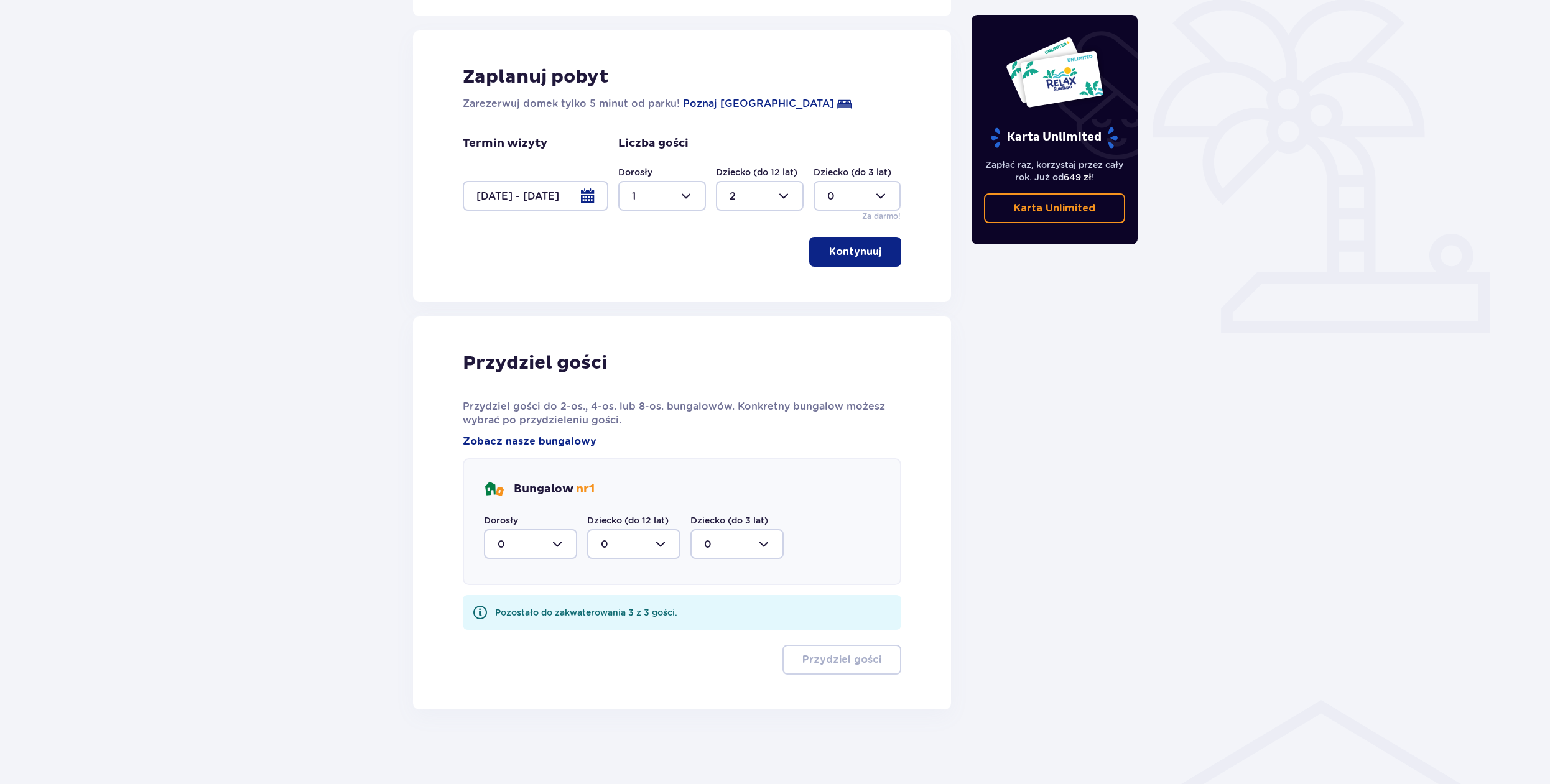
click at [568, 545] on div at bounding box center [531, 544] width 93 height 30
click at [518, 605] on div "1" at bounding box center [531, 608] width 66 height 14
type input "1"
click at [667, 545] on div at bounding box center [634, 544] width 93 height 30
click at [615, 635] on div "2" at bounding box center [634, 634] width 66 height 14
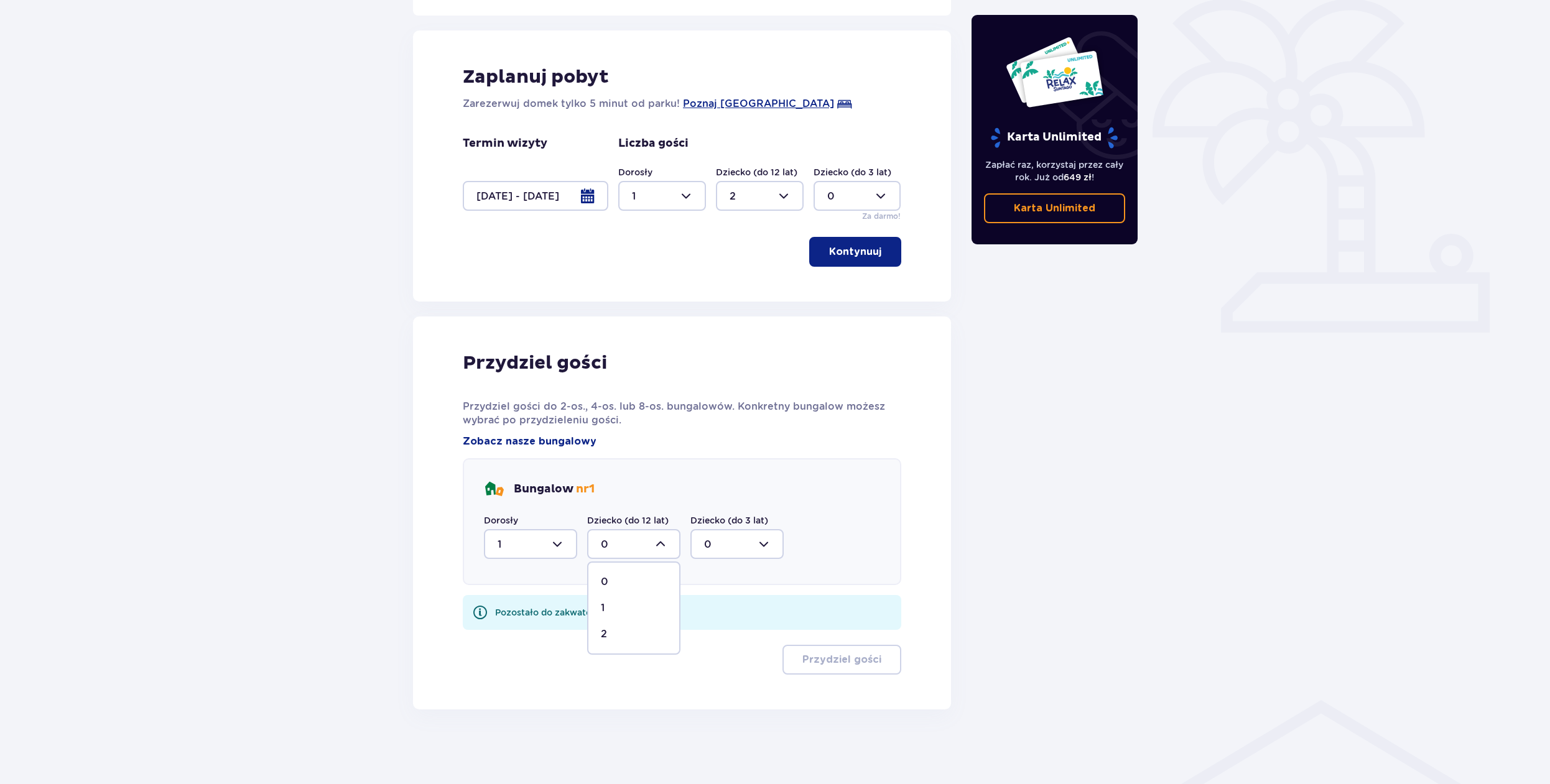
type input "2"
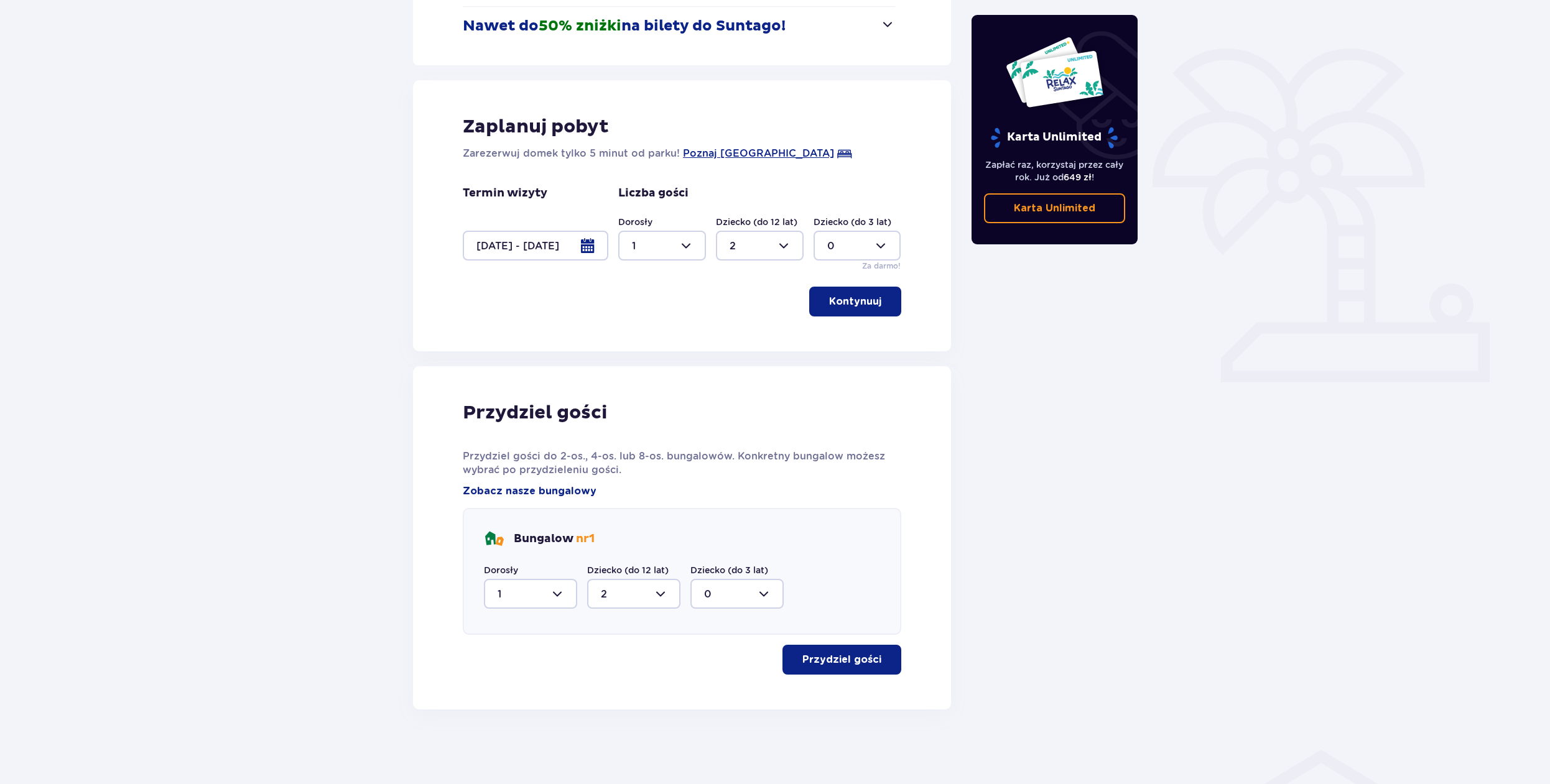
scroll to position [260, 0]
click at [867, 663] on p "Przydziel gości" at bounding box center [841, 659] width 79 height 14
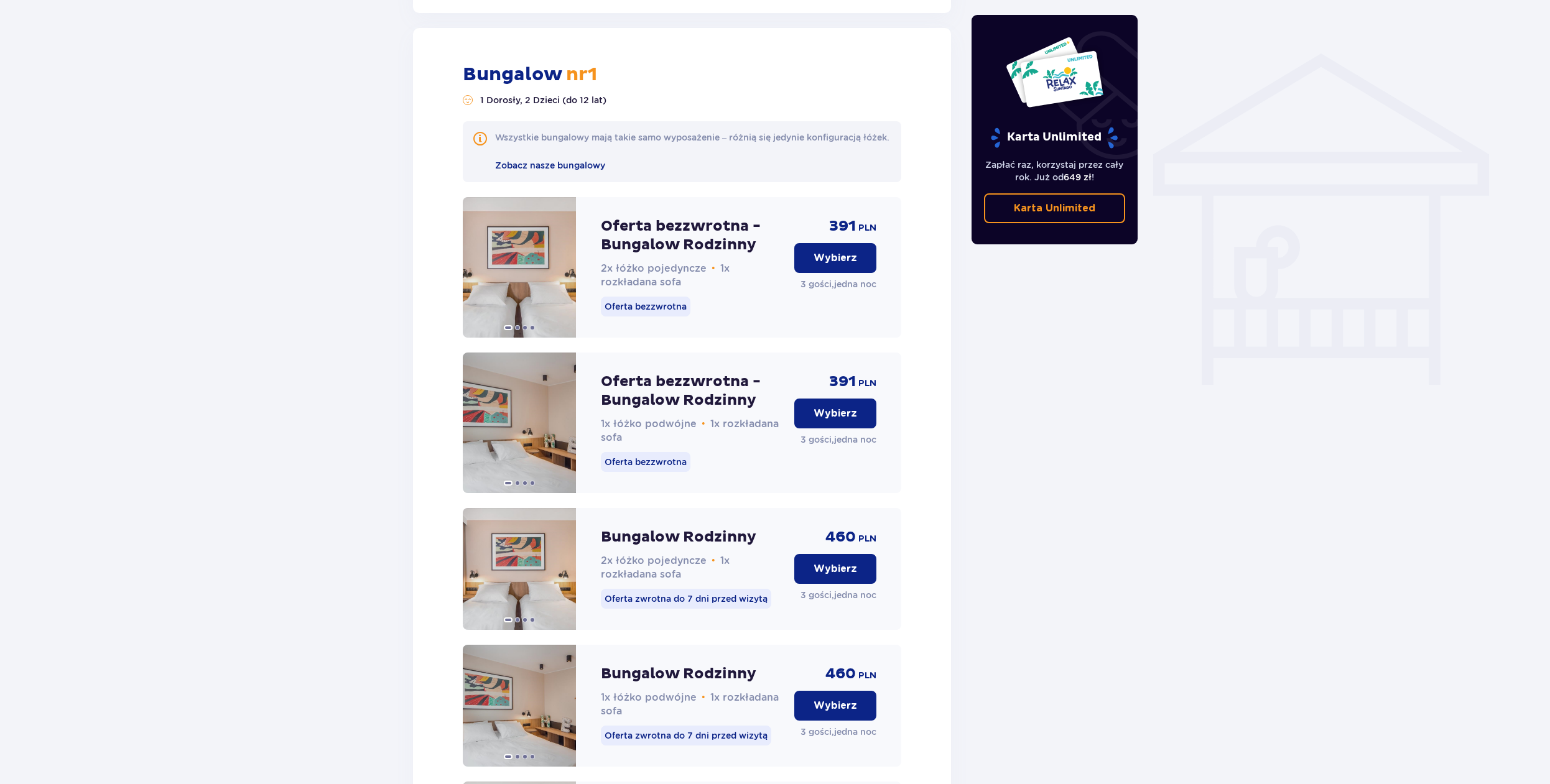
scroll to position [969, 0]
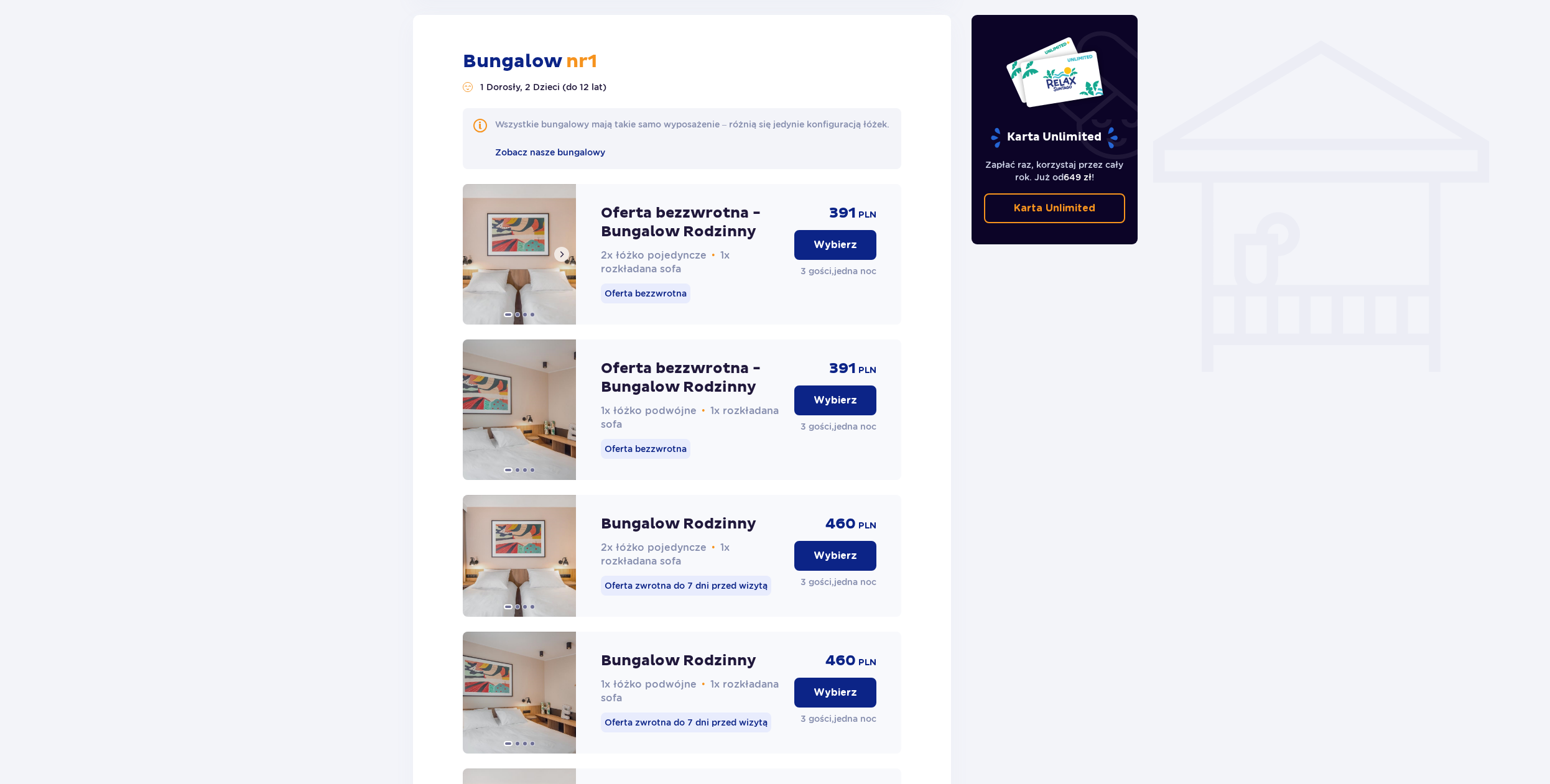
click at [565, 259] on span at bounding box center [561, 254] width 10 height 10
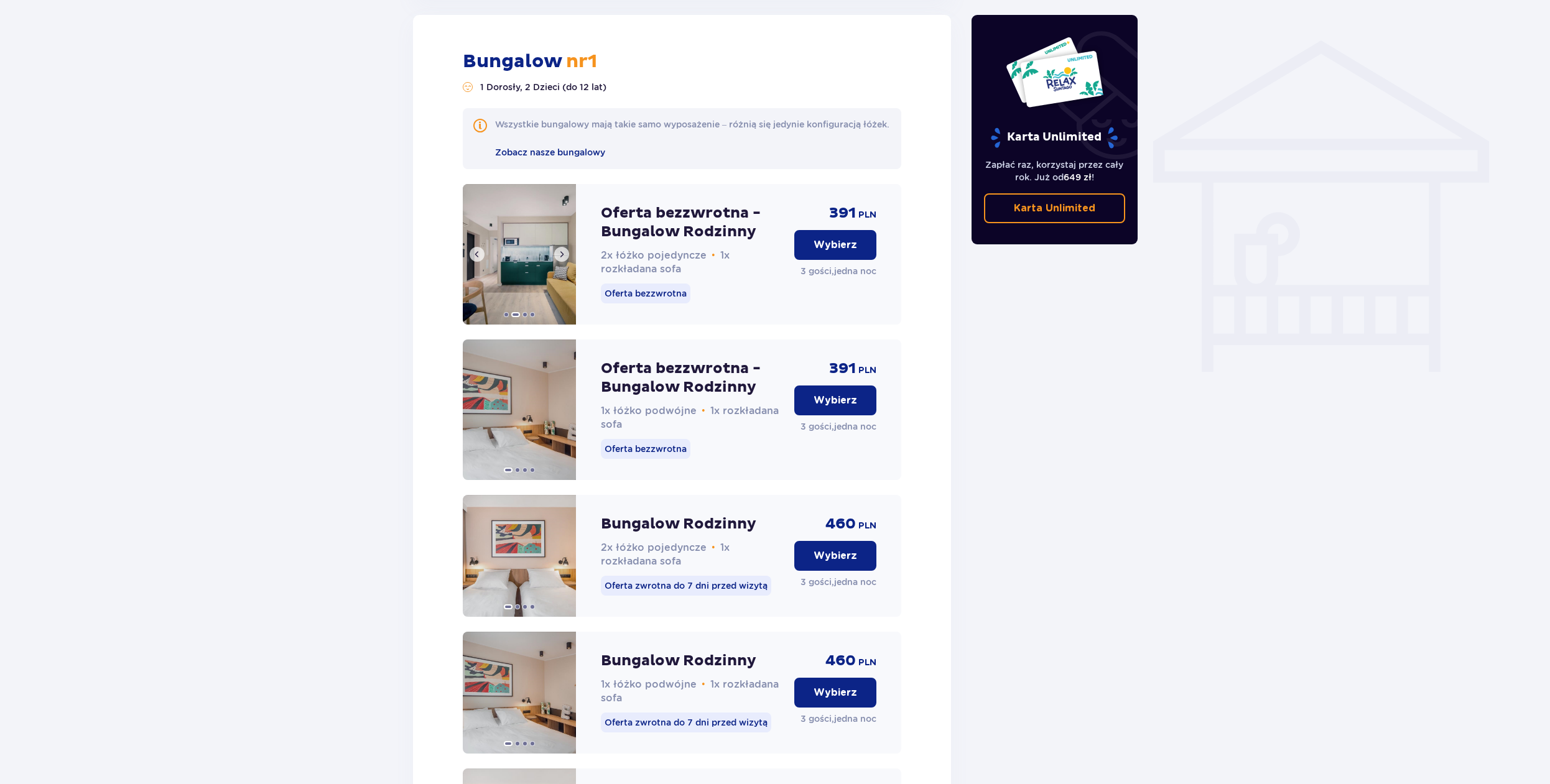
click at [565, 259] on span at bounding box center [561, 254] width 10 height 10
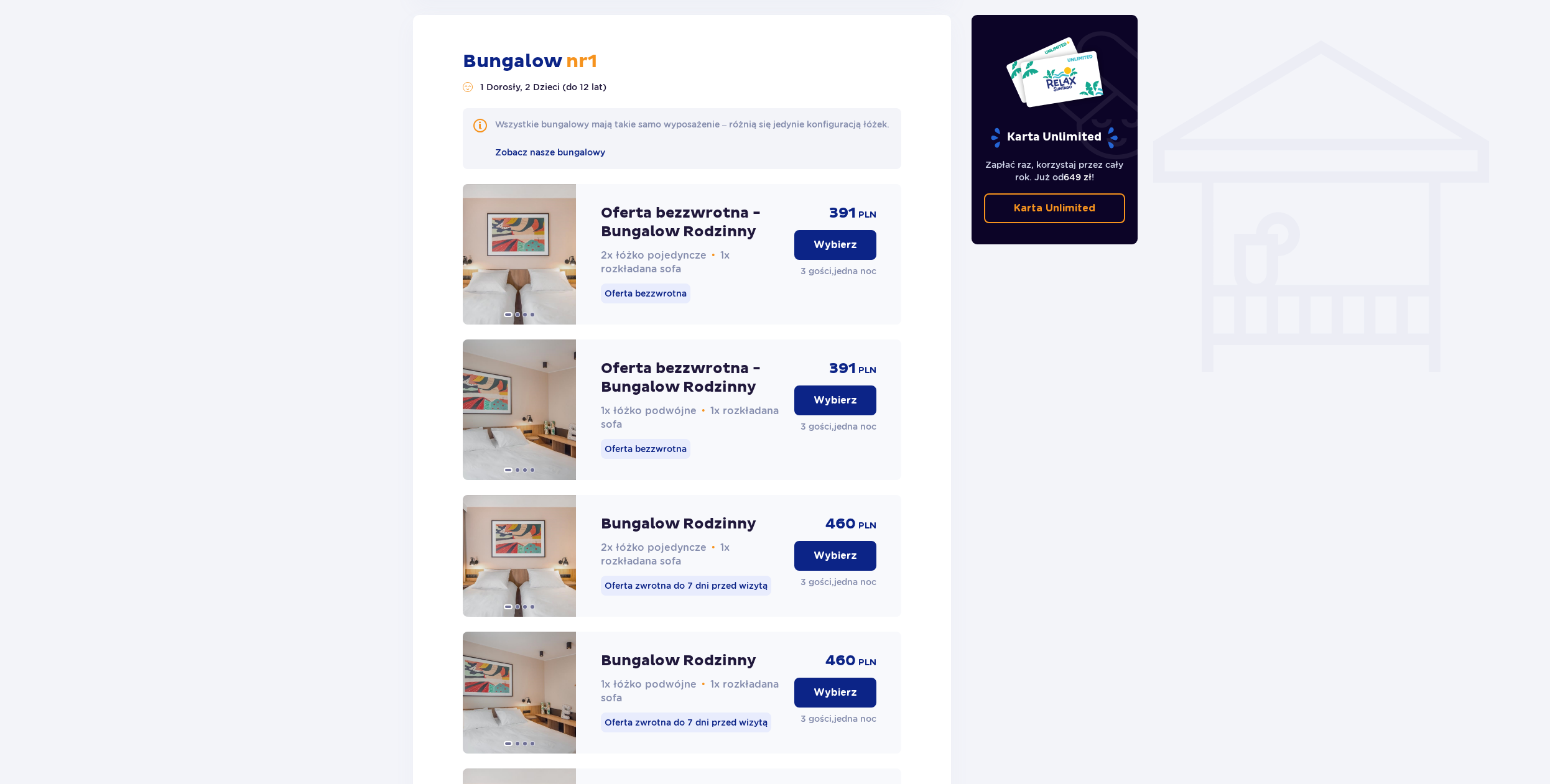
click at [834, 252] on p "Wybierz" at bounding box center [835, 245] width 43 height 14
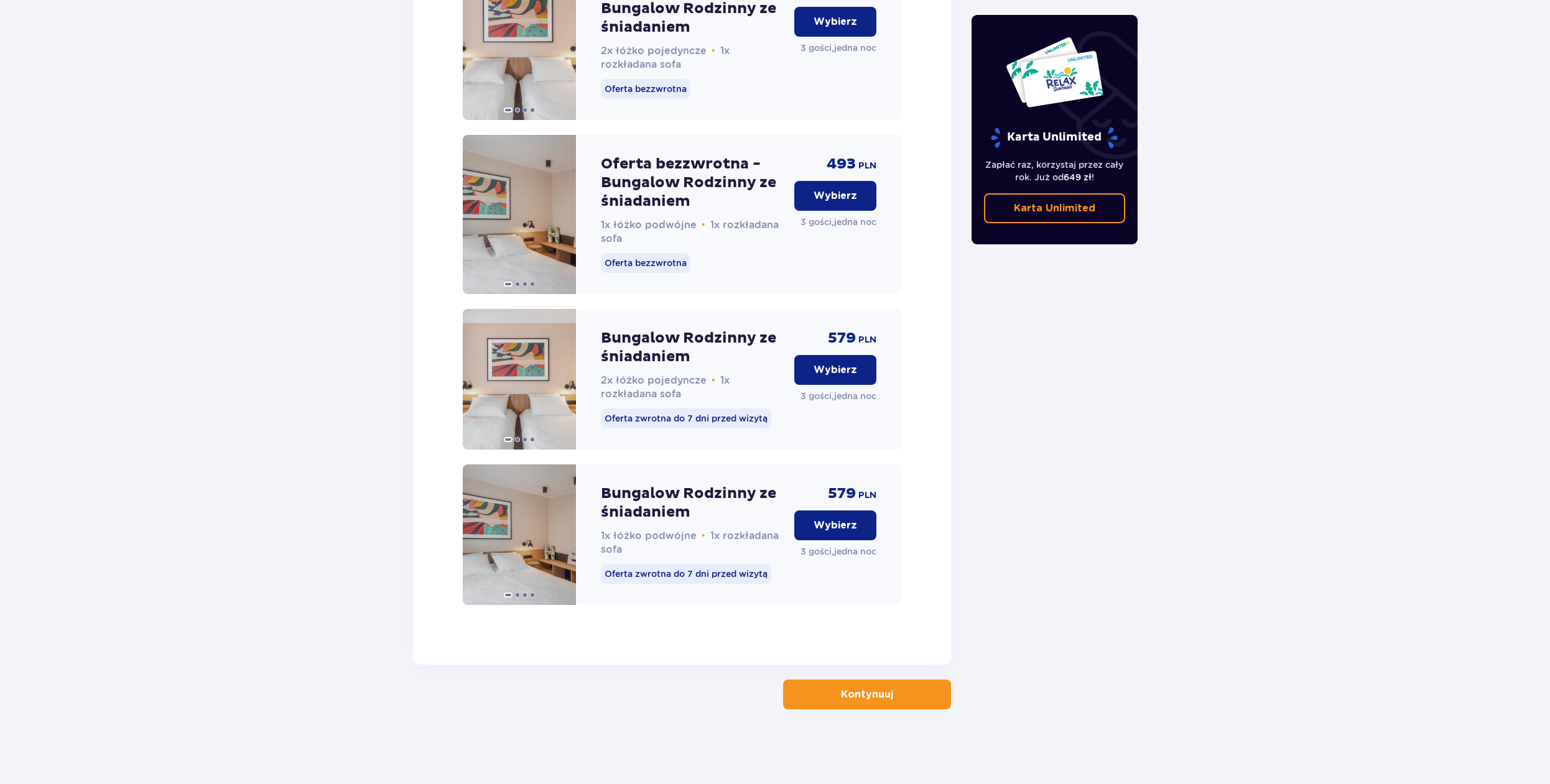
scroll to position [1792, 0]
click at [879, 695] on p "Kontynuuj" at bounding box center [868, 694] width 52 height 14
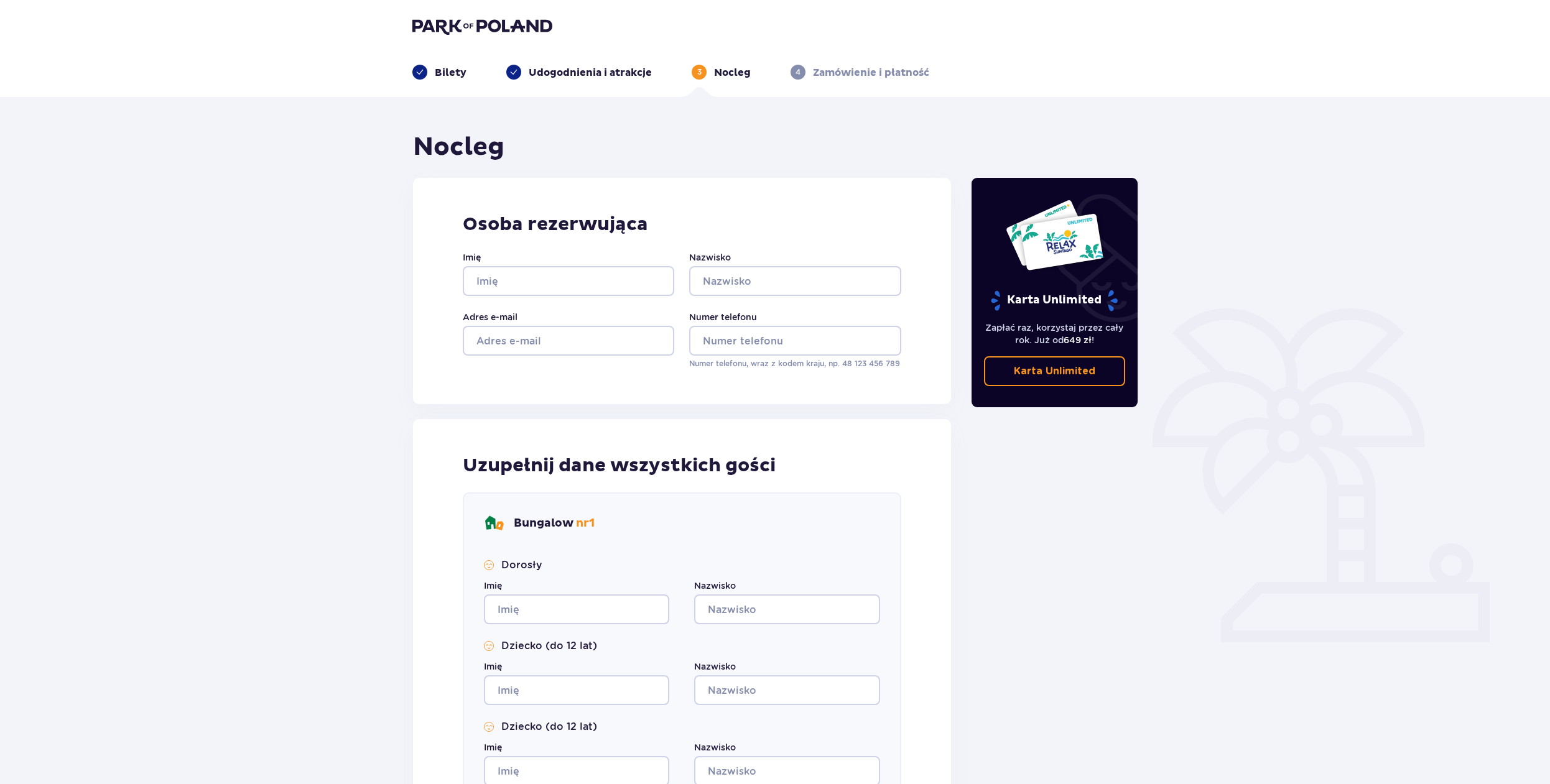
scroll to position [262, 0]
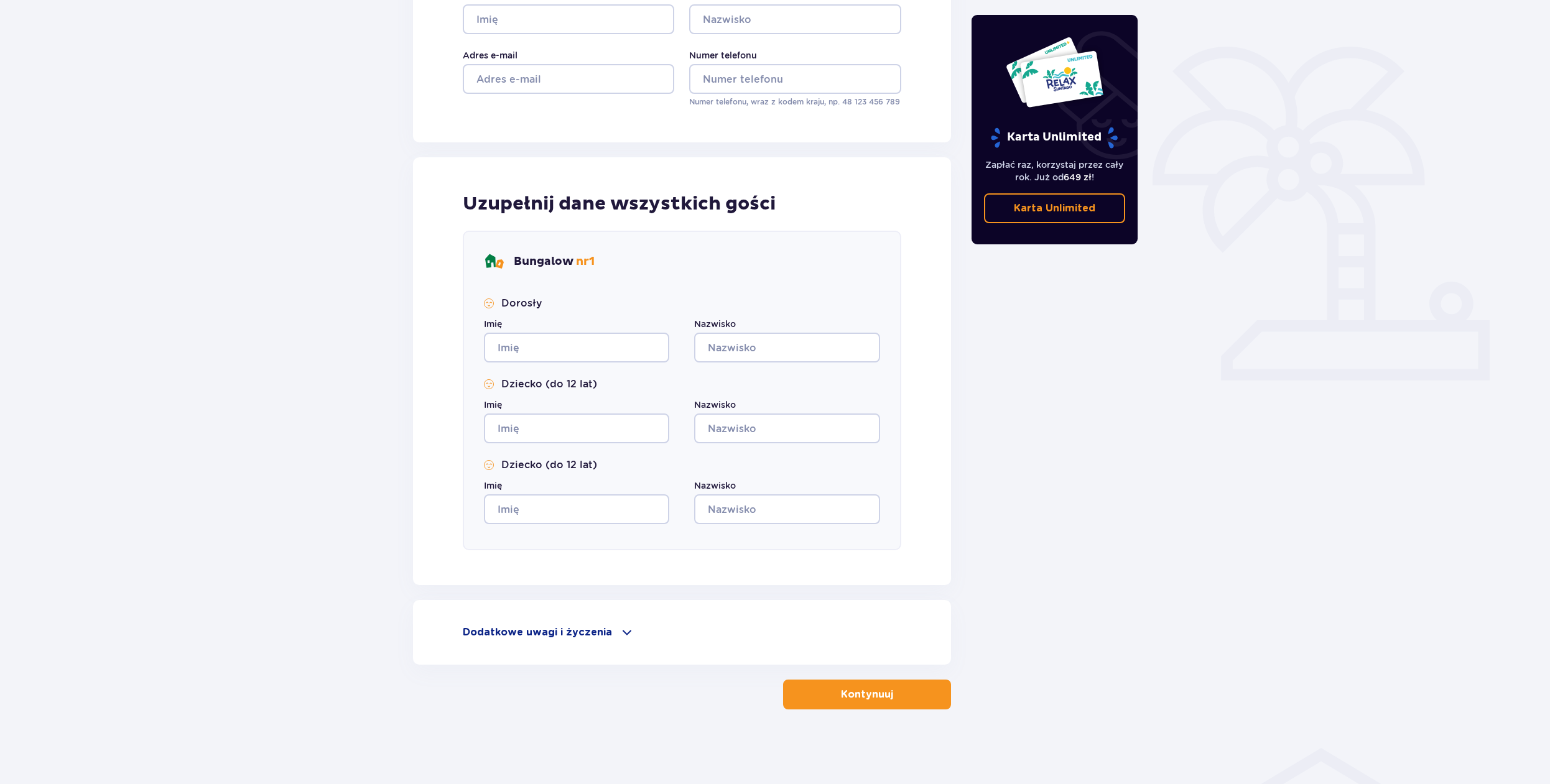
click at [618, 640] on div "Dodatkowe uwagi i życzenia Czy możemy Ci jeszcze w czymś pomóc? Daj nam znać! D…" at bounding box center [681, 632] width 538 height 65
click at [620, 635] on span at bounding box center [627, 632] width 15 height 15
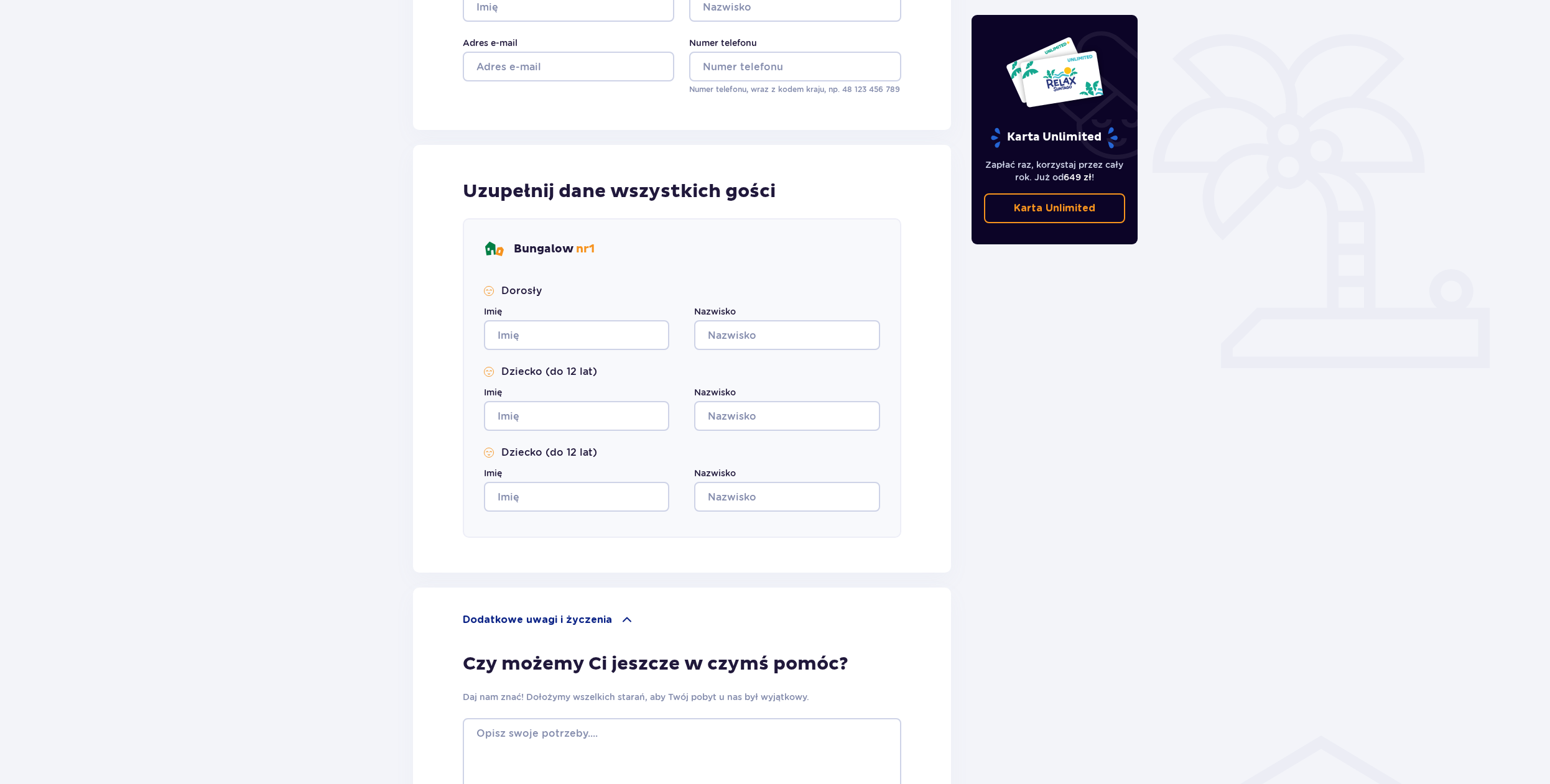
scroll to position [0, 0]
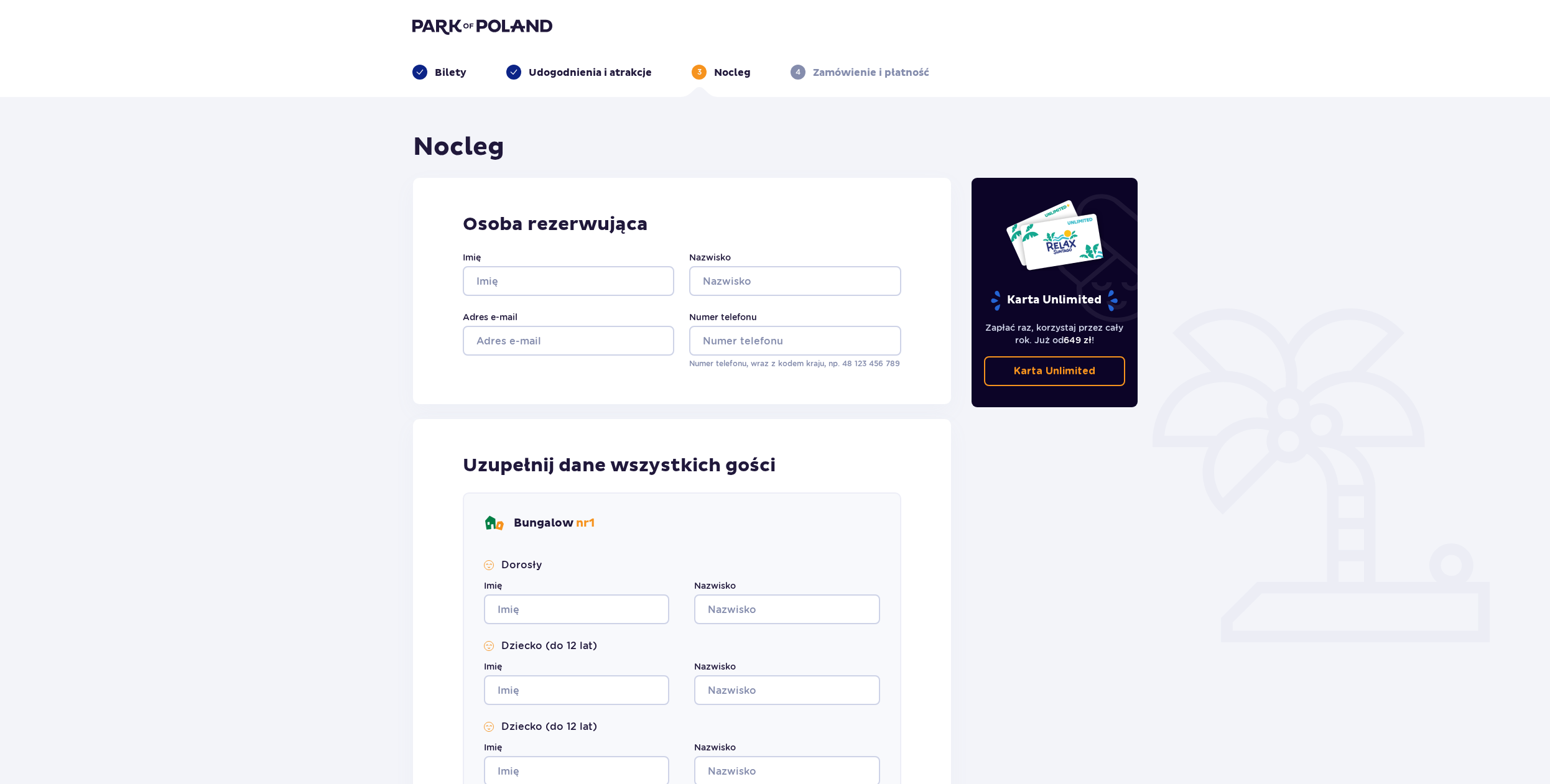
click at [460, 25] on img at bounding box center [482, 25] width 140 height 17
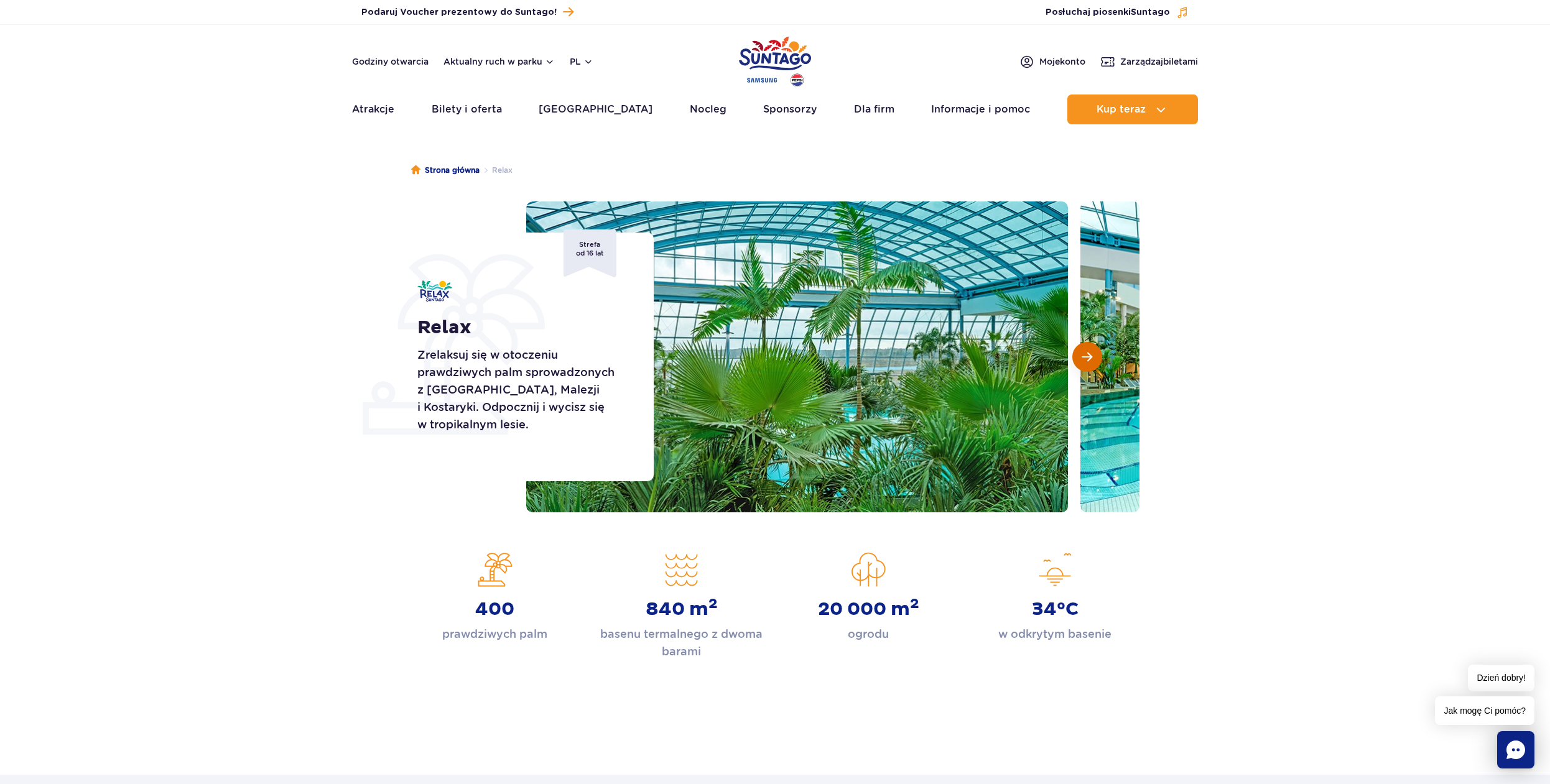
click at [1083, 356] on span "Następny slajd" at bounding box center [1087, 357] width 11 height 11
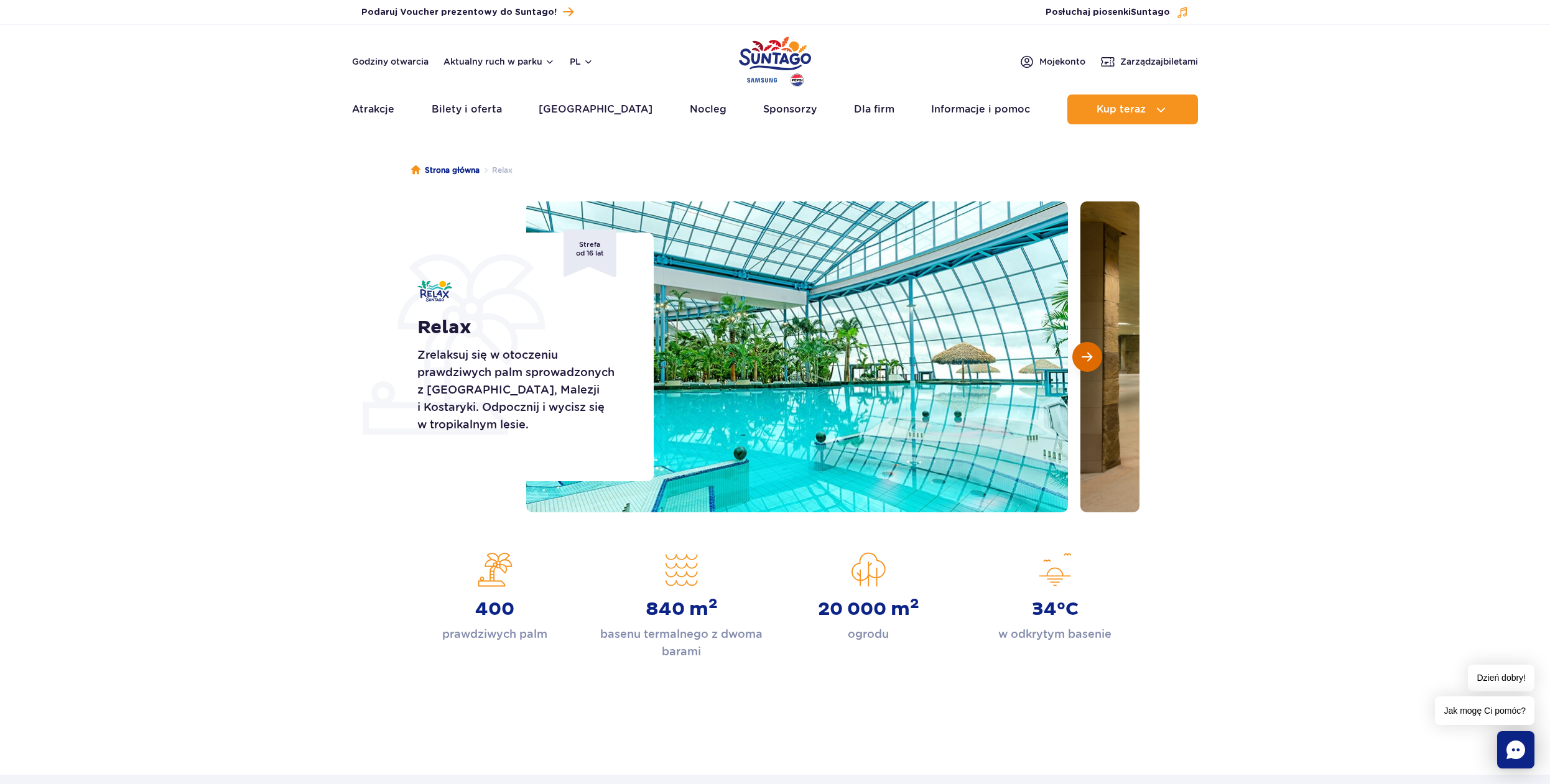
click at [1083, 356] on span "Następny slajd" at bounding box center [1087, 357] width 11 height 11
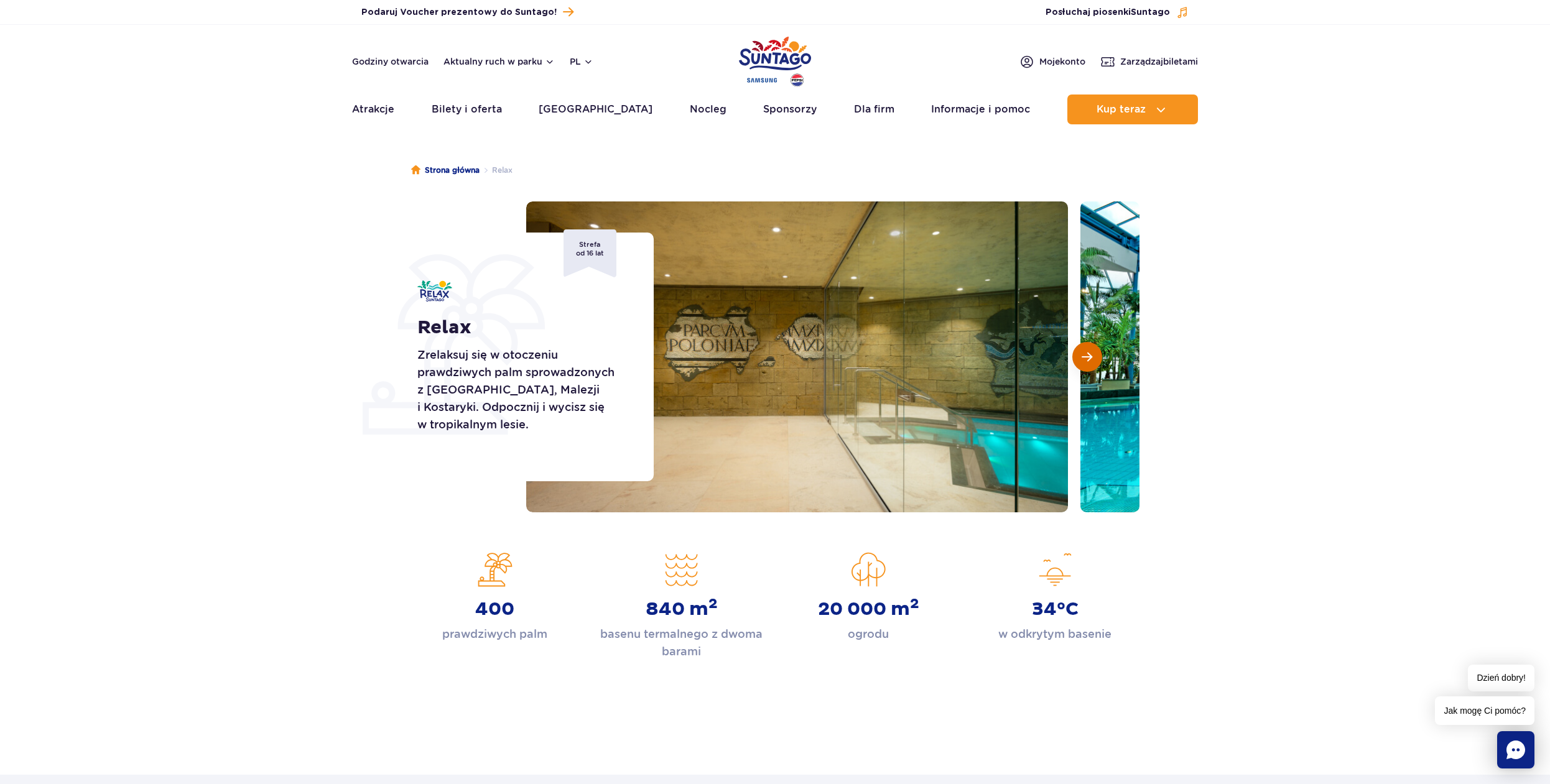
click at [1083, 356] on span "Następny slajd" at bounding box center [1087, 357] width 11 height 11
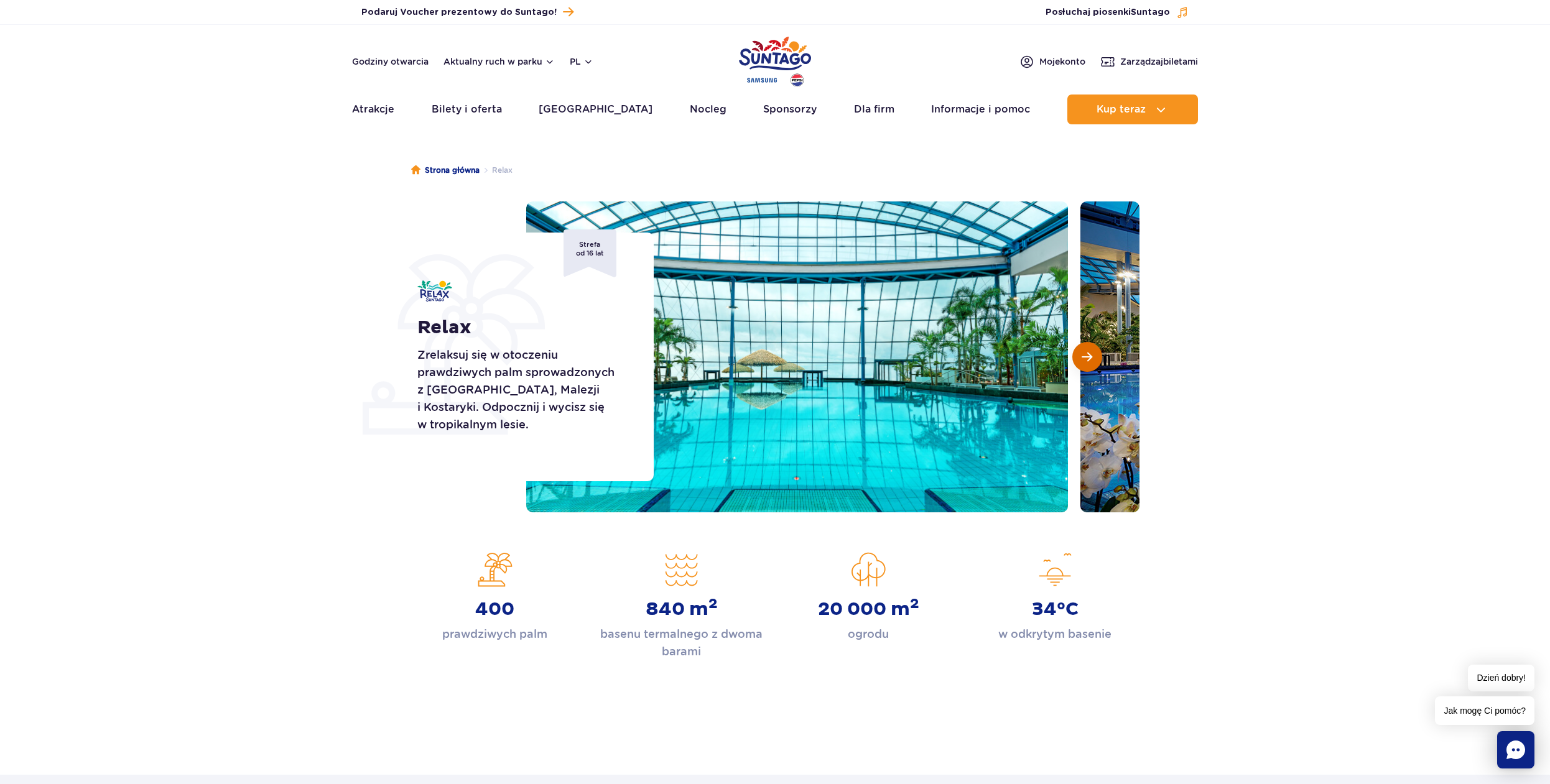
click at [1083, 356] on span "Następny slajd" at bounding box center [1087, 357] width 11 height 11
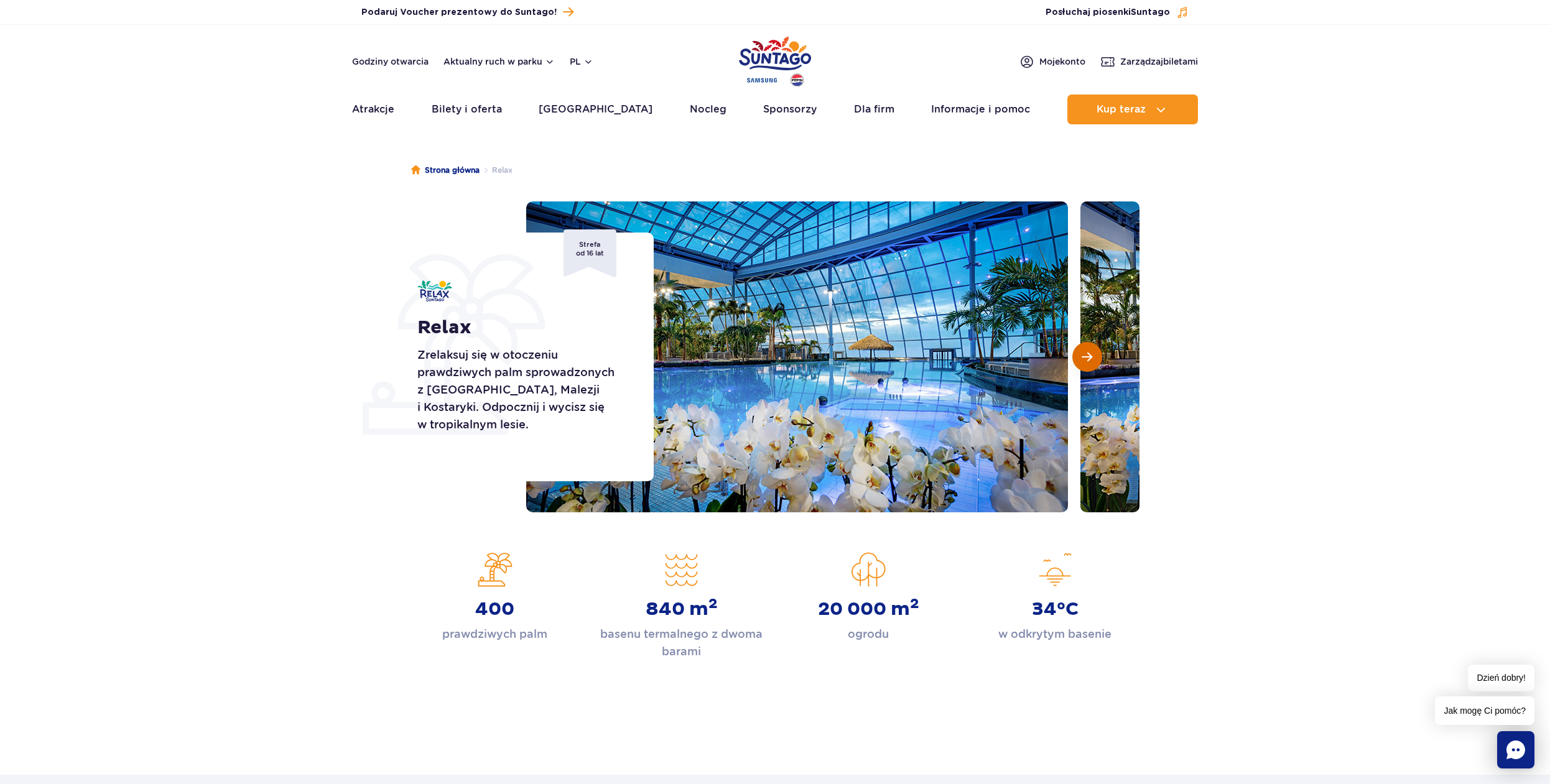
click at [1083, 356] on span "Następny slajd" at bounding box center [1087, 357] width 11 height 11
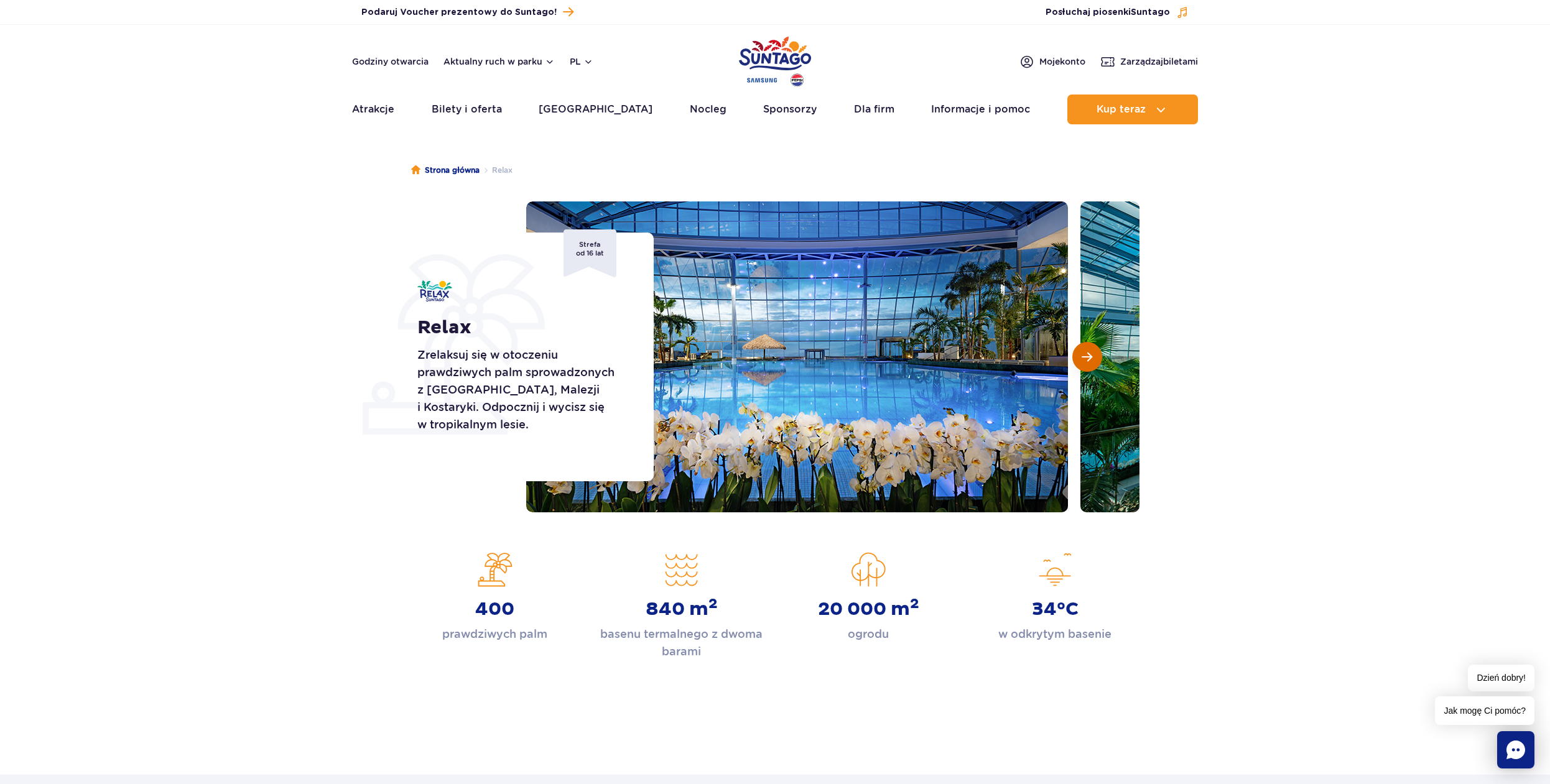
click at [1083, 356] on span "Następny slajd" at bounding box center [1087, 357] width 11 height 11
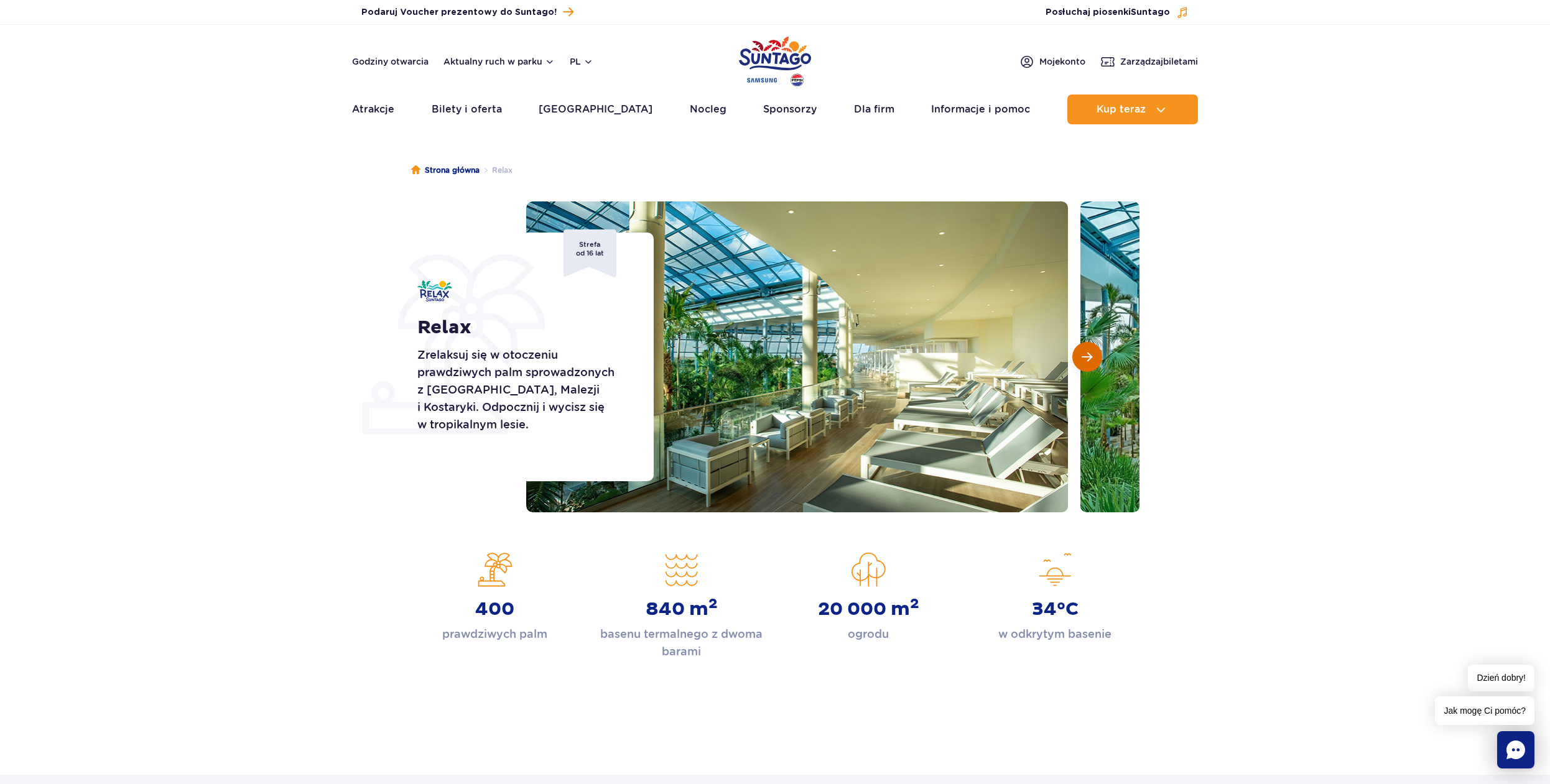
click at [1083, 356] on span "Następny slajd" at bounding box center [1087, 357] width 11 height 11
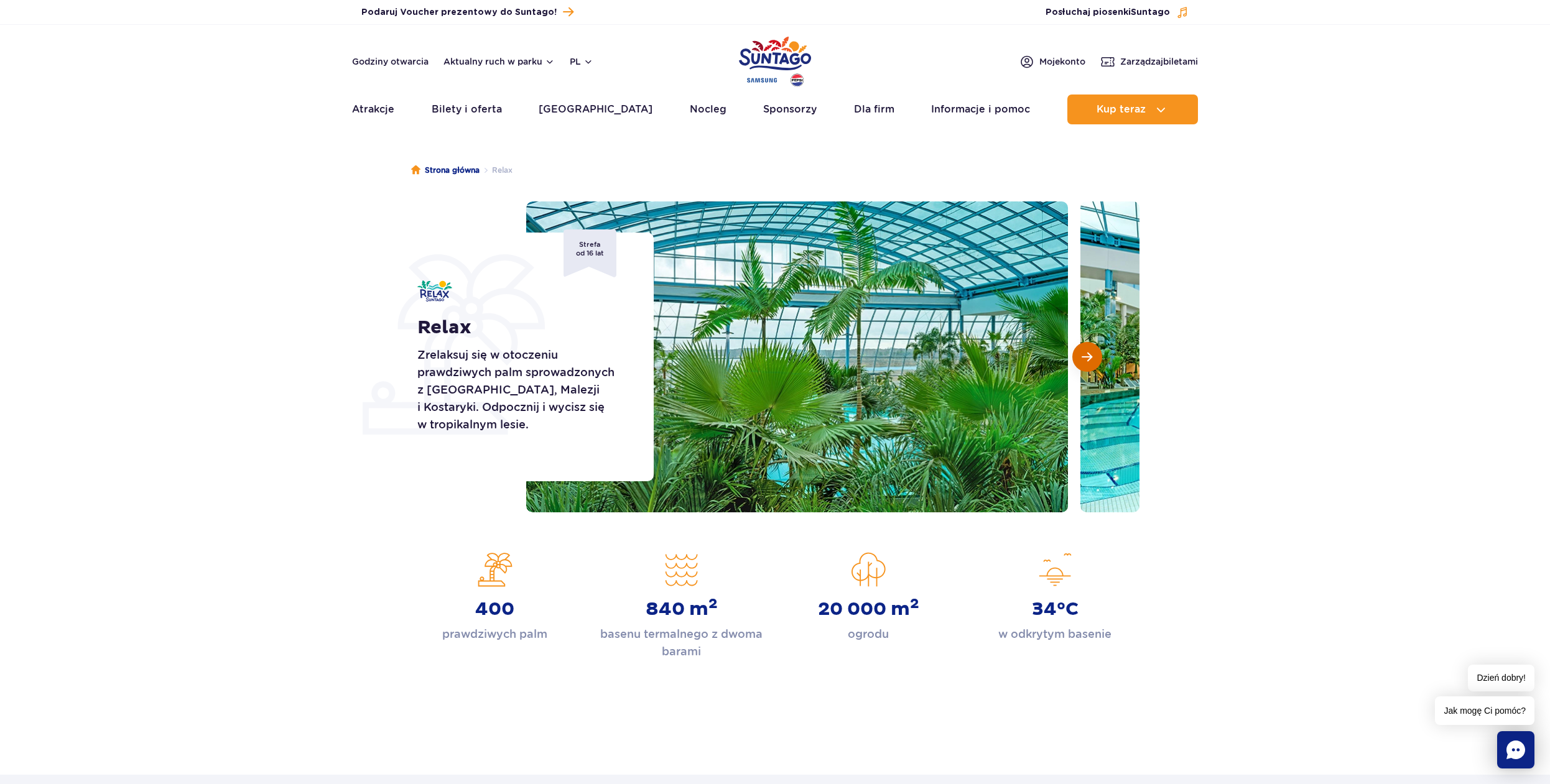
click at [1083, 356] on span "Następny slajd" at bounding box center [1087, 357] width 11 height 11
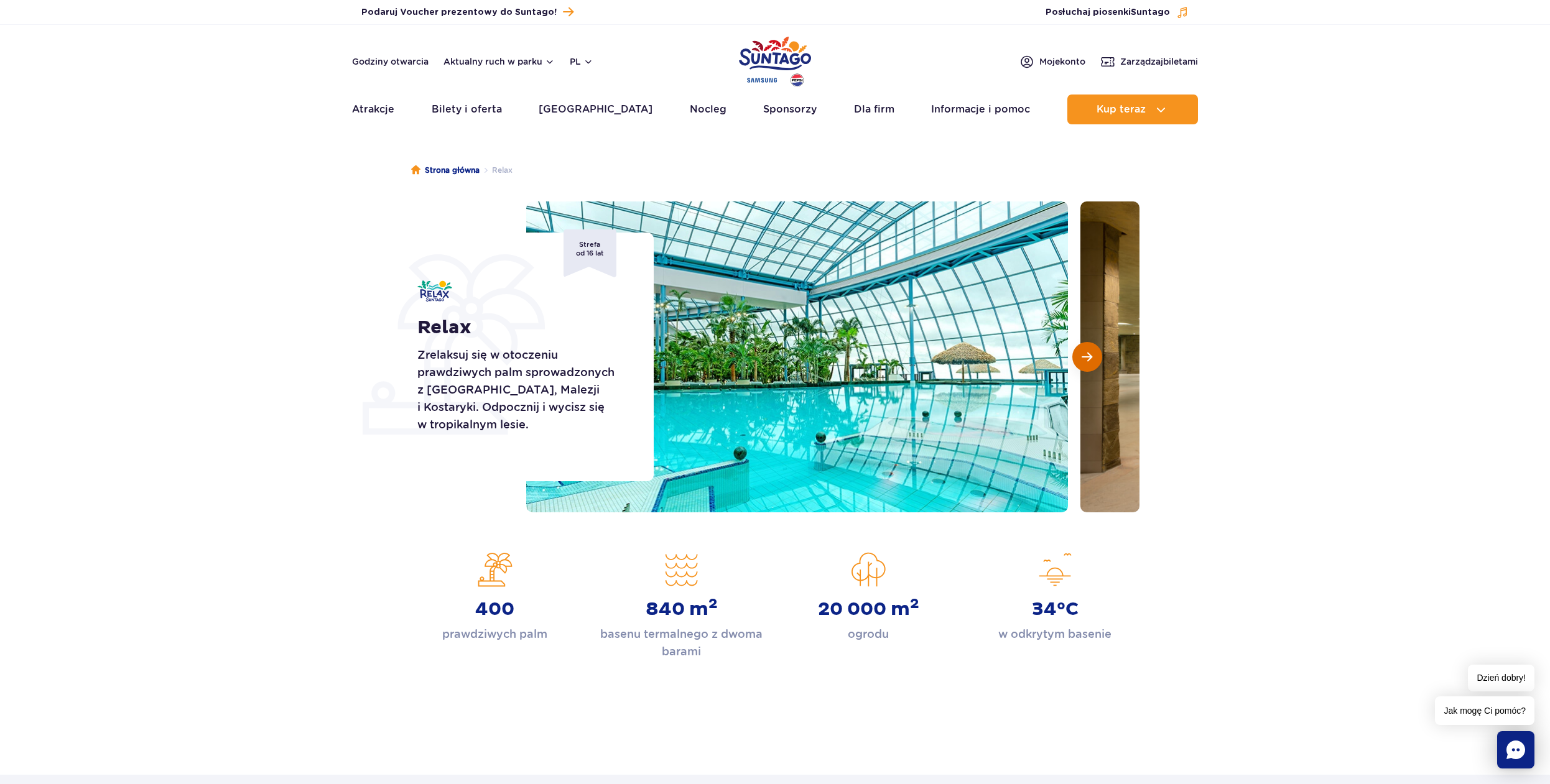
click at [1083, 356] on span "Następny slajd" at bounding box center [1087, 357] width 11 height 11
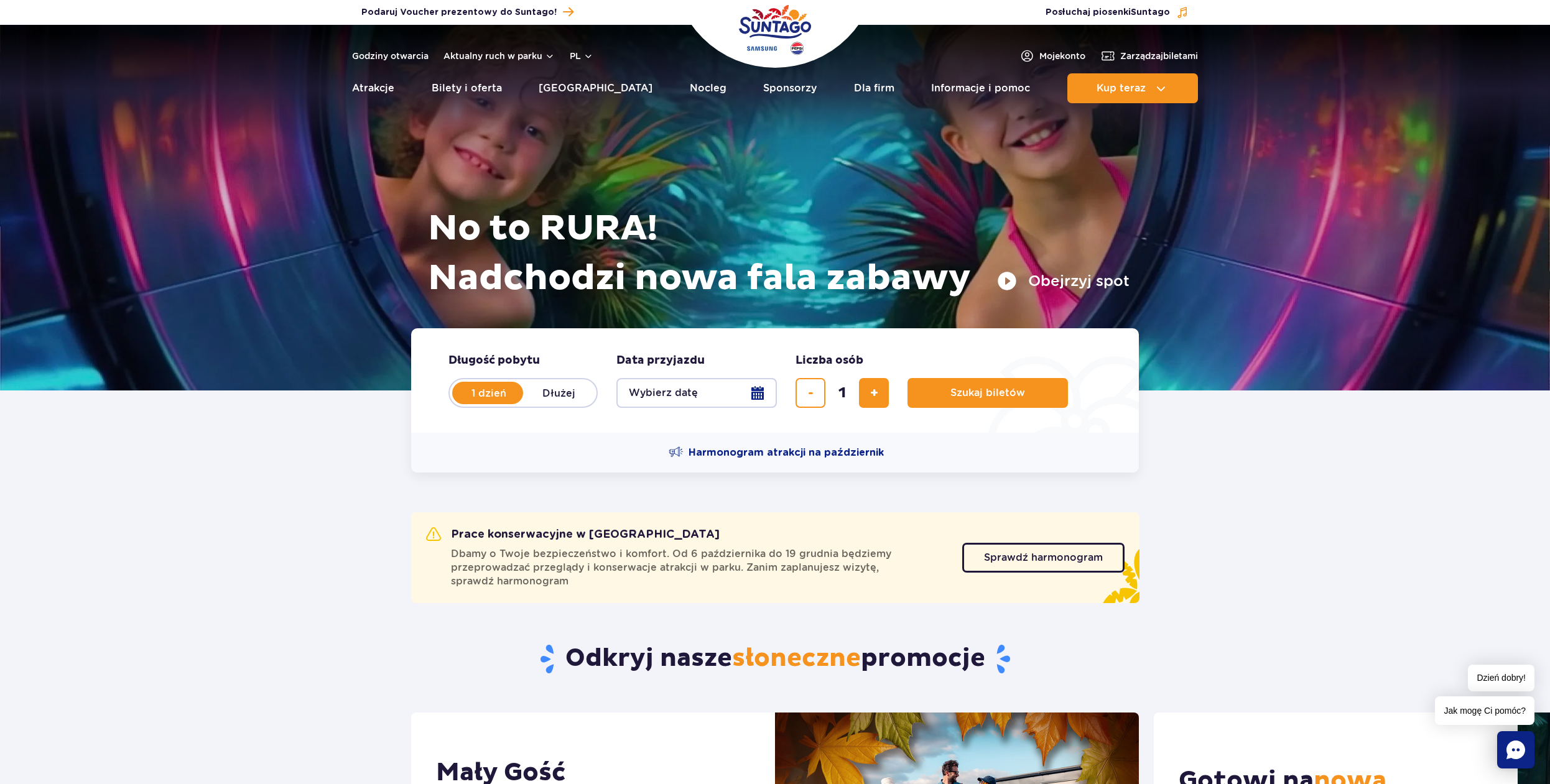
click at [1077, 277] on button "Obejrzyj spot" at bounding box center [1063, 281] width 133 height 20
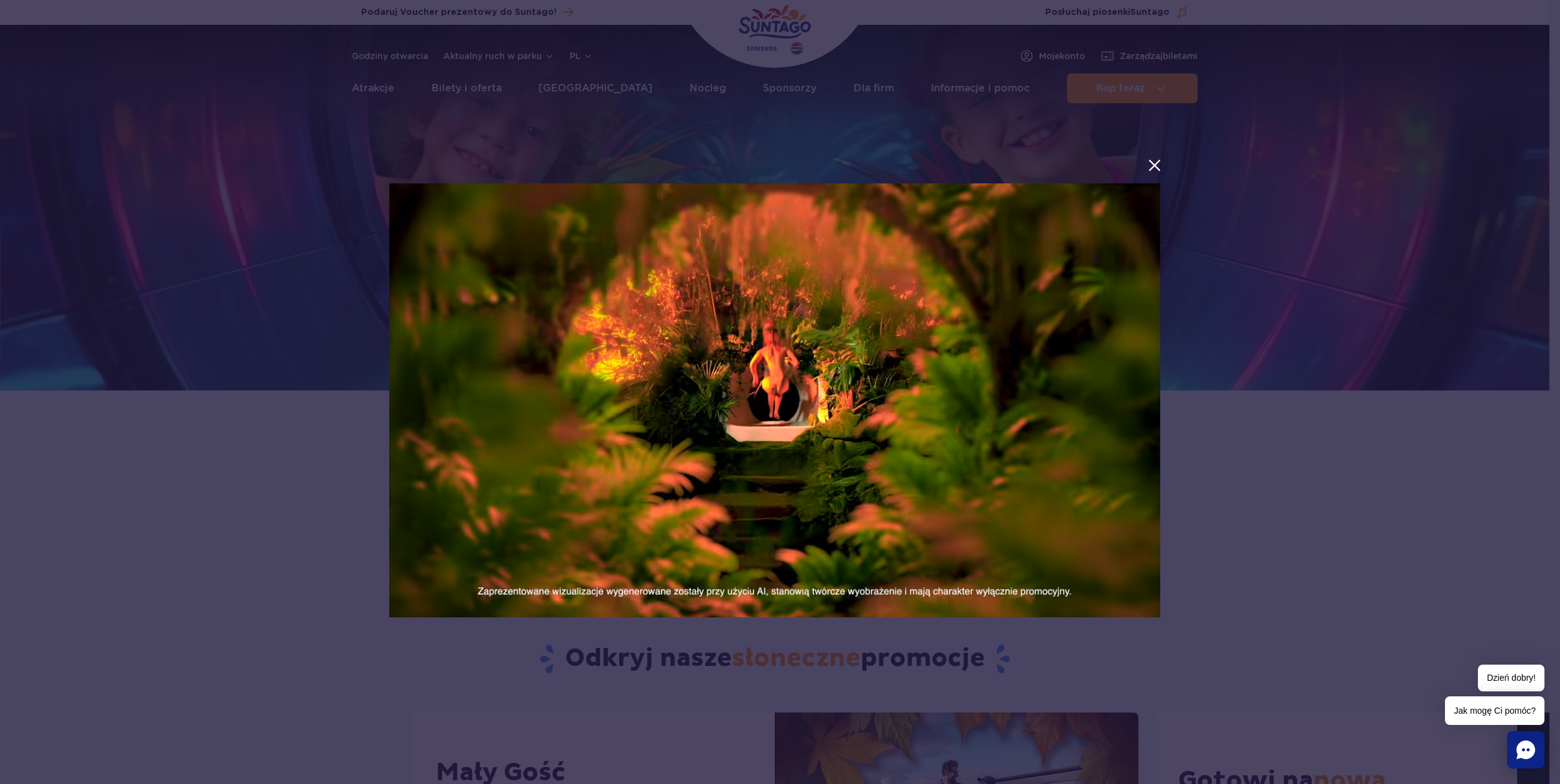
click at [1156, 164] on button "menu.aria_label.close_suntago_spot_modal" at bounding box center [1154, 165] width 16 height 16
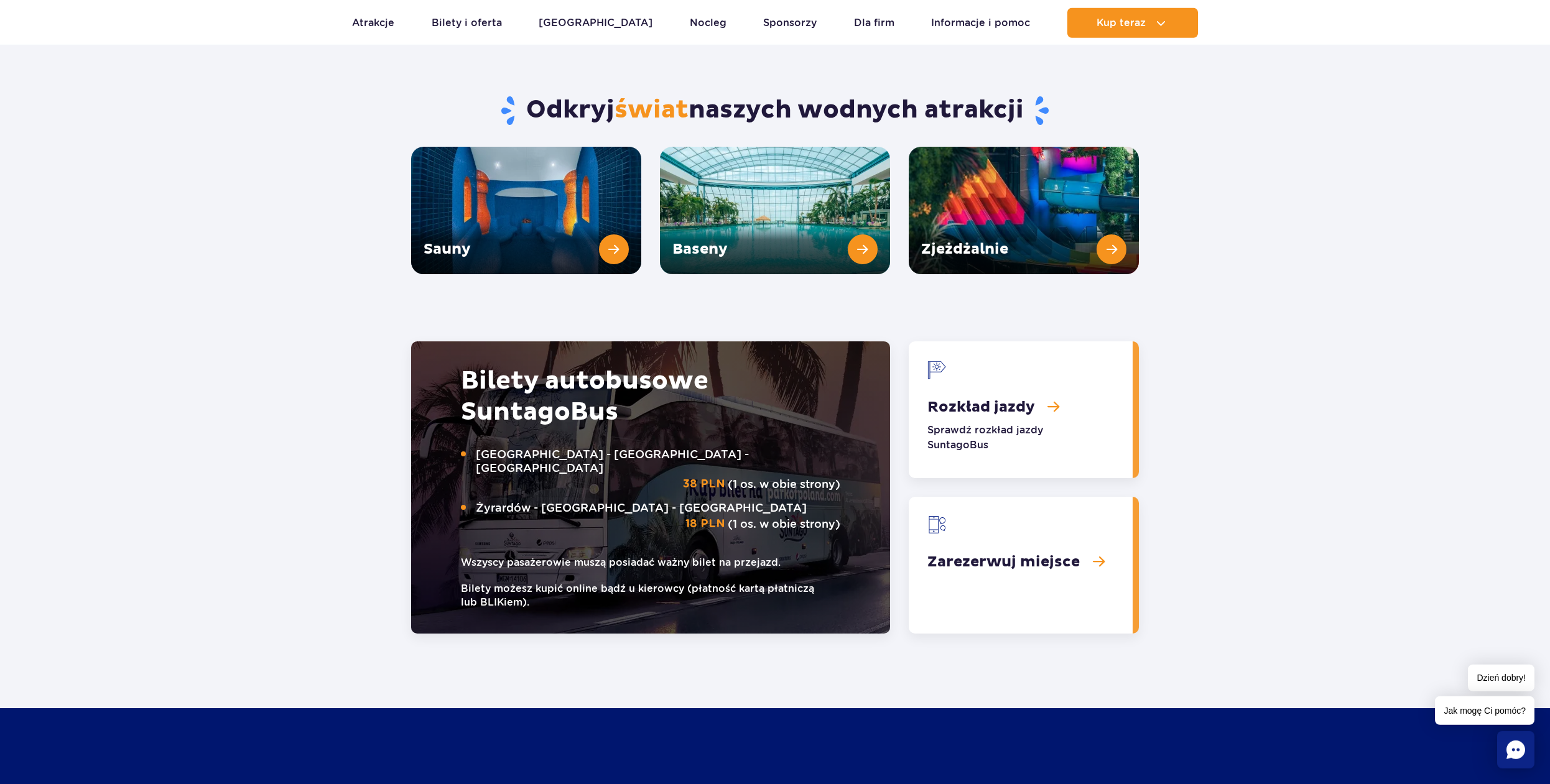
scroll to position [1713, 0]
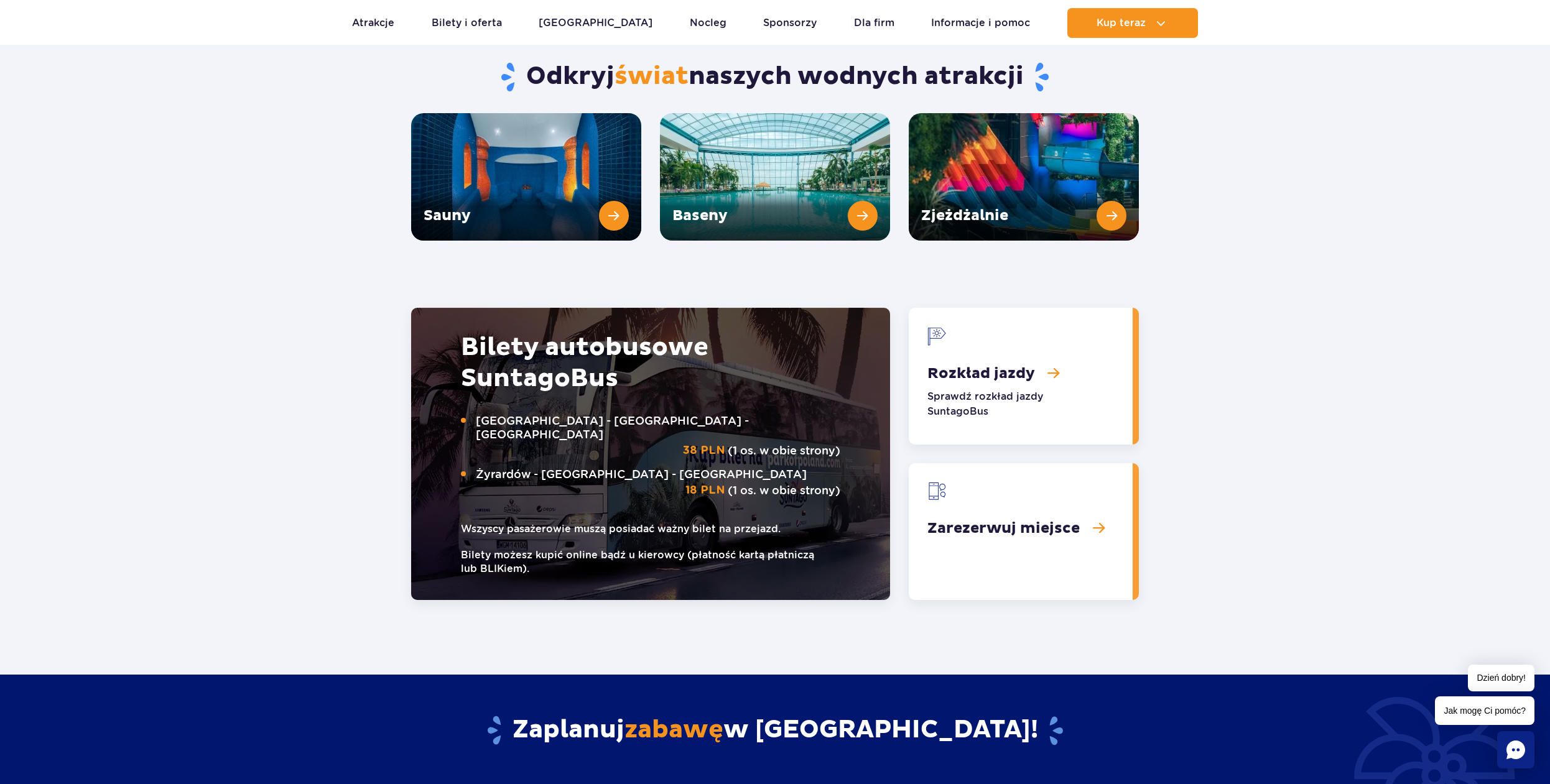
click at [1002, 356] on link "Rozkład jazdy" at bounding box center [1021, 376] width 224 height 136
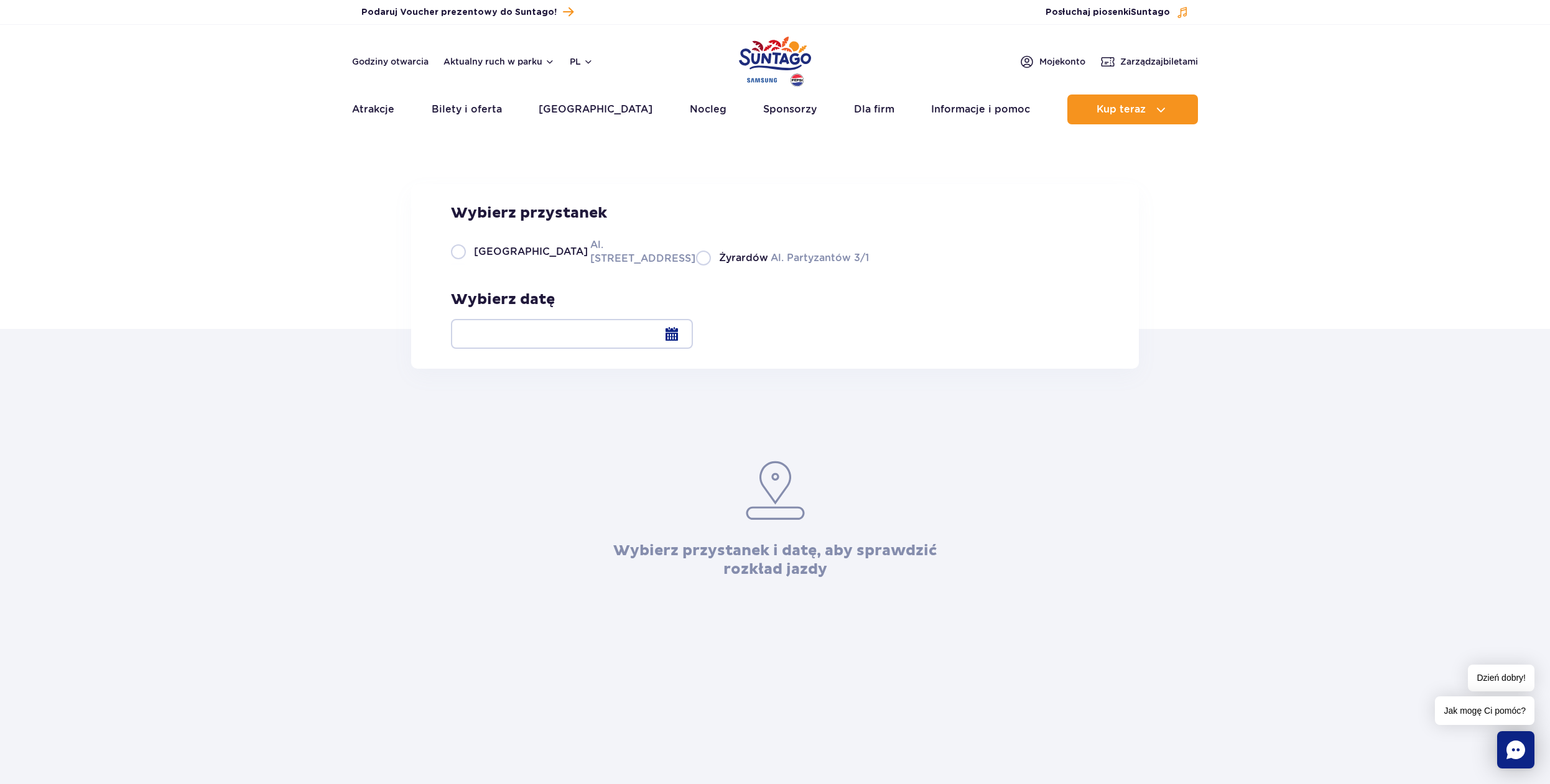
click at [457, 266] on label "Warszawa Al. [STREET_ADDRESS]" at bounding box center [566, 251] width 230 height 28
click at [457, 266] on input "Warszawa Al. [STREET_ADDRESS]" at bounding box center [457, 264] width 14 height 3
radio input "true"
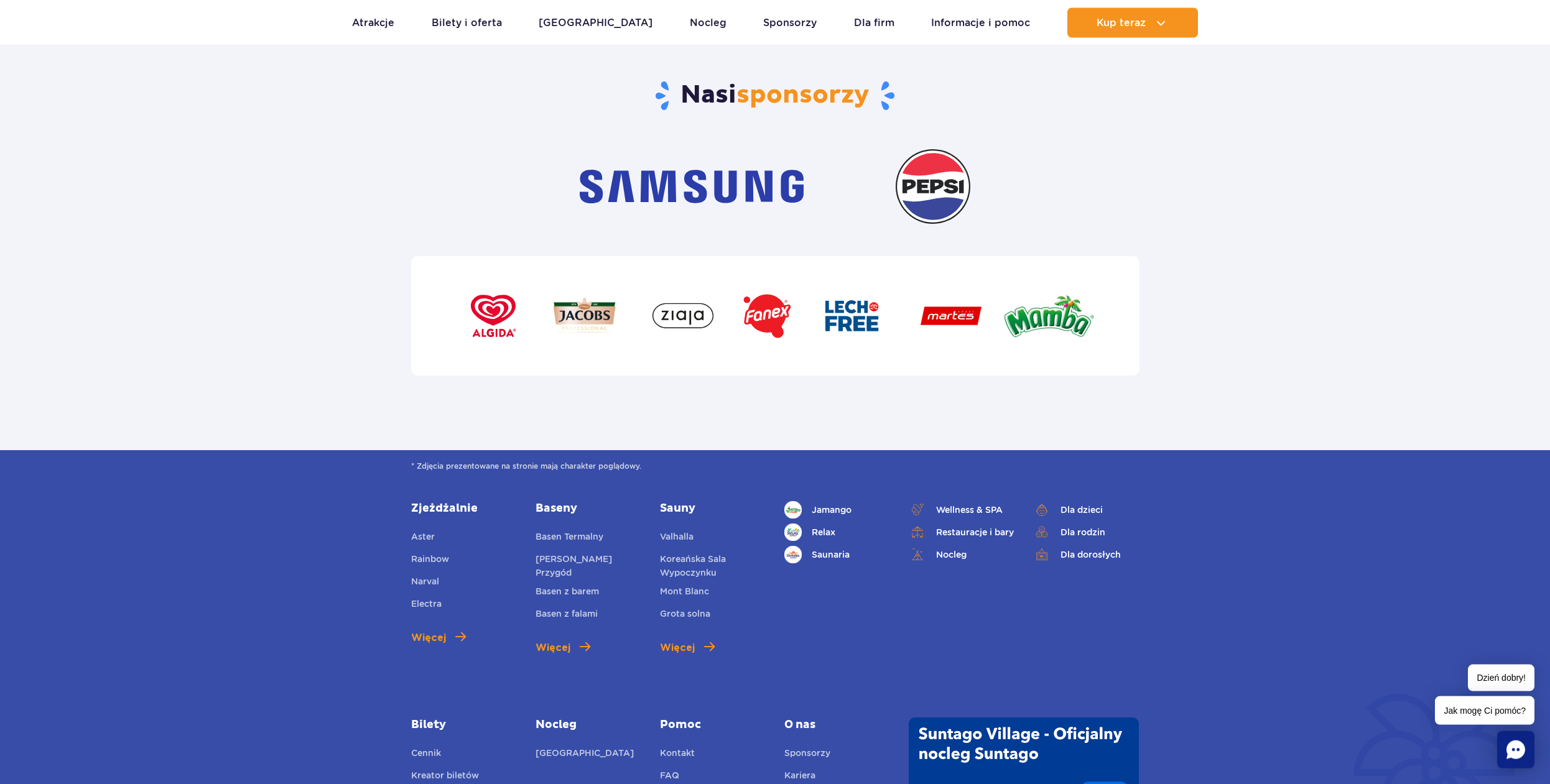
scroll to position [4091, 0]
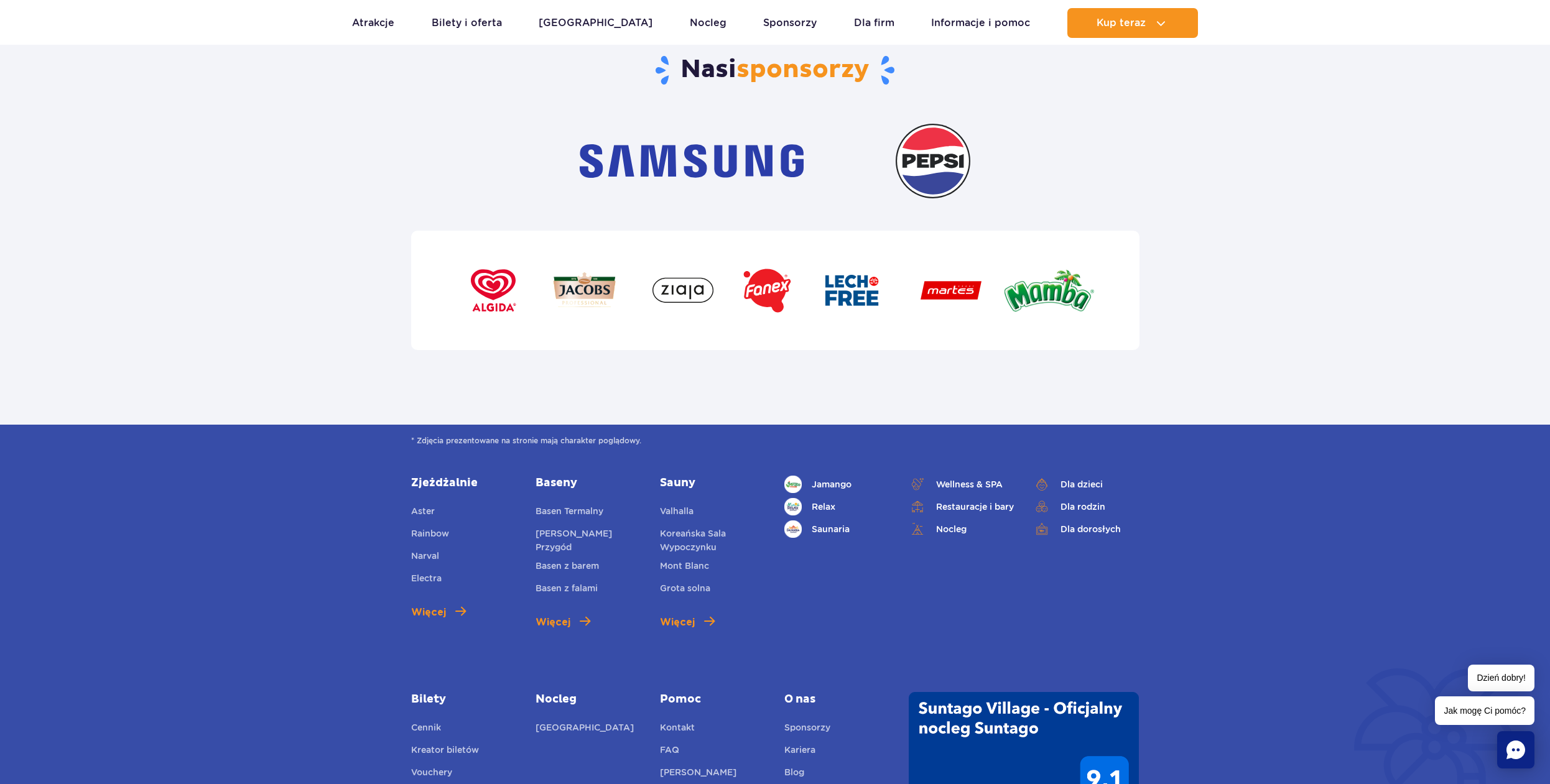
type input "[EMAIL_ADDRESS][DOMAIN_NAME]"
checkbox input "true"
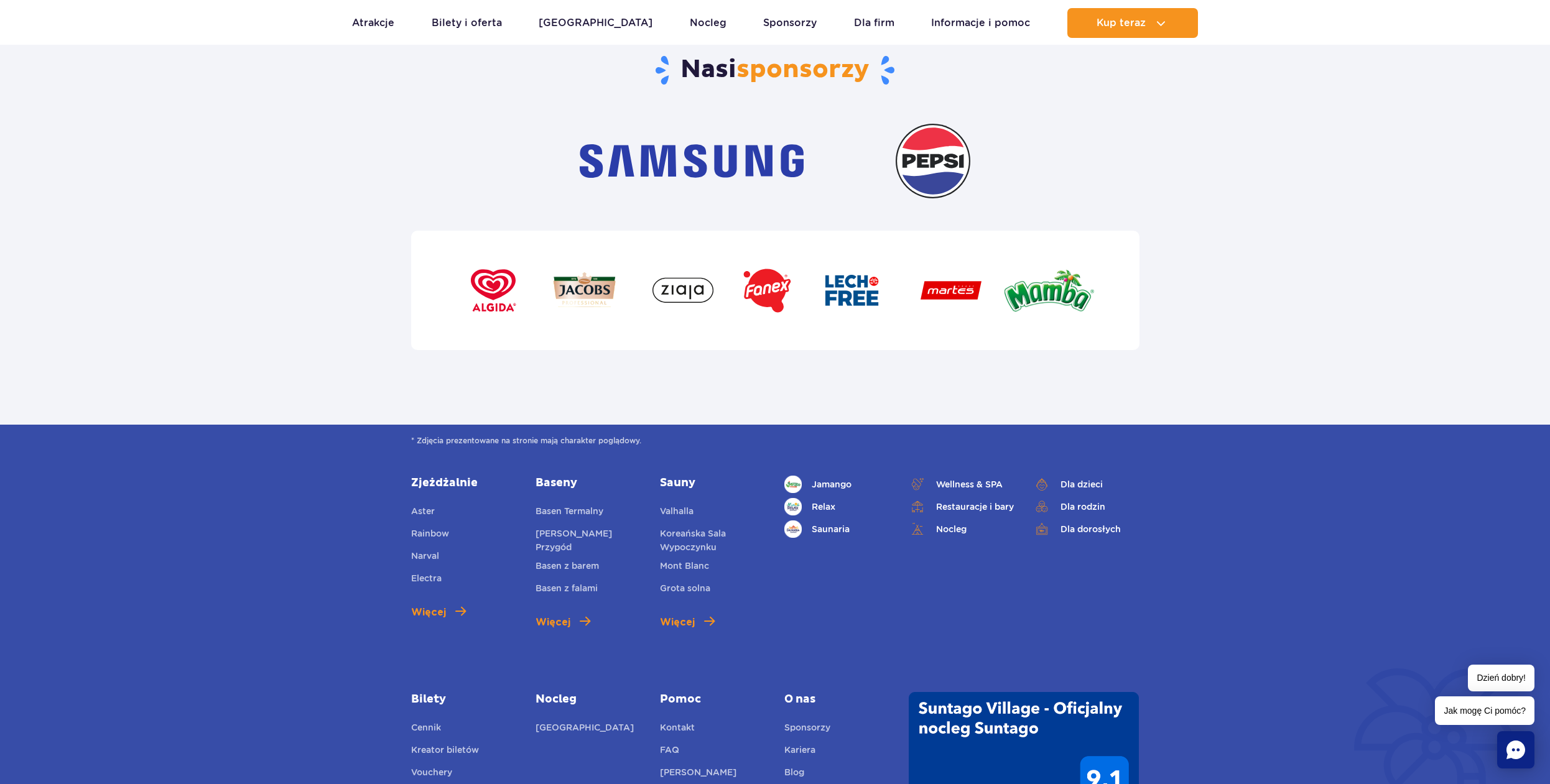
checkbox input "true"
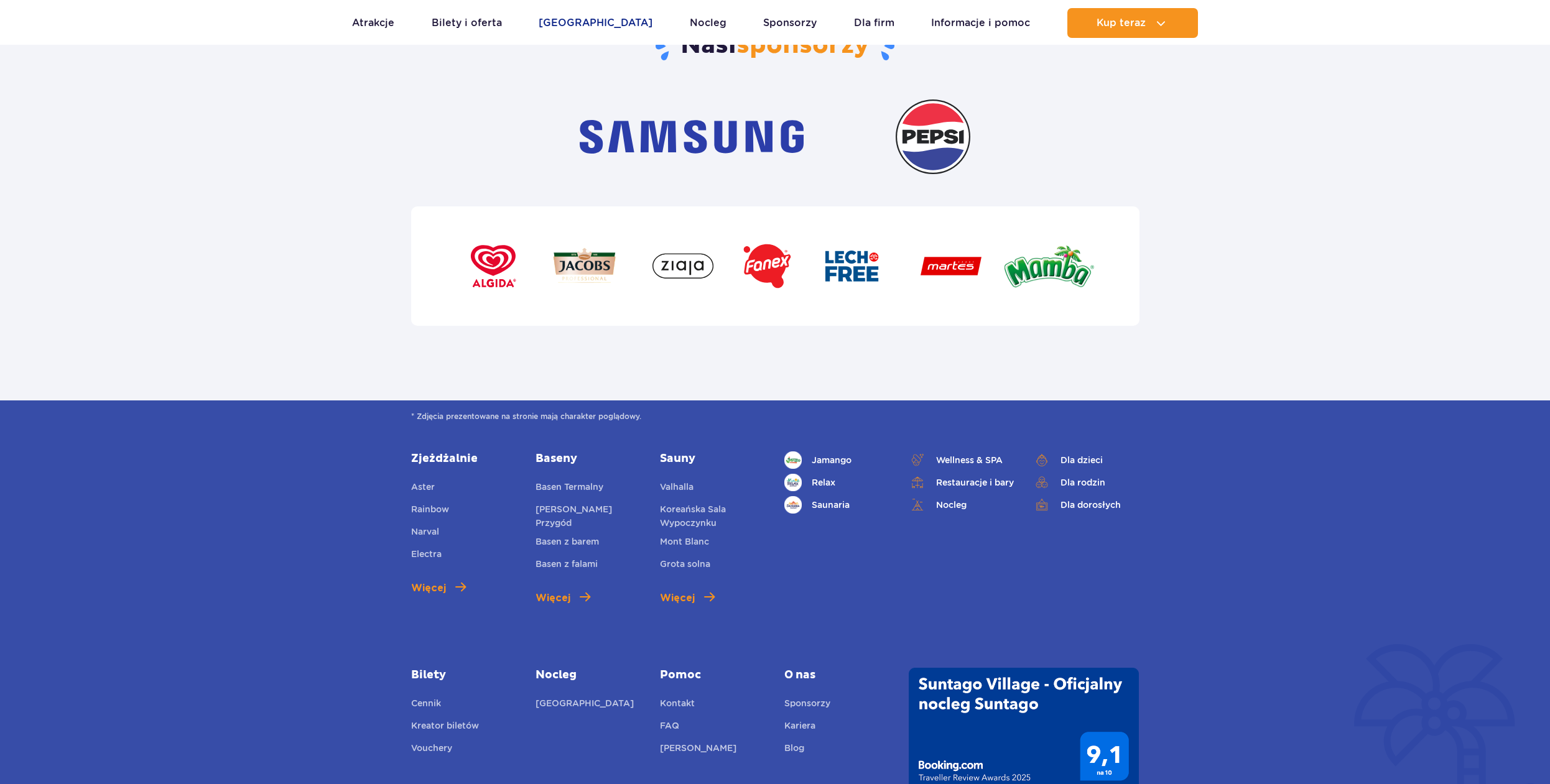
scroll to position [4114, 0]
